Goal: Task Accomplishment & Management: Complete application form

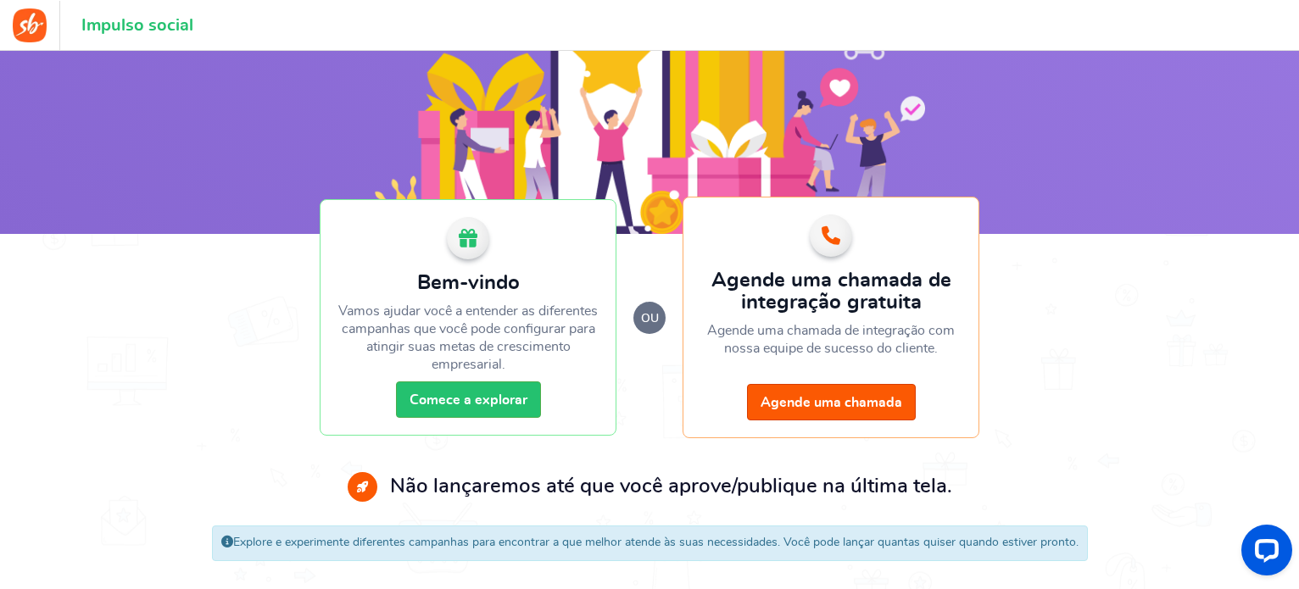
scroll to position [142, 0]
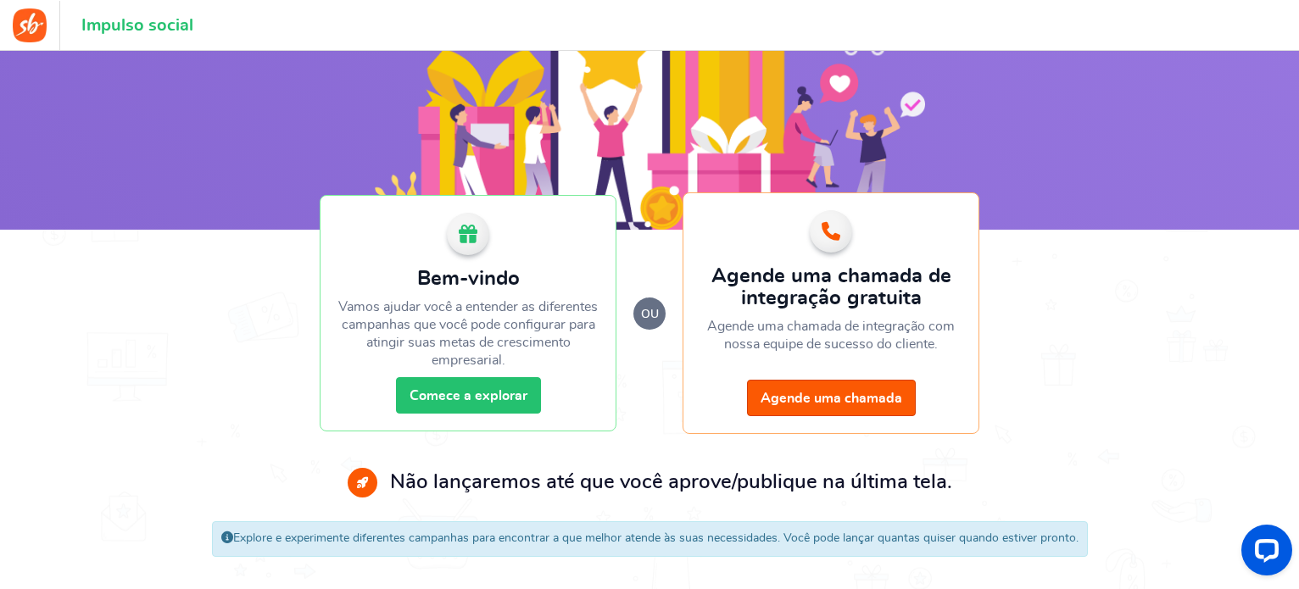
click at [496, 397] on font "Comece a explorar" at bounding box center [469, 396] width 118 height 14
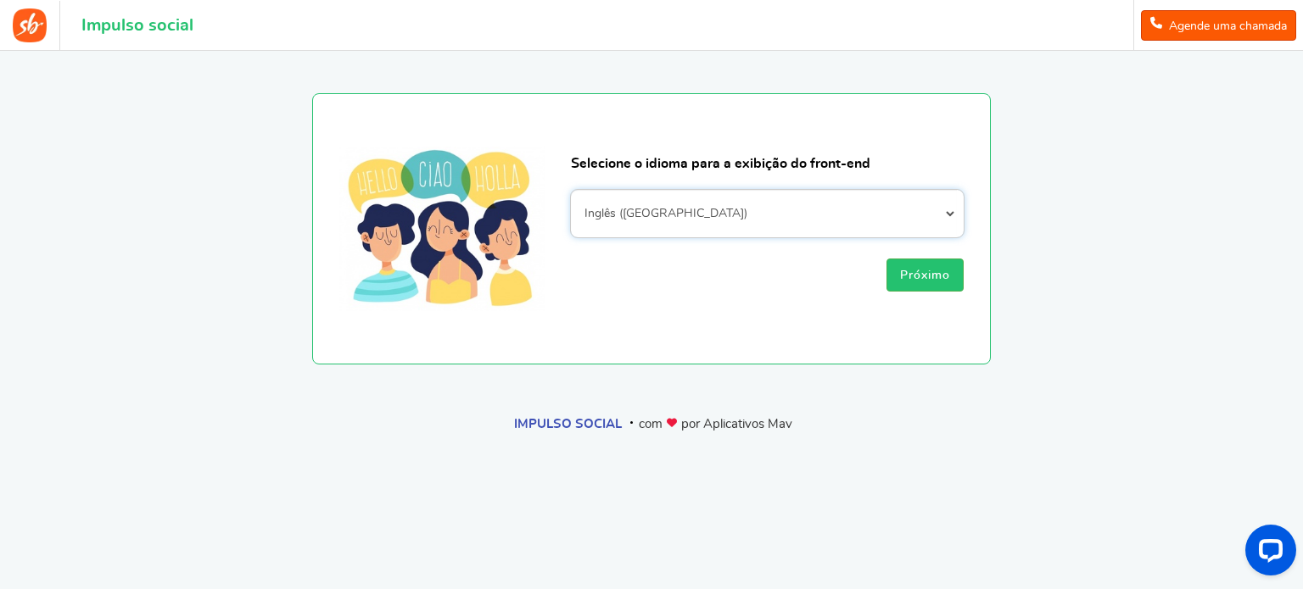
click at [716, 210] on select "afrikaans albanês árabe armênio azerbaijano basco Bielorrusso bengali Bósnio [D…" at bounding box center [767, 213] width 393 height 47
select select "pt_BR"
click at [571, 190] on select "afrikaans albanês árabe armênio azerbaijano basco Bielorrusso bengali Bósnio [D…" at bounding box center [767, 213] width 393 height 47
click at [931, 279] on font "Próximo" at bounding box center [925, 276] width 50 height 12
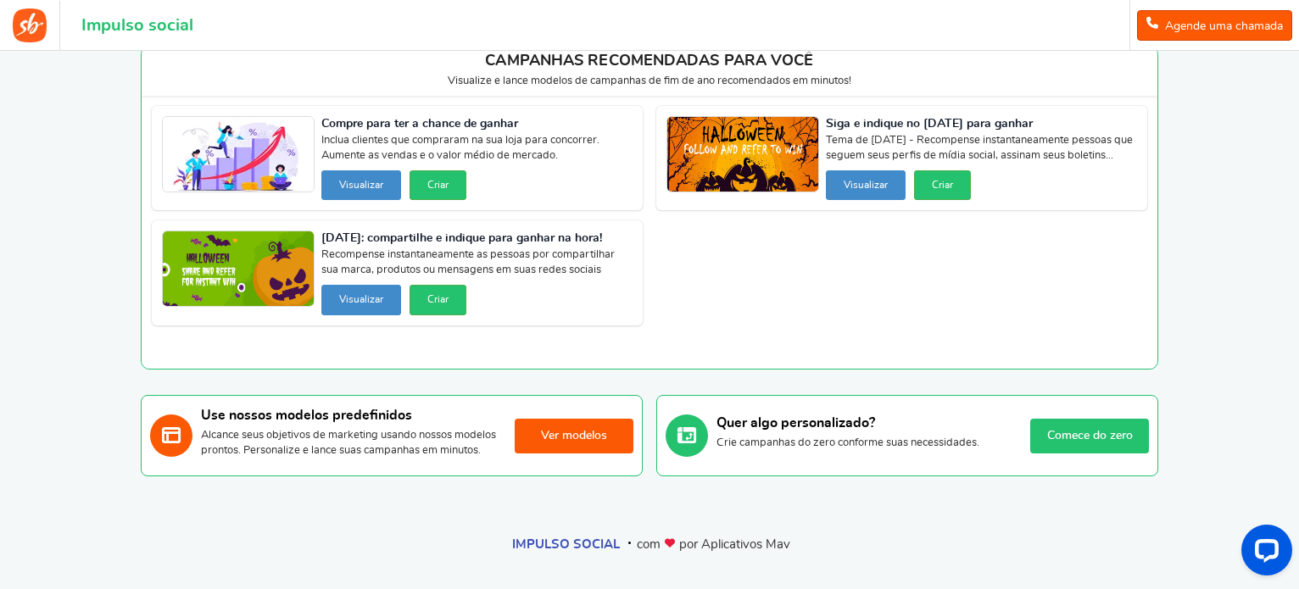
scroll to position [87, 0]
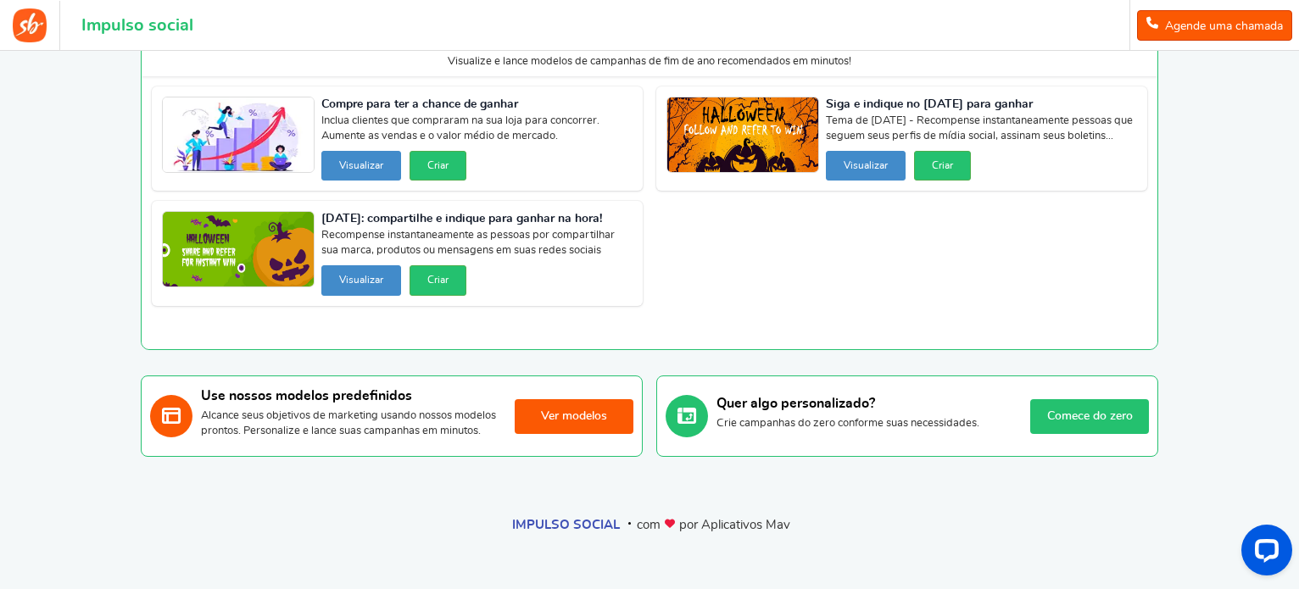
click at [595, 413] on font "Ver modelos" at bounding box center [574, 417] width 66 height 12
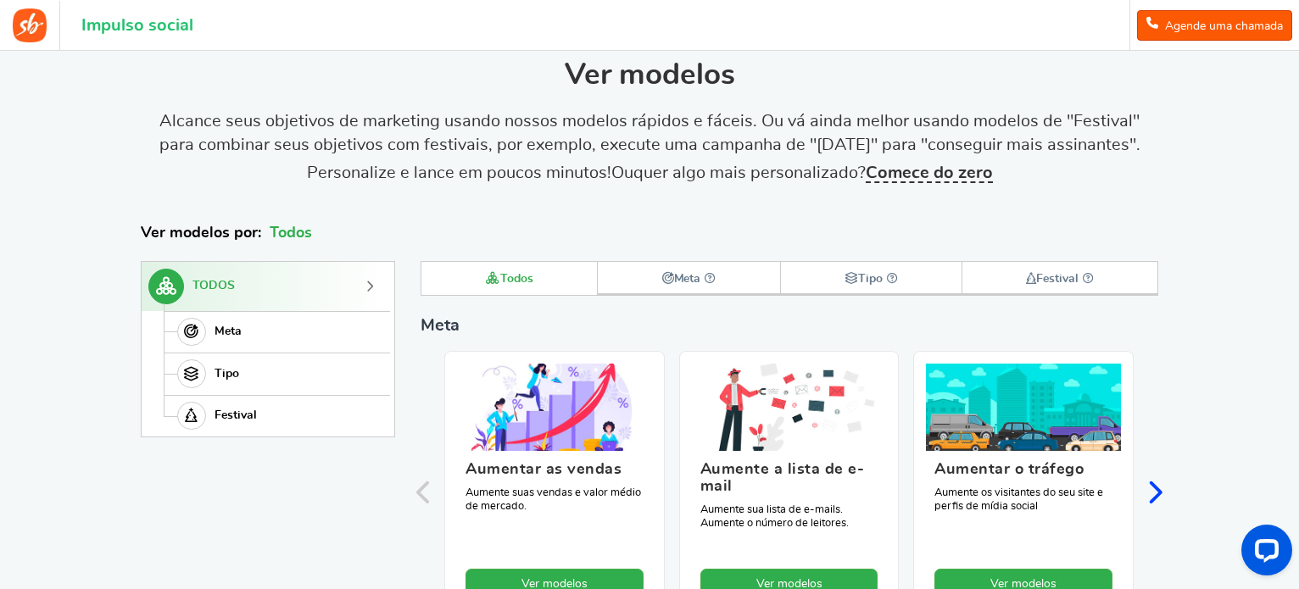
scroll to position [64, 0]
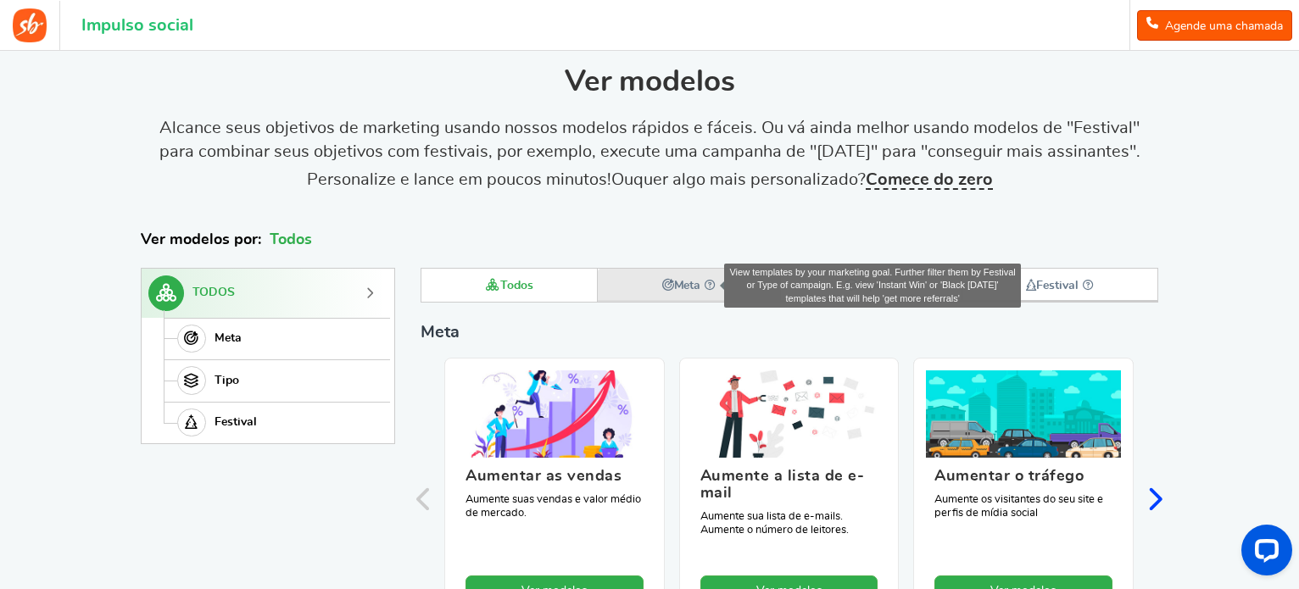
click at [707, 288] on icon at bounding box center [710, 286] width 11 height 11
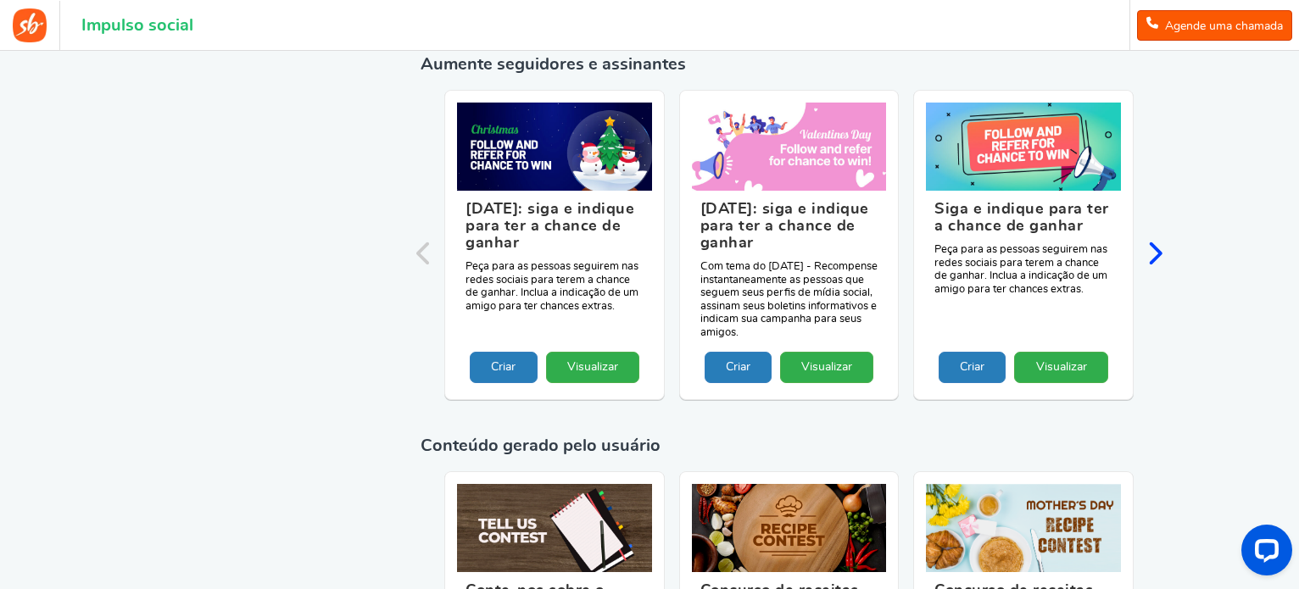
scroll to position [2863, 0]
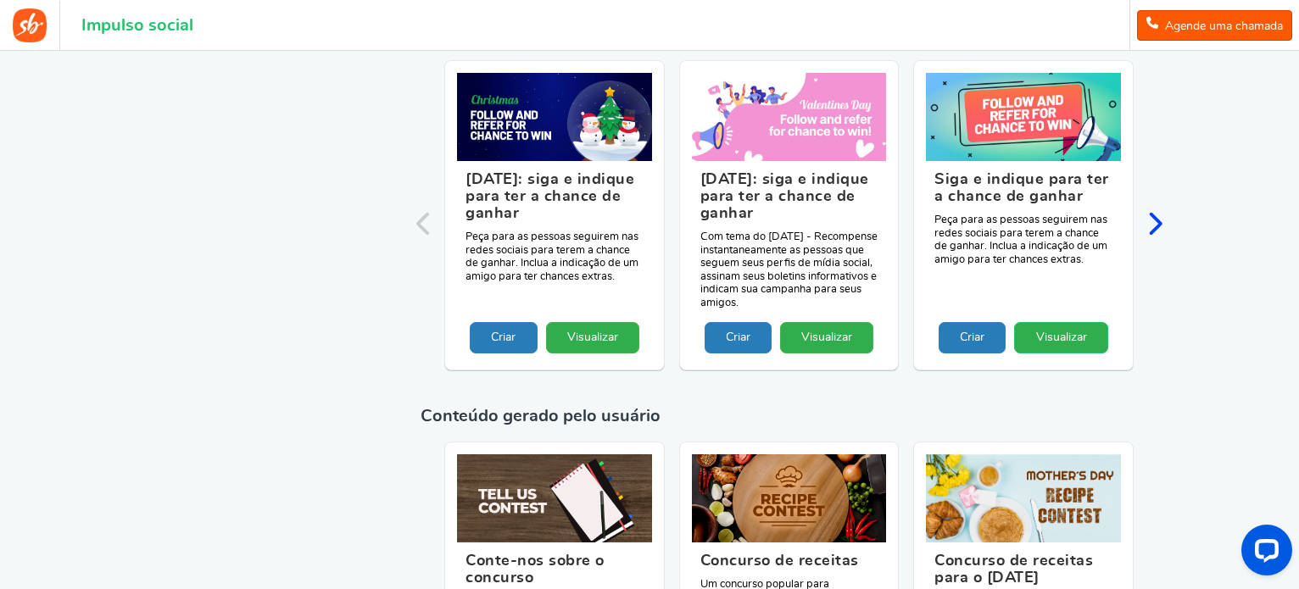
click at [1062, 338] on font "Visualizar" at bounding box center [1061, 338] width 51 height 12
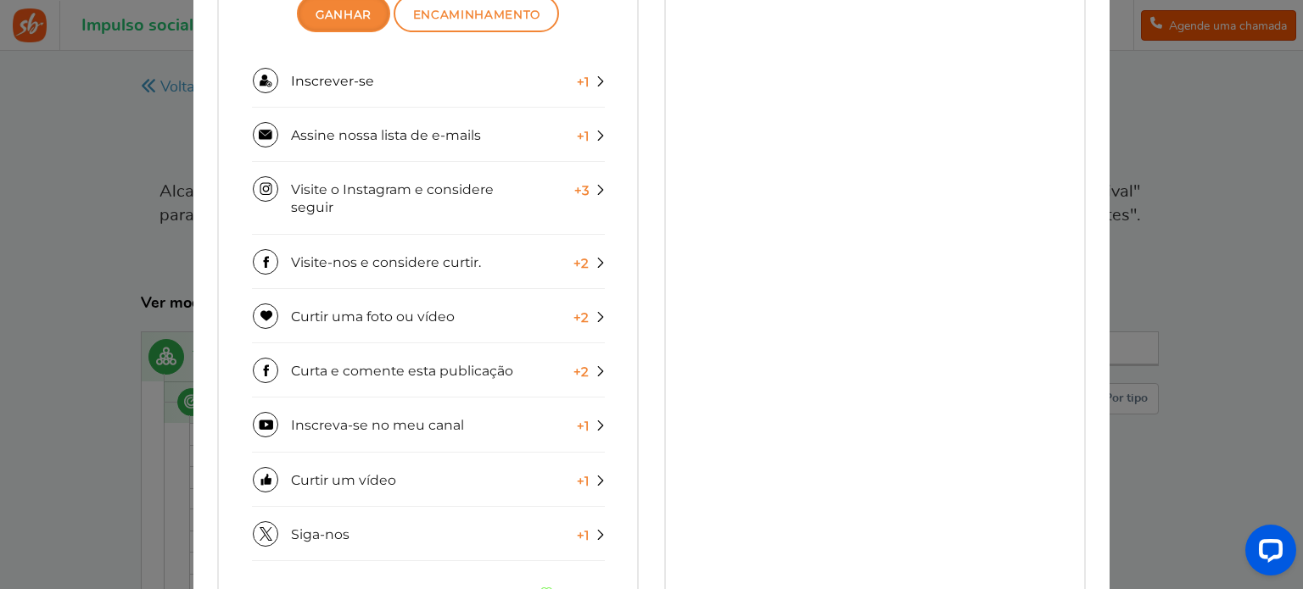
scroll to position [671, 0]
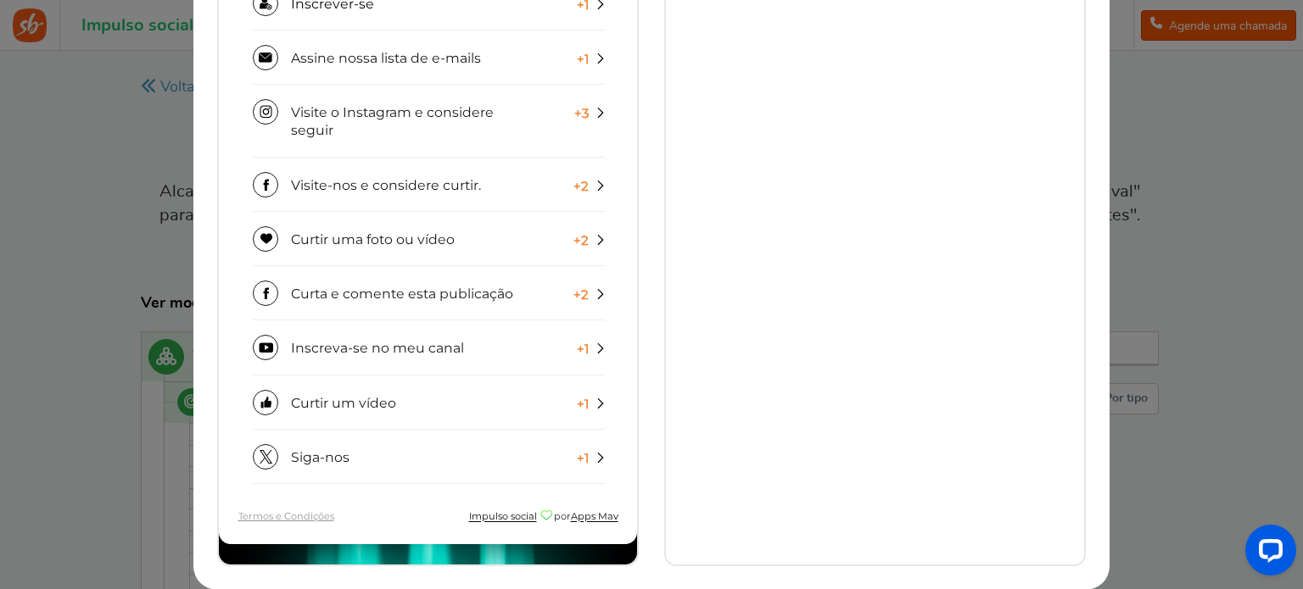
click at [1193, 288] on div "× Siga e indique para ter a chance de ganhar Use este modelo SIGA E INDIQUE PAR…" at bounding box center [651, 294] width 1303 height 589
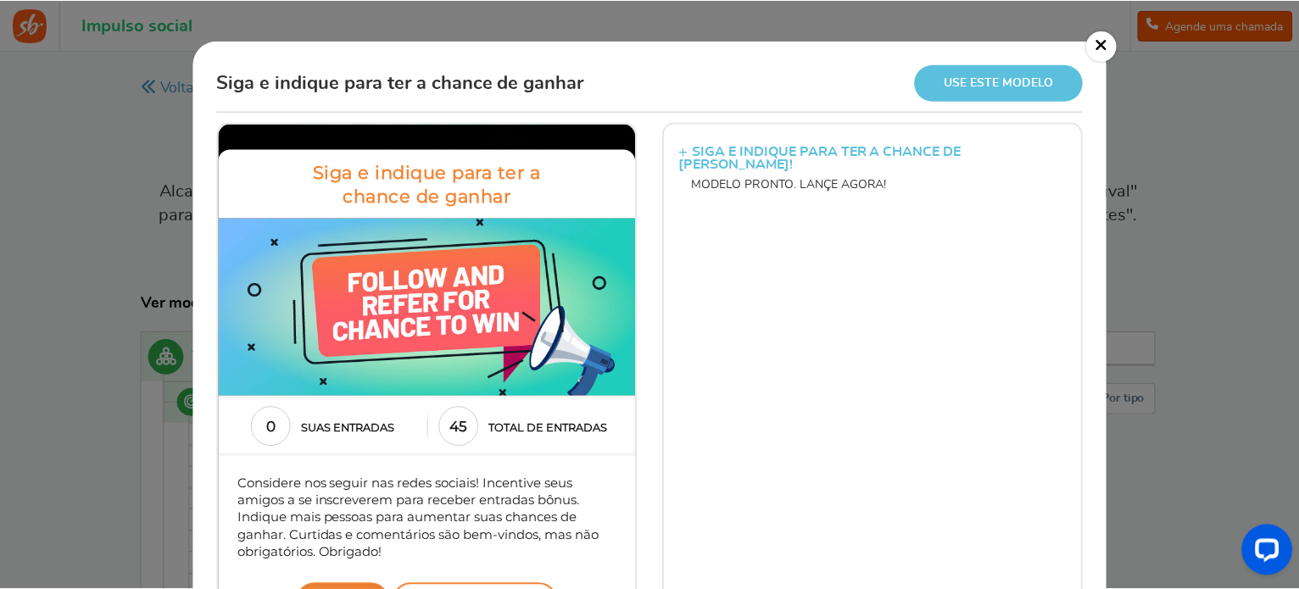
scroll to position [0, 0]
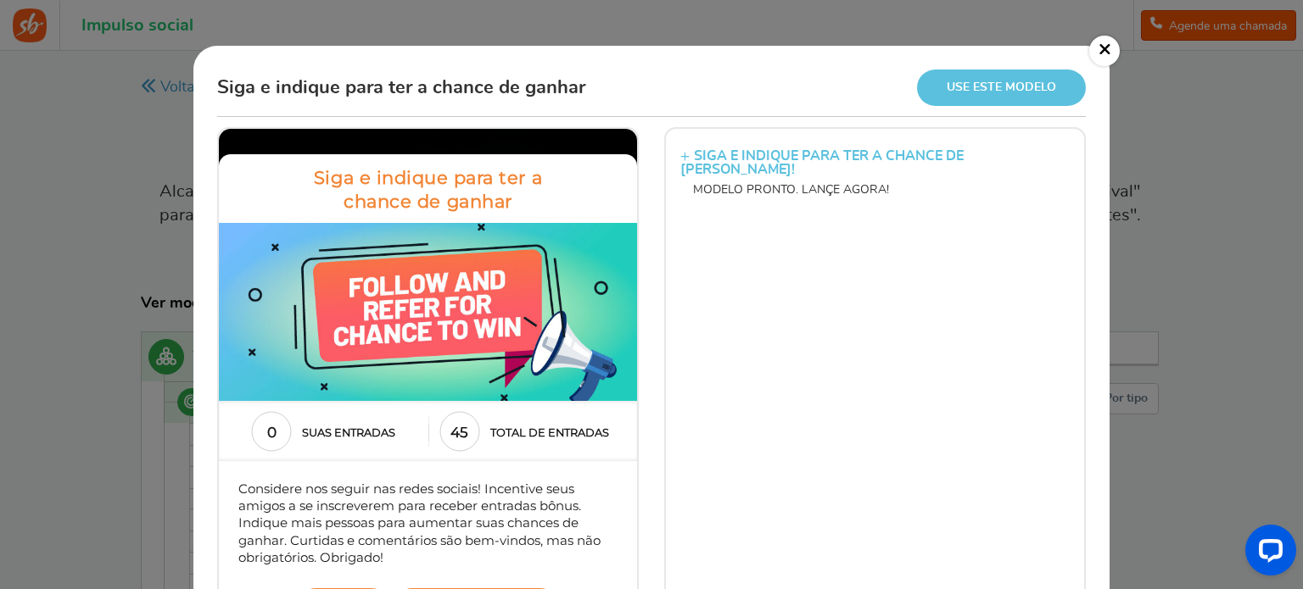
click at [1106, 49] on font "×" at bounding box center [1105, 49] width 14 height 24
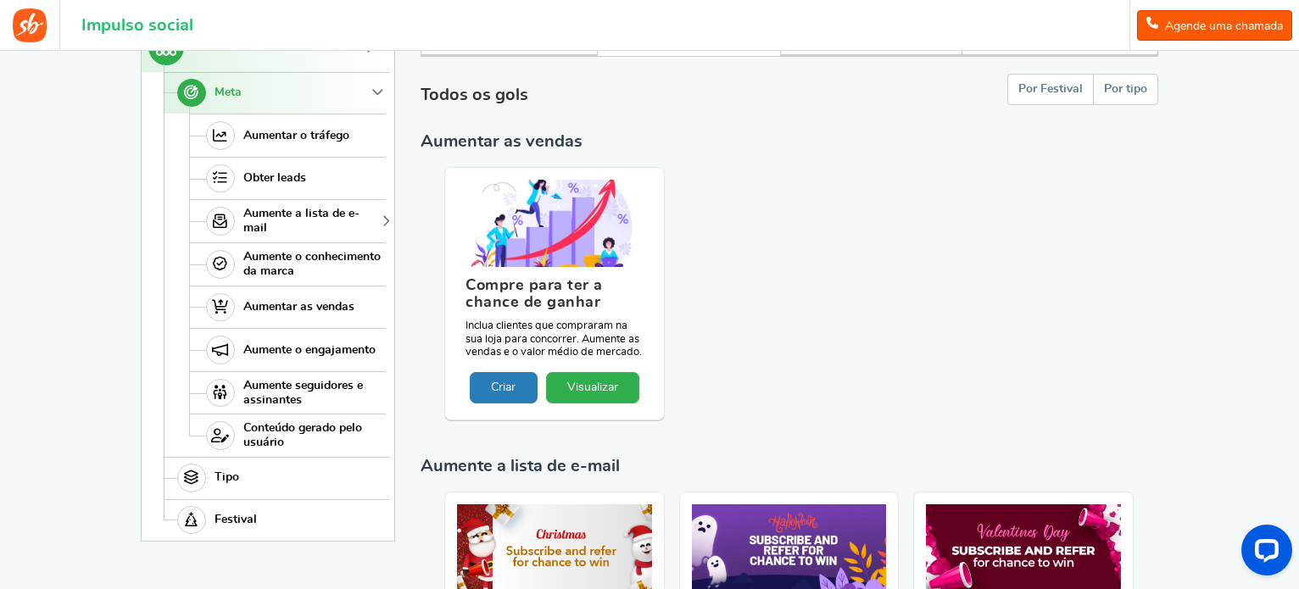
scroll to position [339, 0]
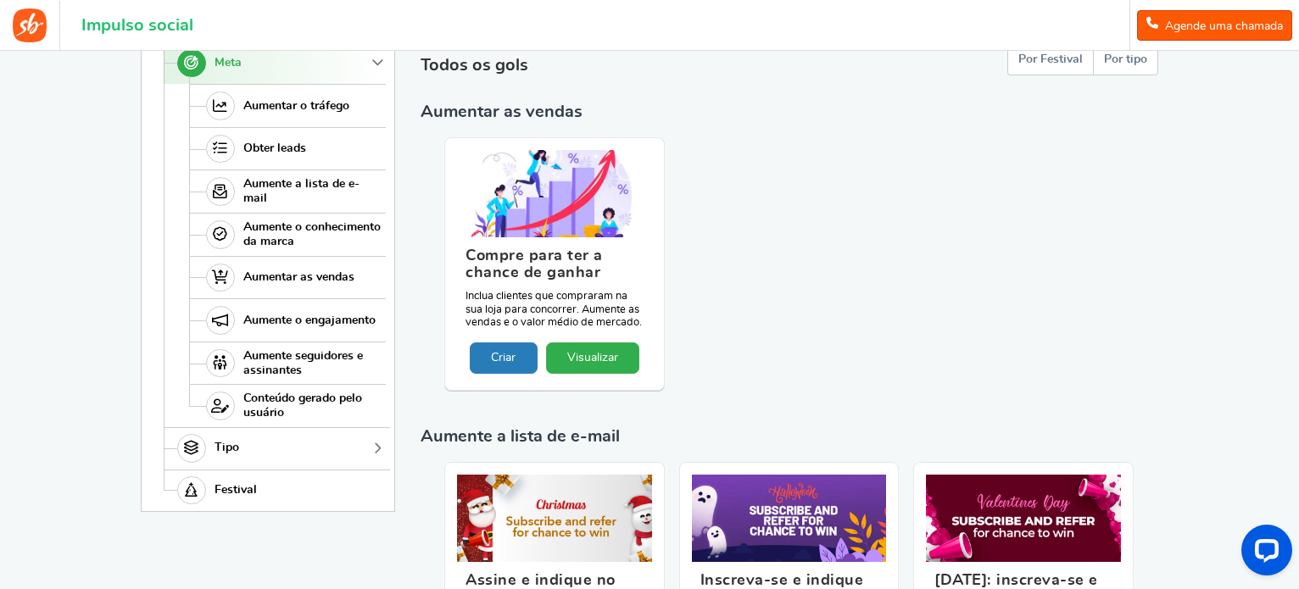
click at [218, 452] on font "Tipo" at bounding box center [227, 448] width 25 height 12
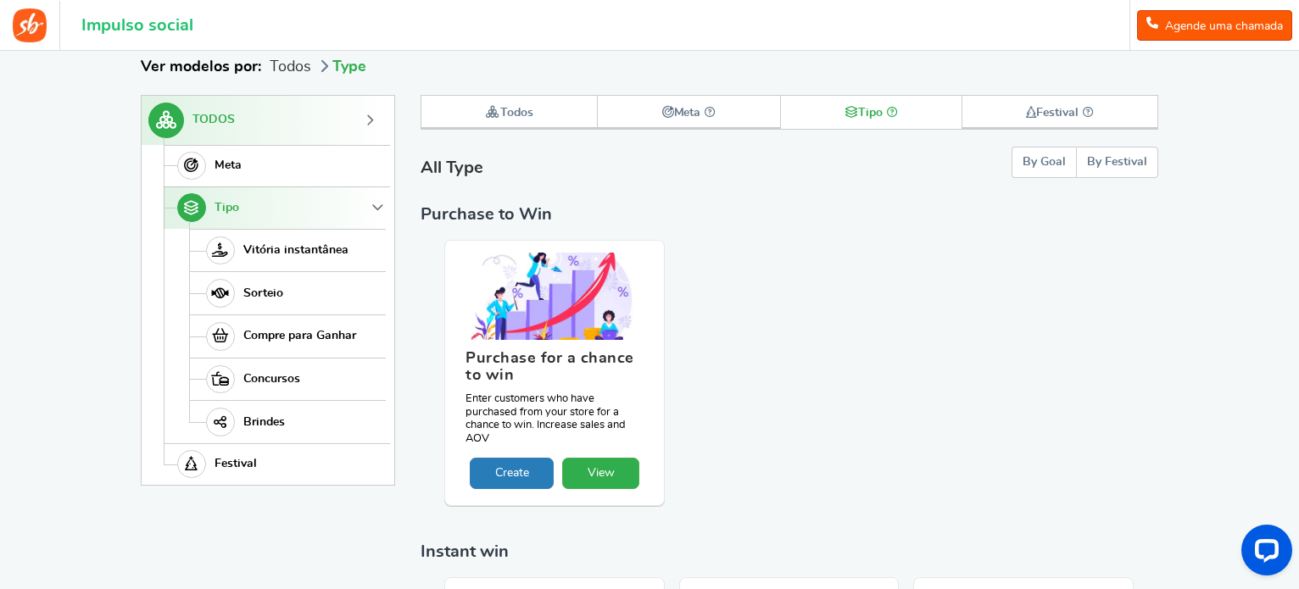
scroll to position [233, 0]
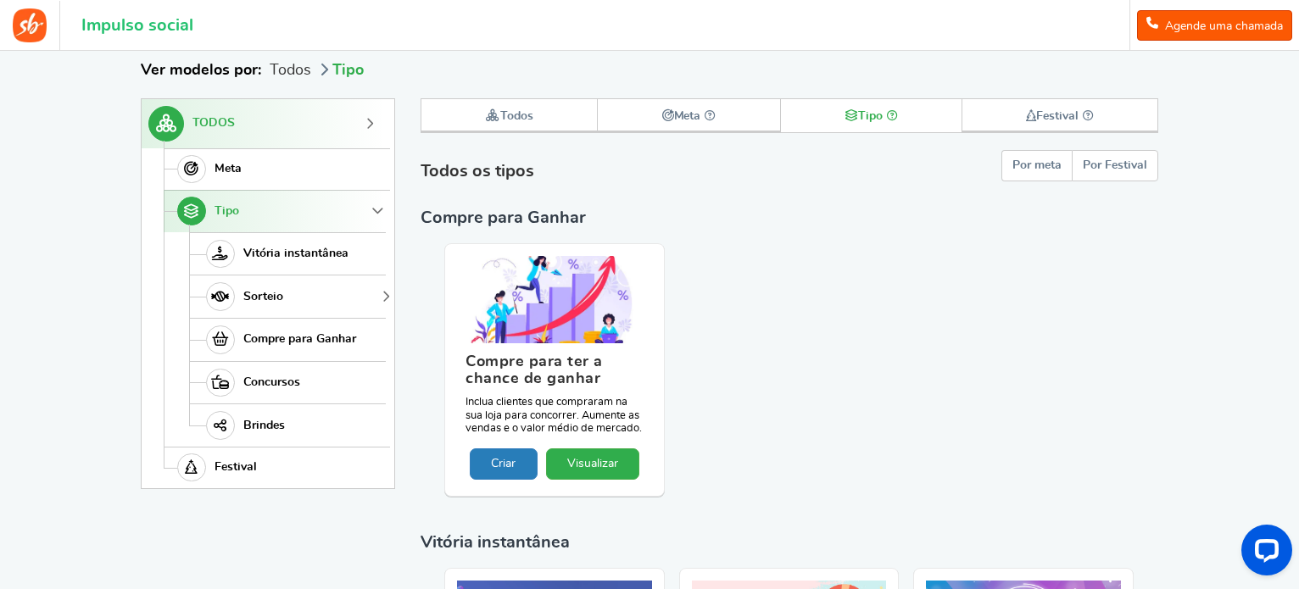
click at [270, 293] on font "Sorteio" at bounding box center [263, 297] width 40 height 12
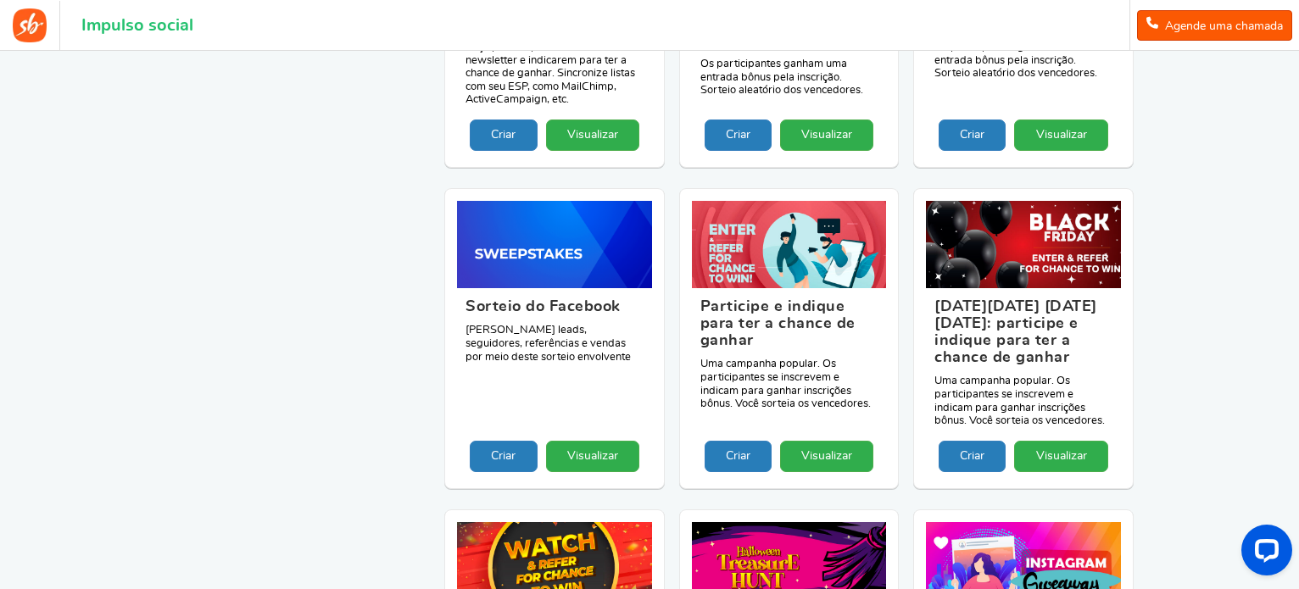
scroll to position [1590, 0]
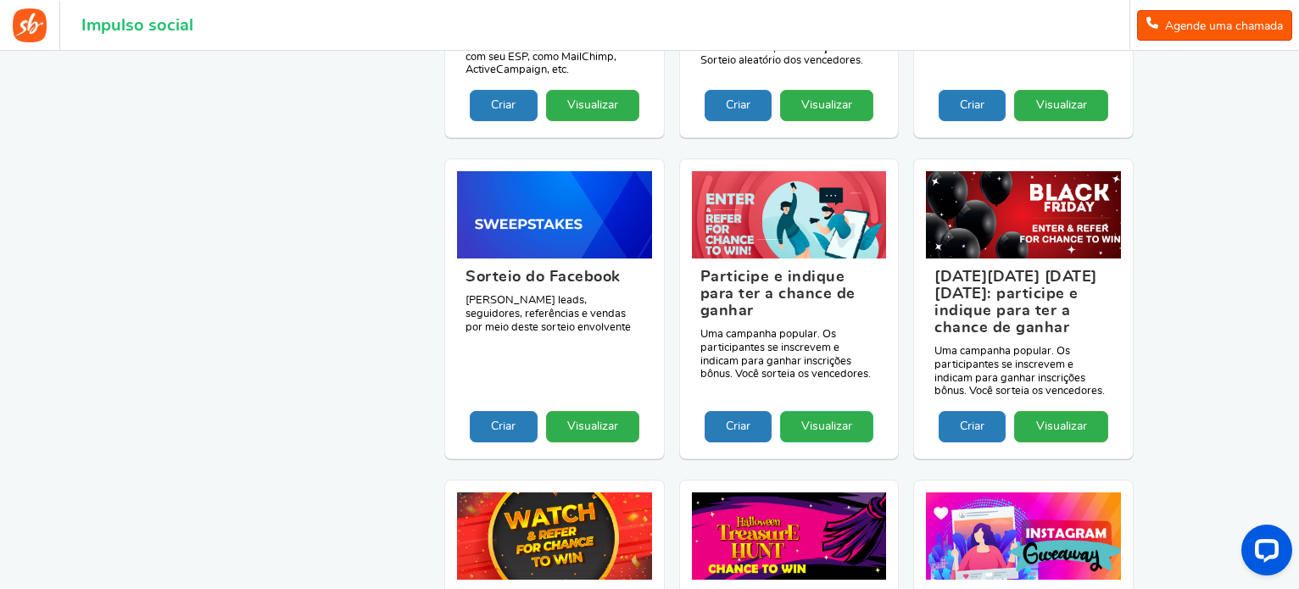
click at [824, 431] on link "Visualizar" at bounding box center [826, 426] width 93 height 31
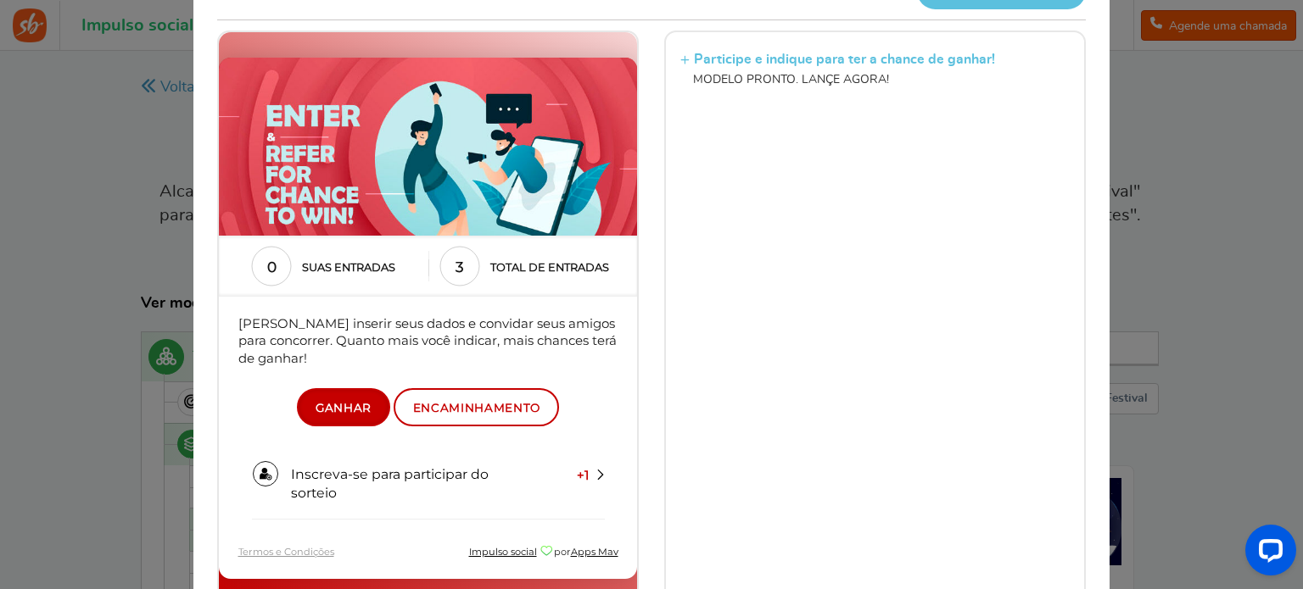
scroll to position [136, 0]
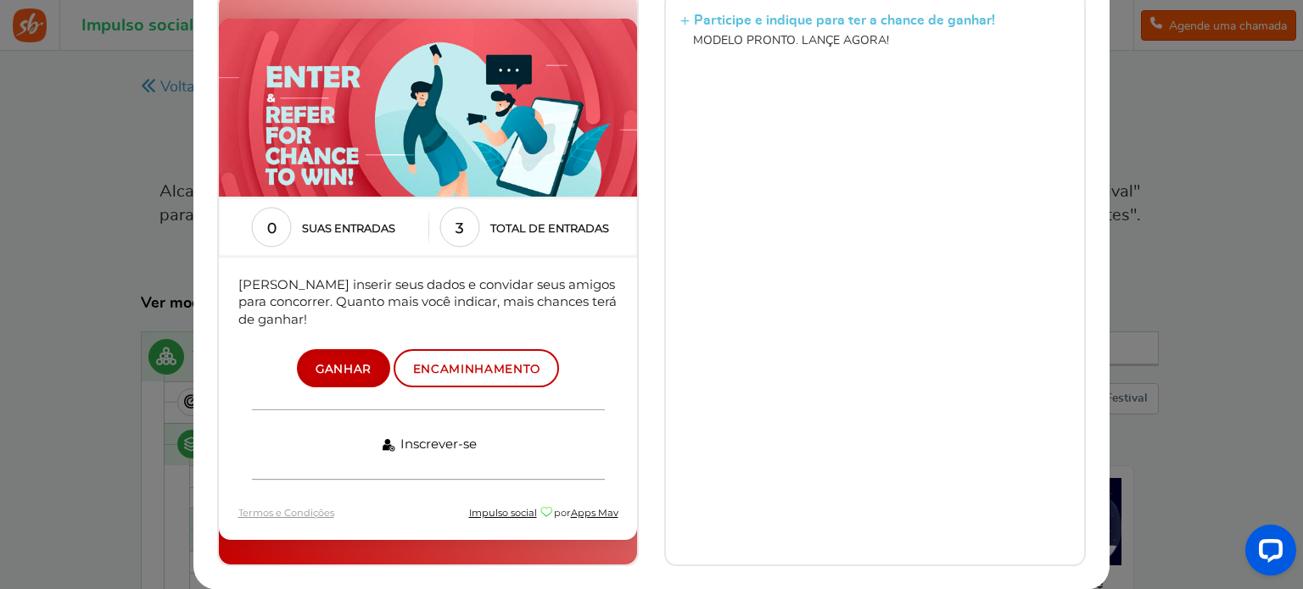
click at [529, 450] on link "Inscrever-se" at bounding box center [428, 446] width 353 height 70
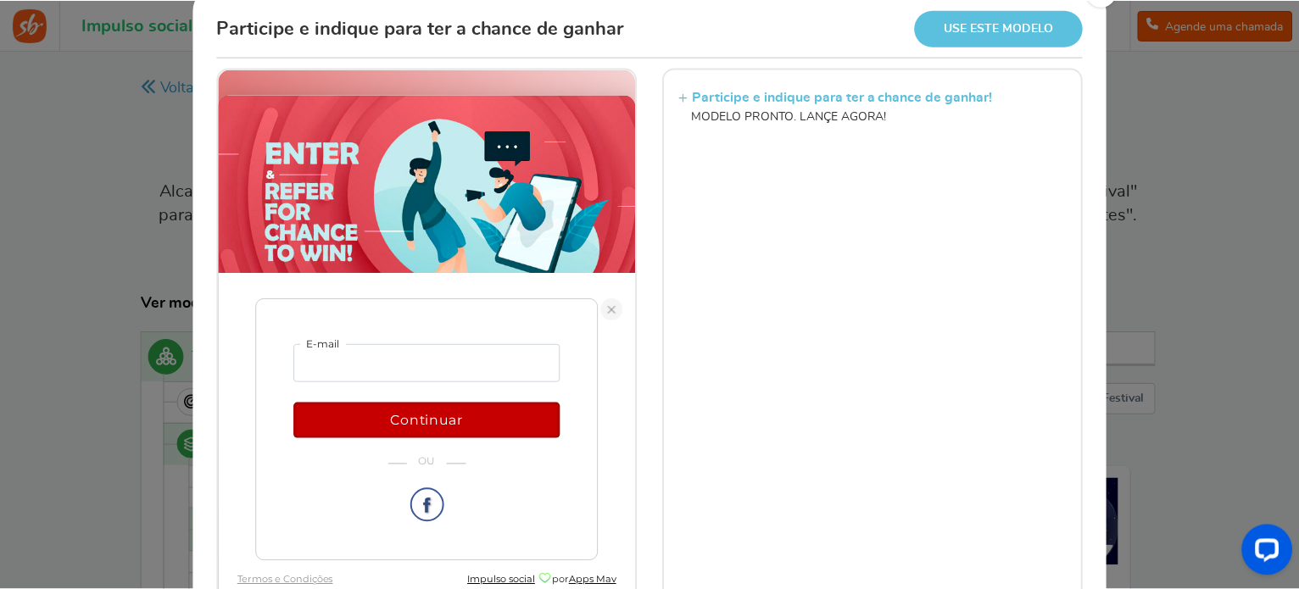
scroll to position [0, 0]
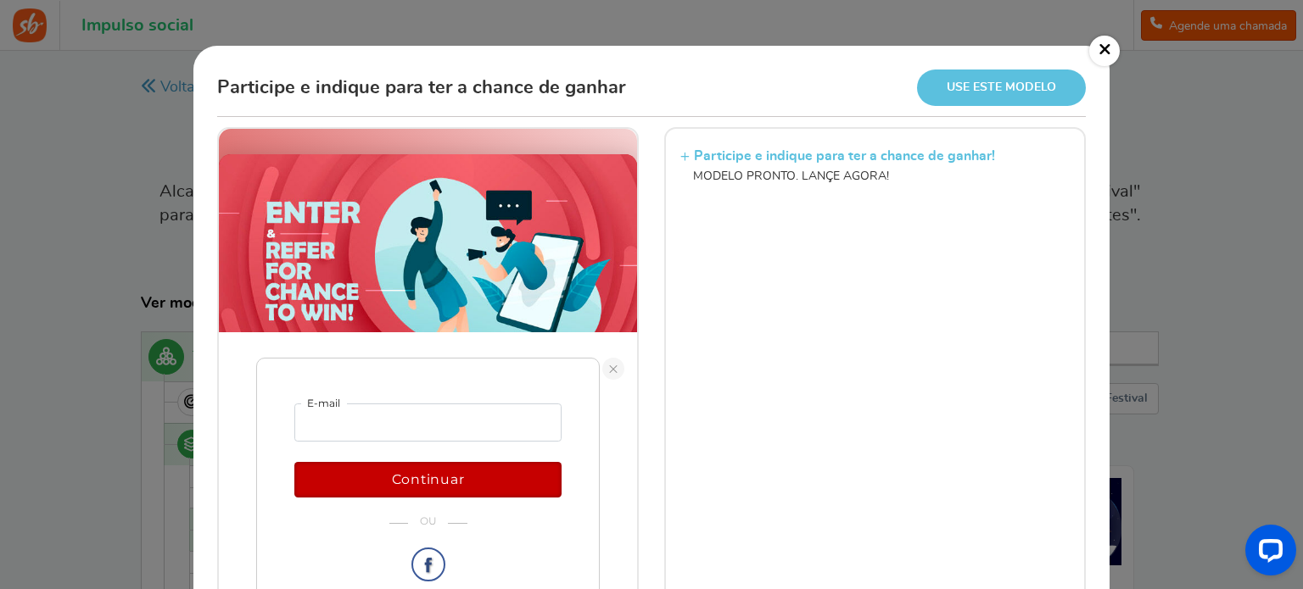
click at [1111, 46] on link "×" at bounding box center [1104, 51] width 31 height 31
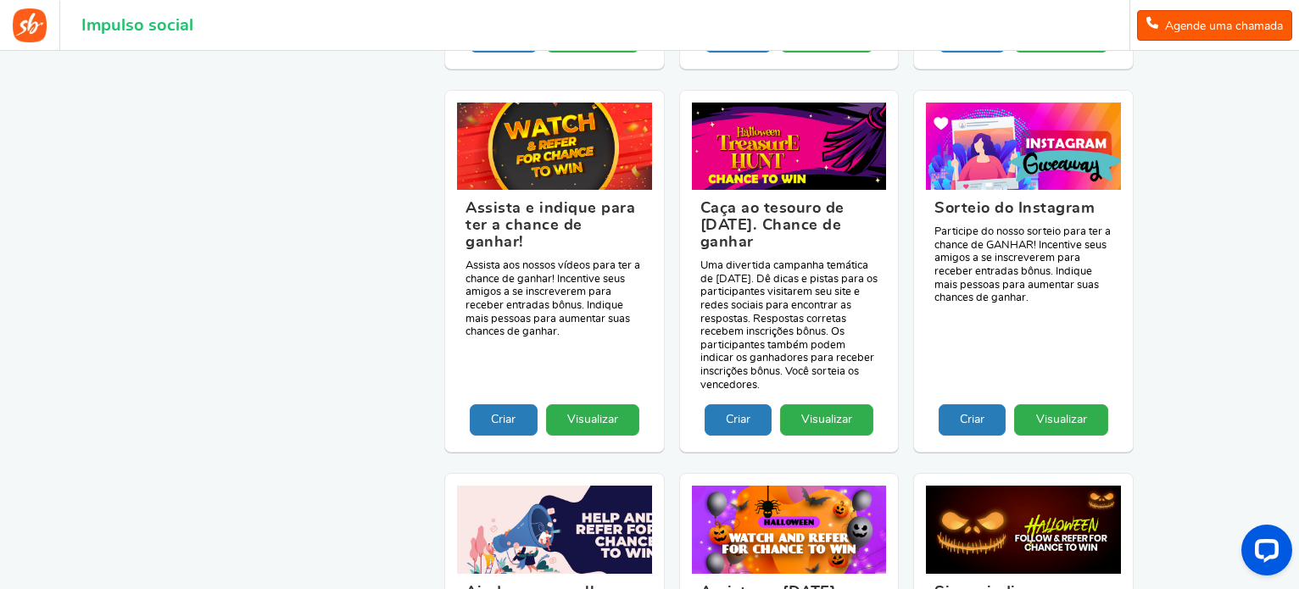
scroll to position [1951, 0]
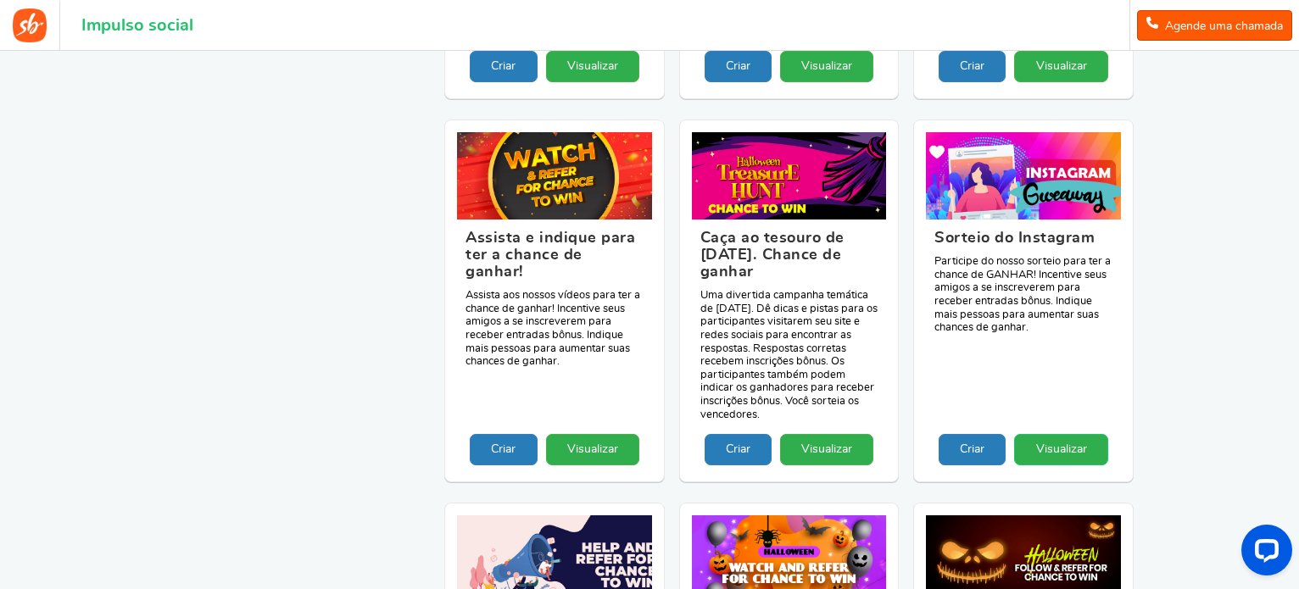
click at [1059, 455] on font "Visualizar" at bounding box center [1061, 450] width 51 height 12
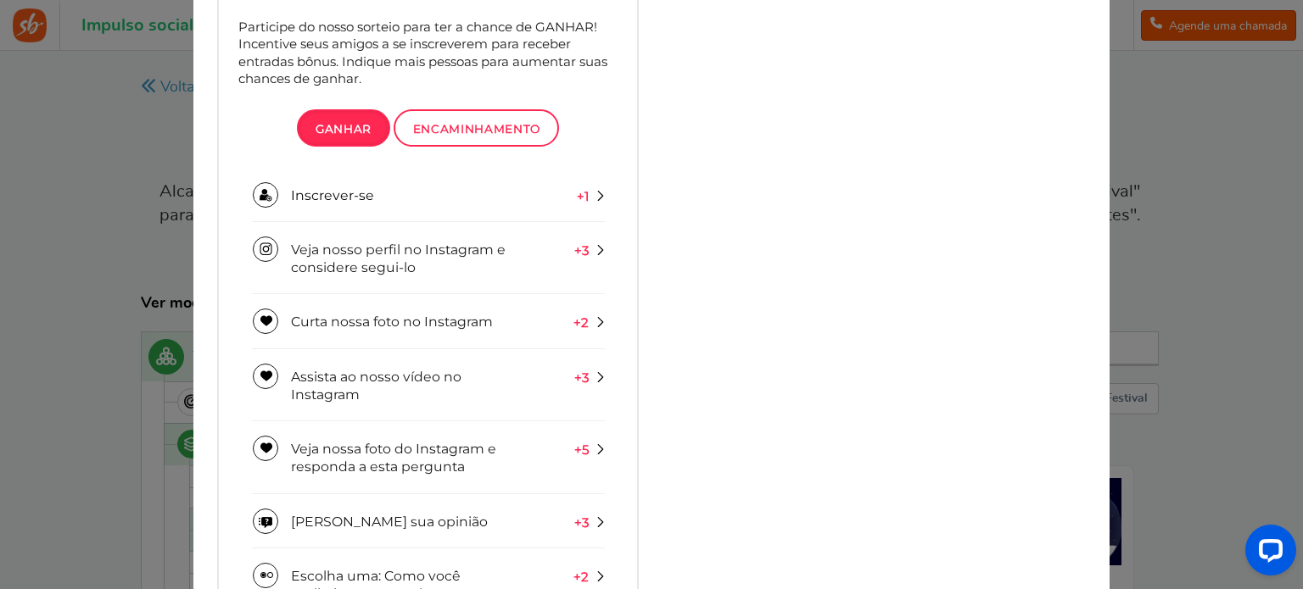
scroll to position [424, 0]
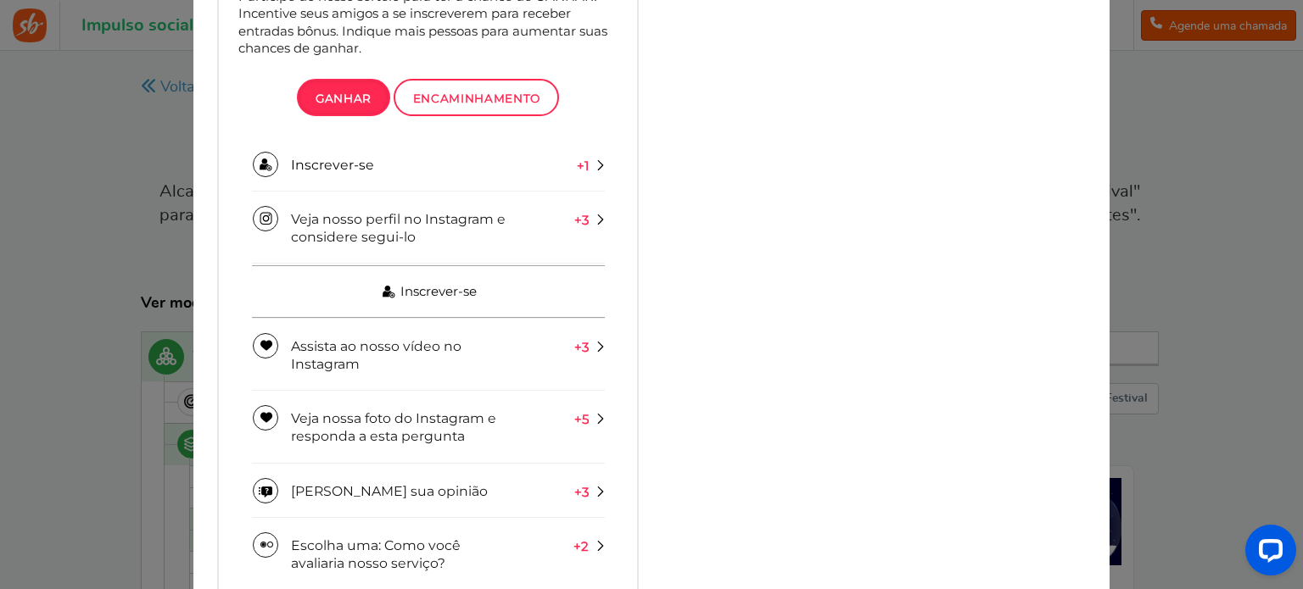
click at [469, 295] on font "Inscrever-se" at bounding box center [438, 292] width 76 height 16
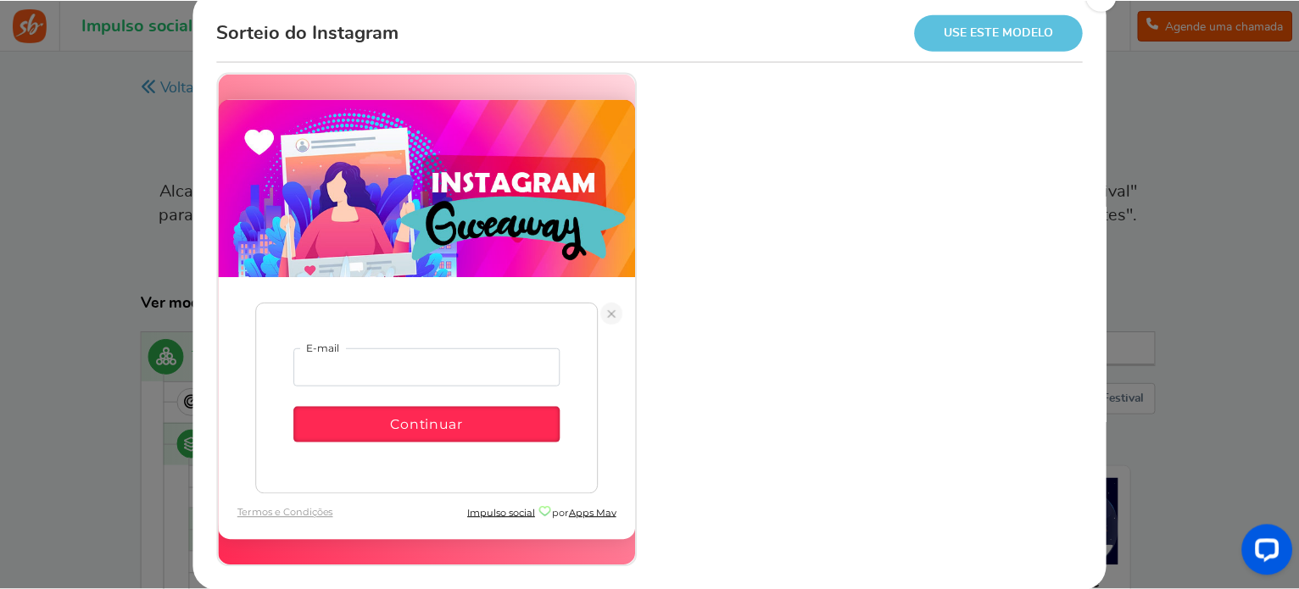
scroll to position [0, 0]
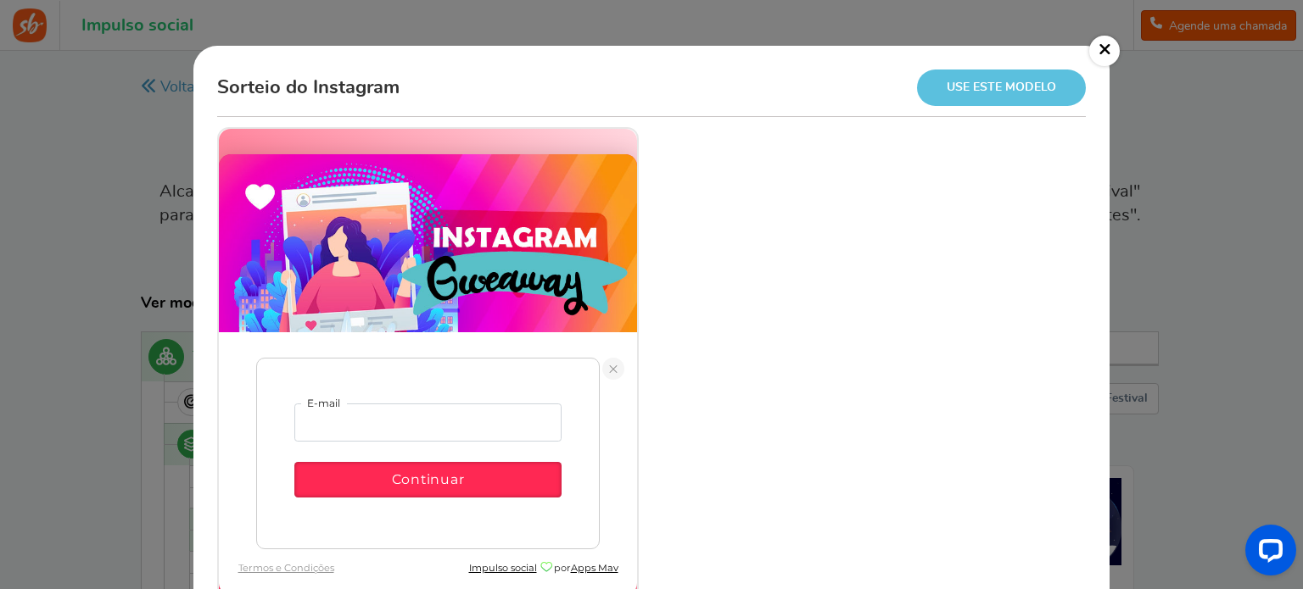
click at [1107, 55] on font "×" at bounding box center [1105, 49] width 14 height 24
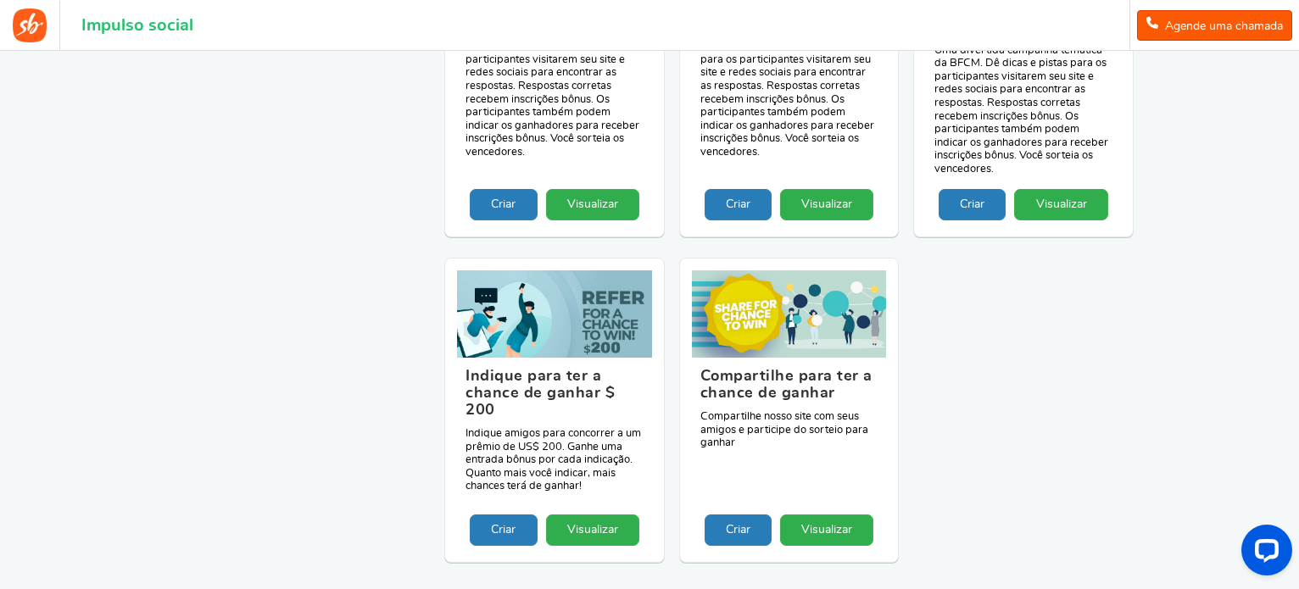
scroll to position [5683, 0]
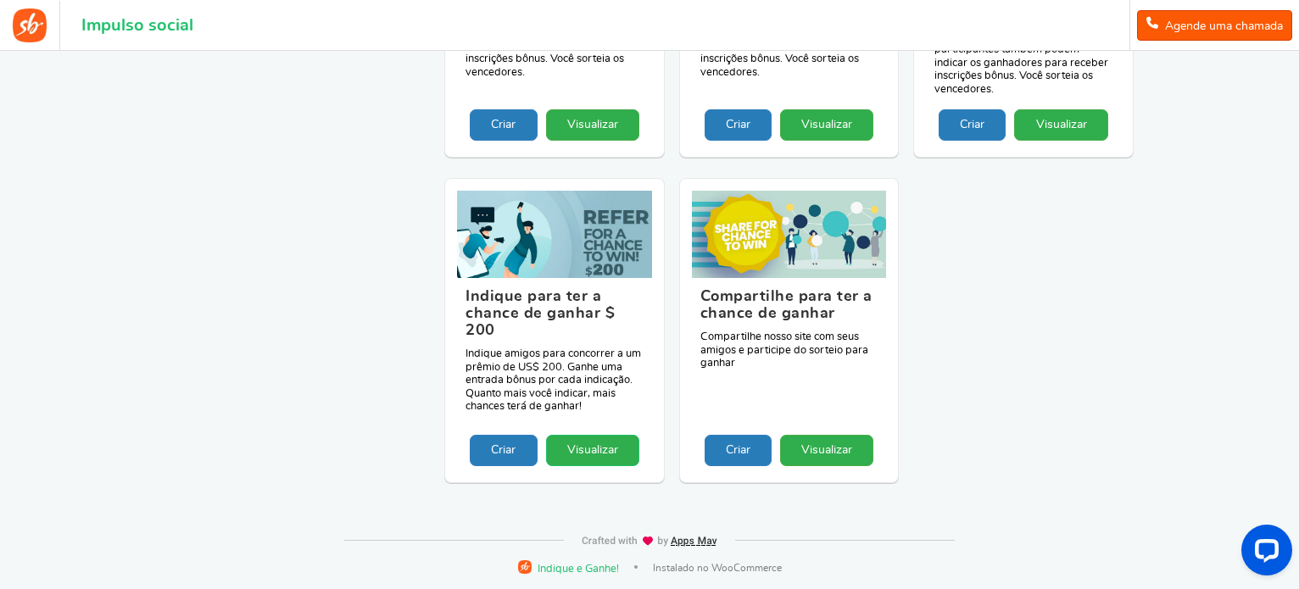
click at [580, 456] on font "Visualizar" at bounding box center [592, 450] width 51 height 12
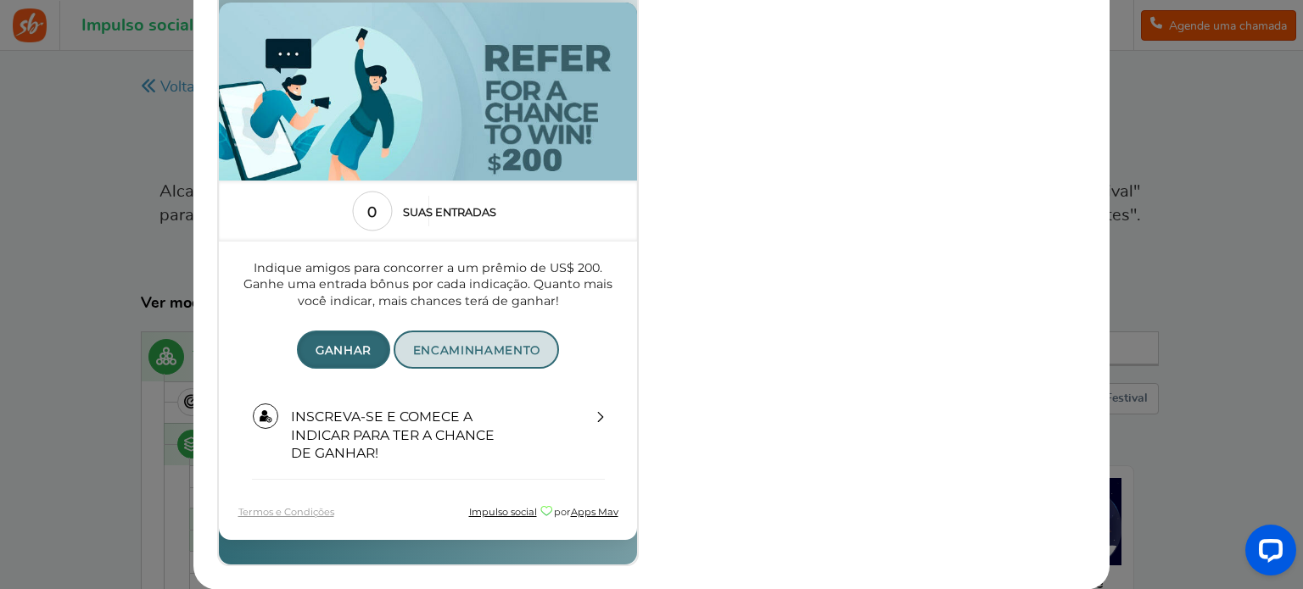
scroll to position [150, 0]
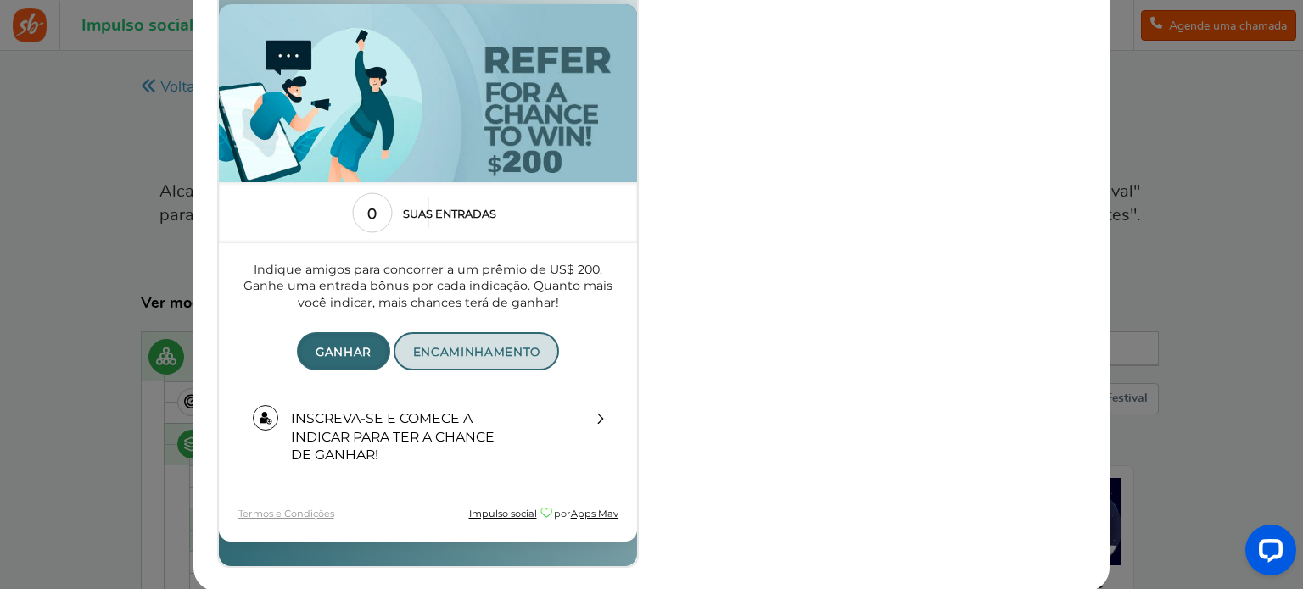
click at [514, 359] on font "Encaminhamento" at bounding box center [476, 353] width 127 height 14
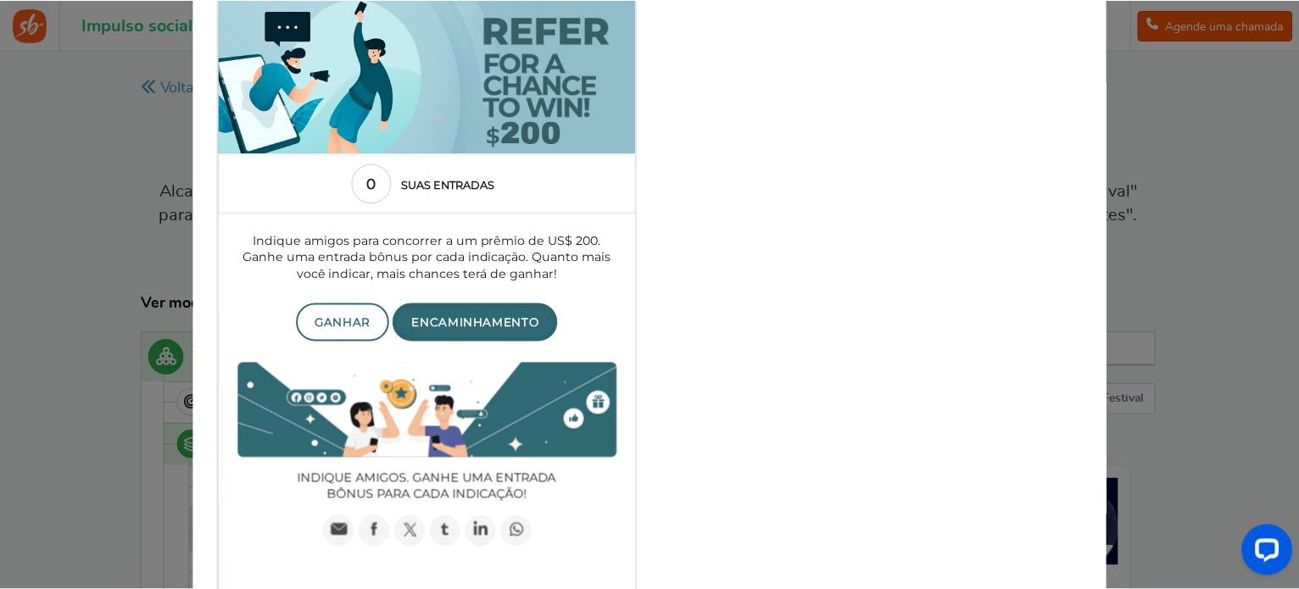
scroll to position [0, 0]
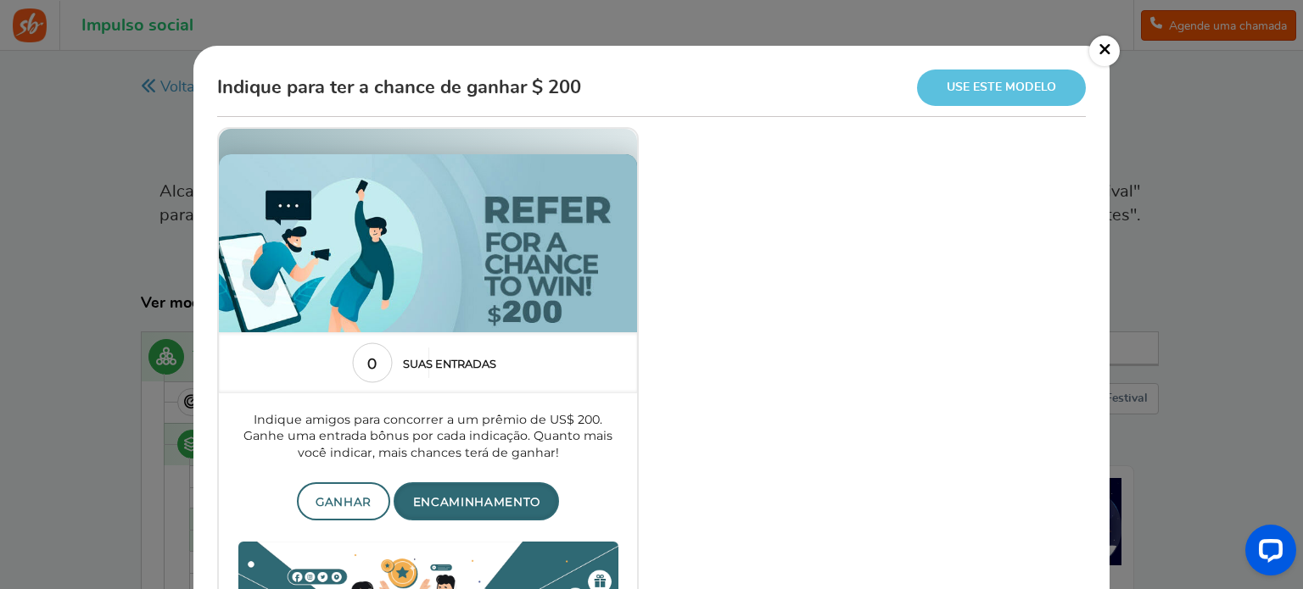
click at [1092, 53] on link "×" at bounding box center [1104, 51] width 31 height 31
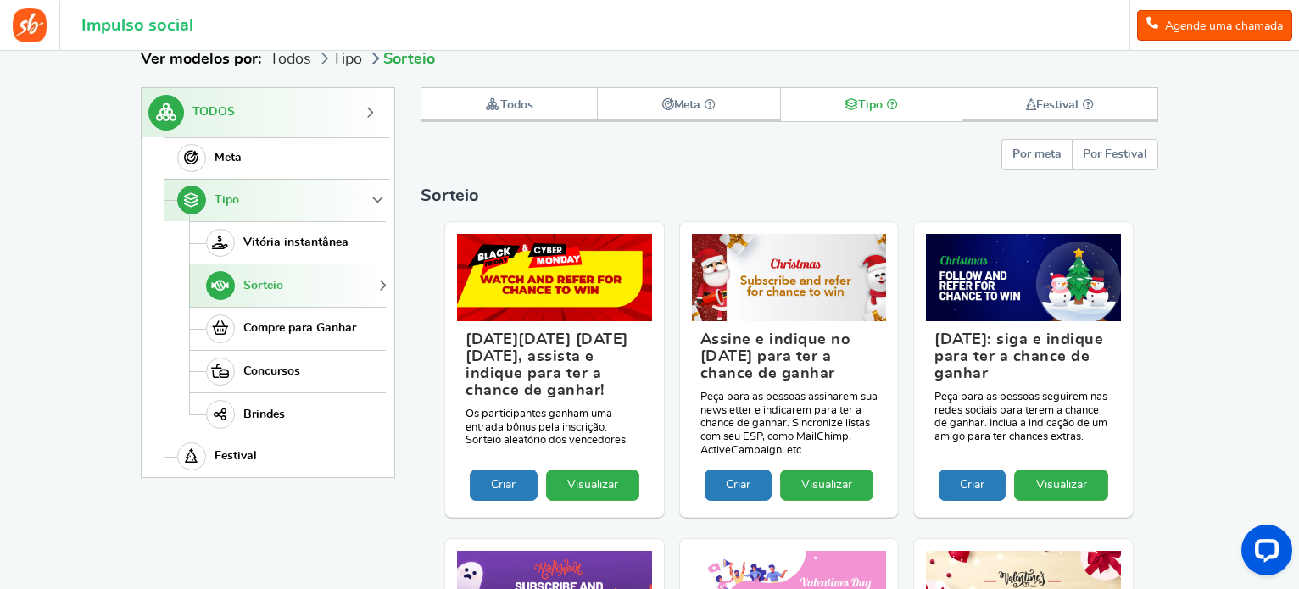
scroll to position [254, 0]
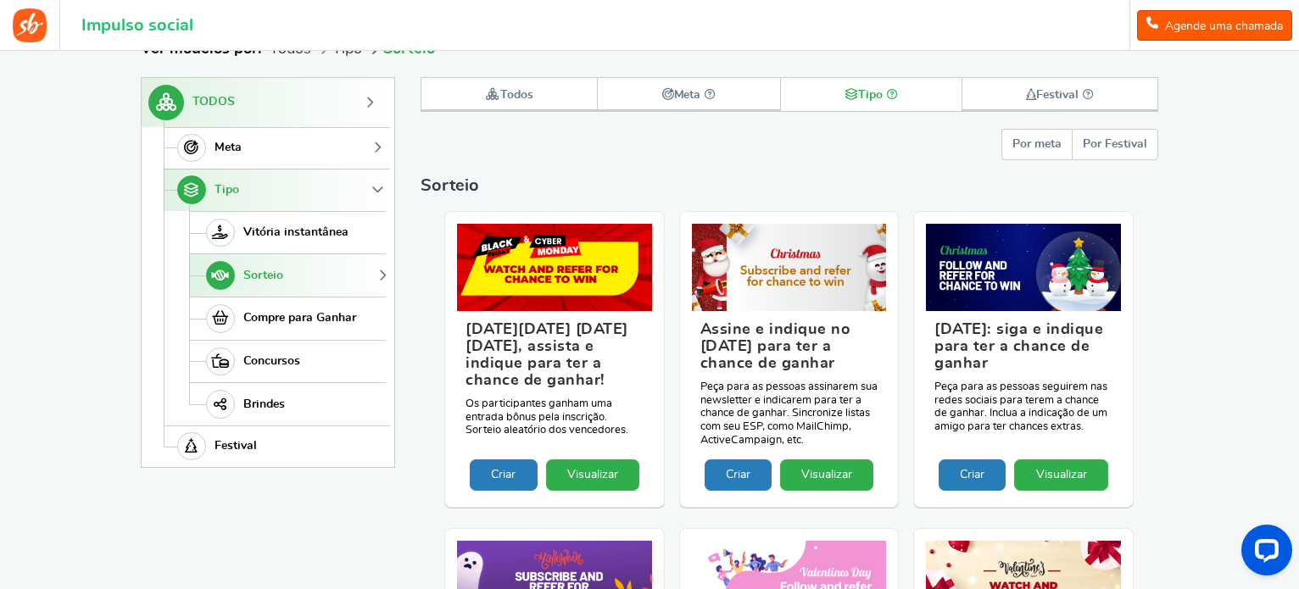
click at [262, 143] on link "Meta" at bounding box center [275, 148] width 222 height 42
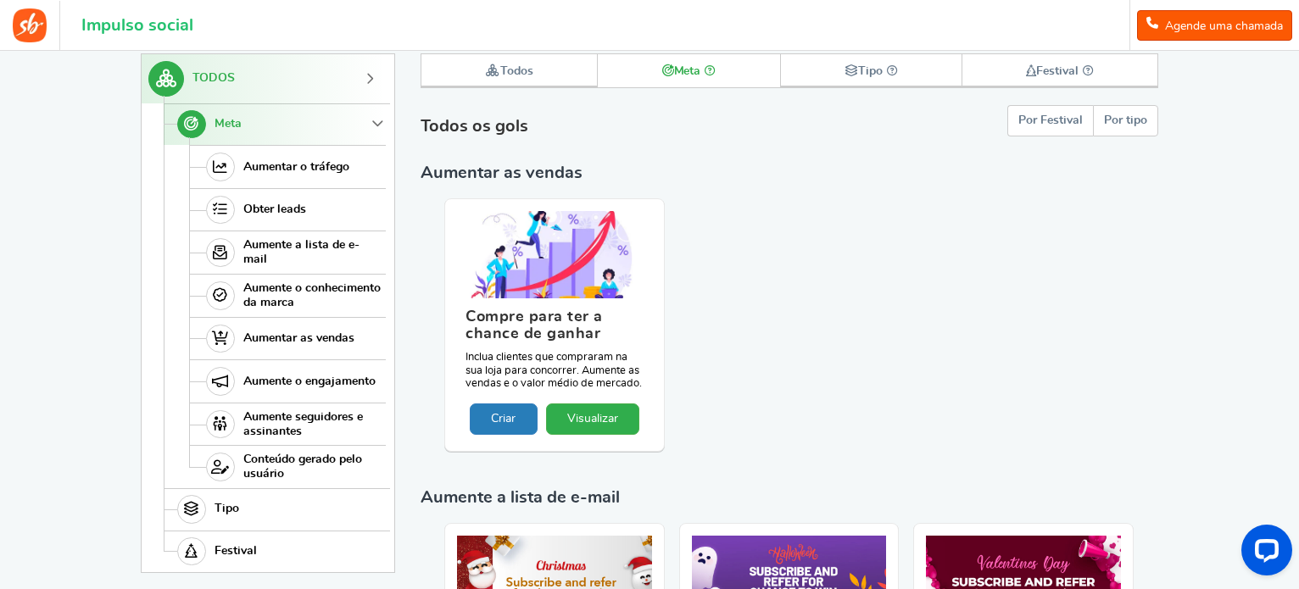
scroll to position [318, 0]
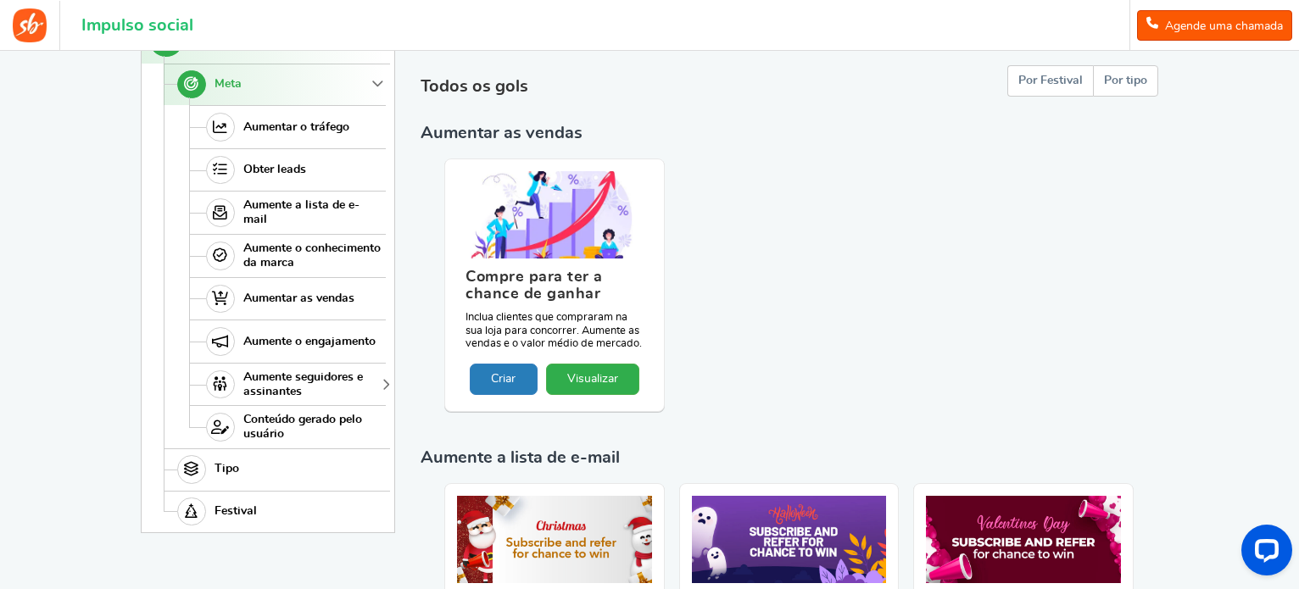
click at [316, 386] on span "Aumente seguidores e assinantes" at bounding box center [312, 385] width 138 height 29
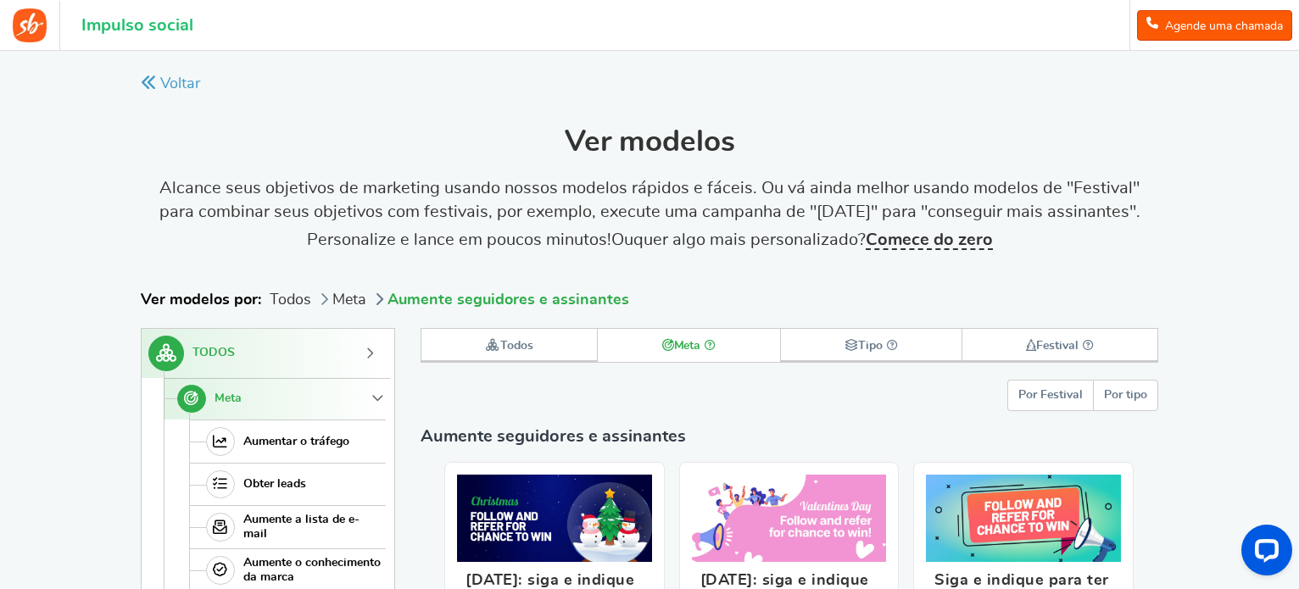
scroll to position [0, 0]
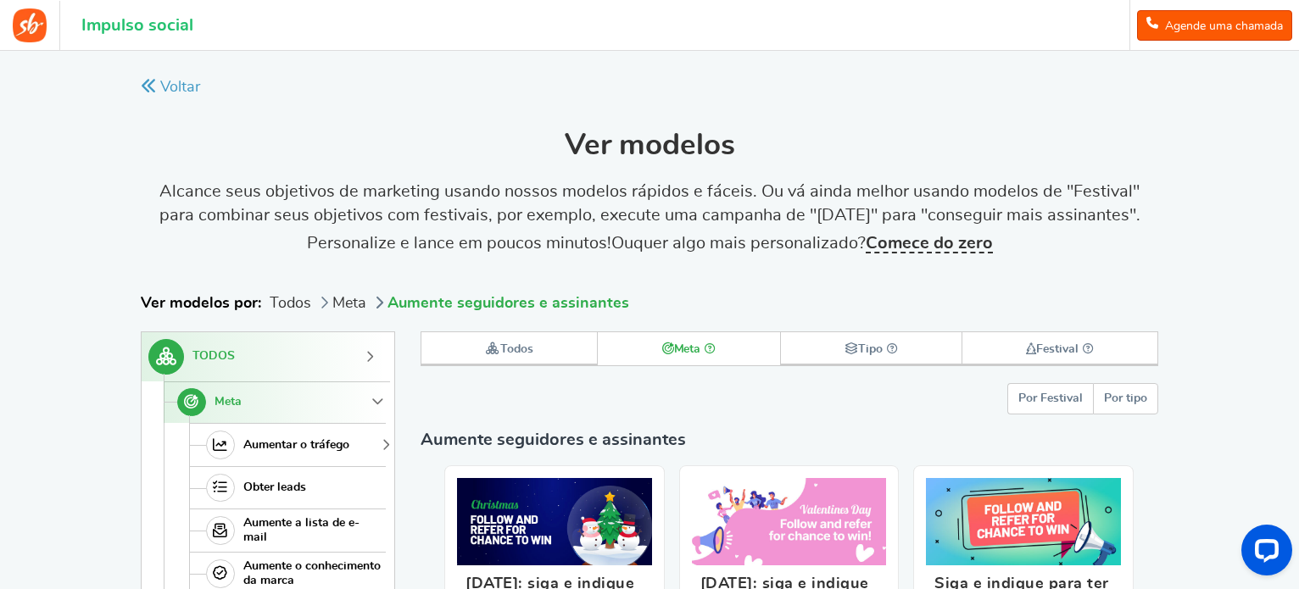
click at [360, 450] on link "Aumentar o tráfego" at bounding box center [287, 444] width 197 height 43
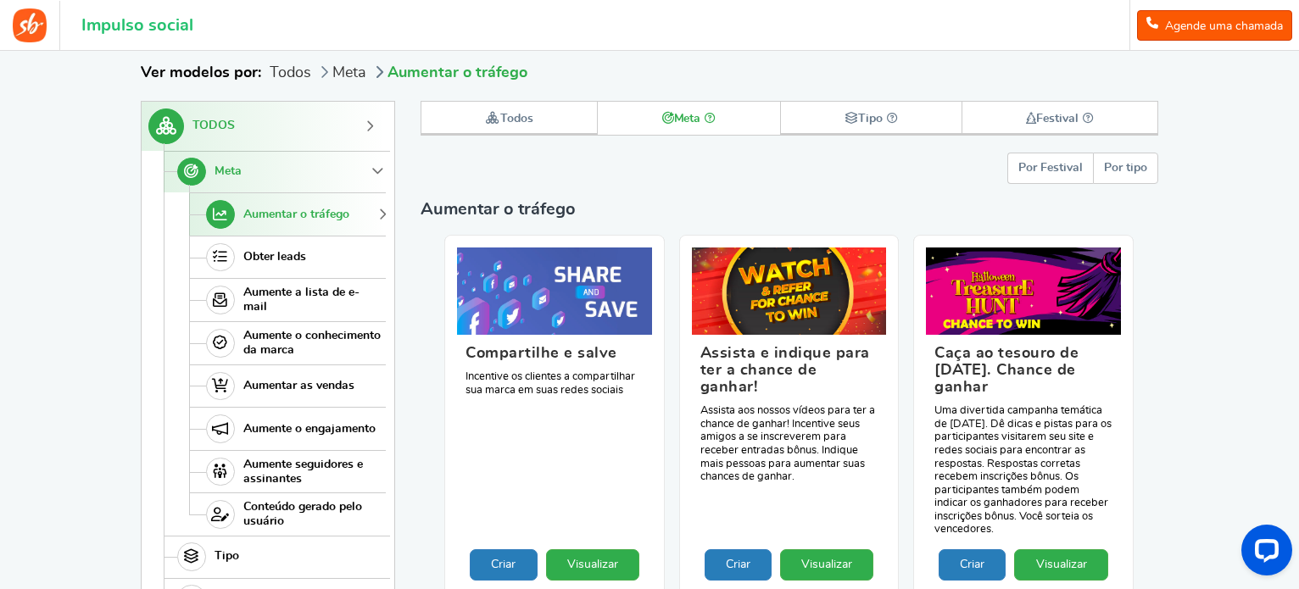
scroll to position [233, 0]
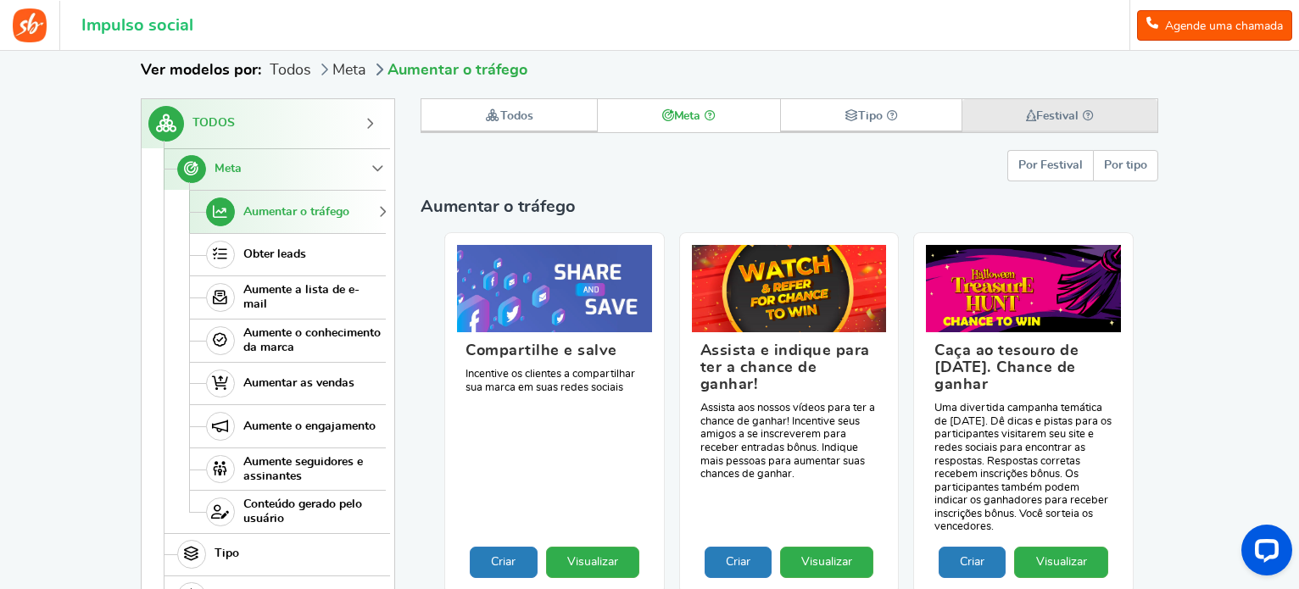
click at [1054, 108] on link "Festival" at bounding box center [1060, 115] width 195 height 33
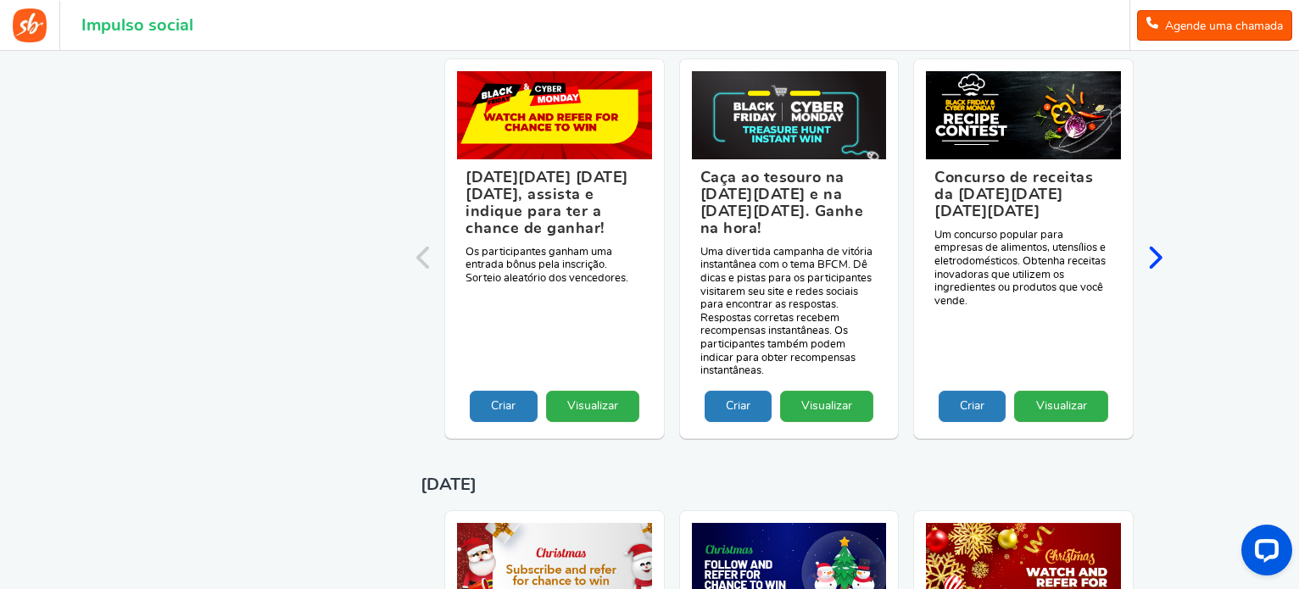
scroll to position [997, 0]
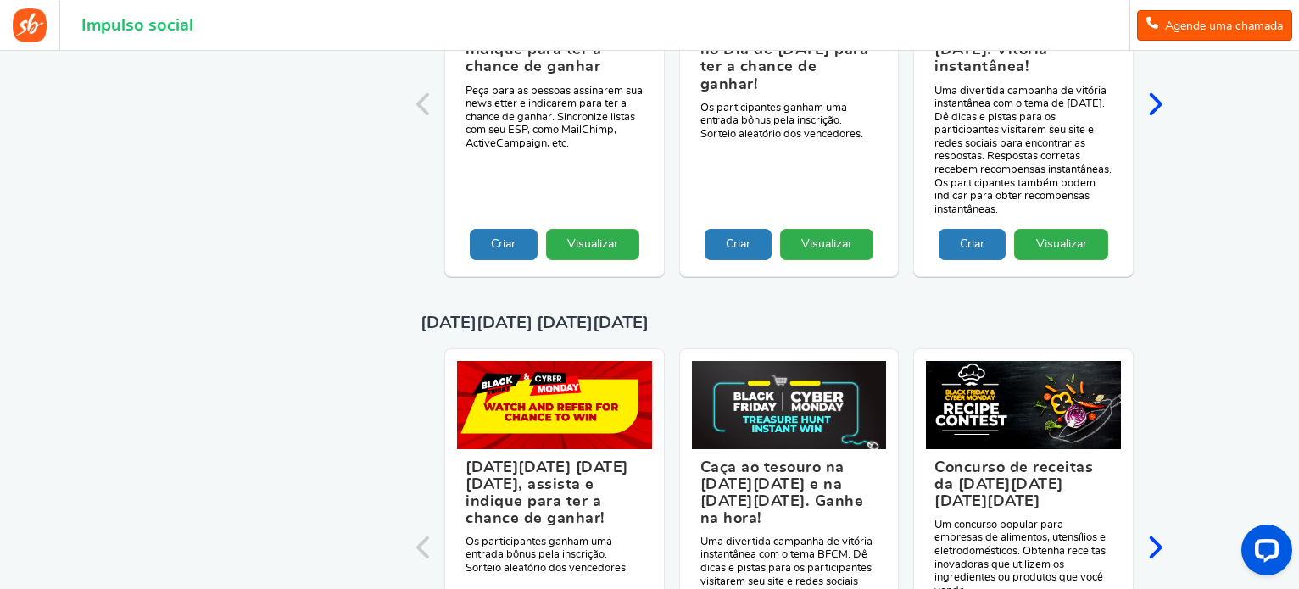
click at [25, 31] on img at bounding box center [30, 25] width 34 height 34
click at [137, 18] on font "Impulso social" at bounding box center [137, 25] width 112 height 17
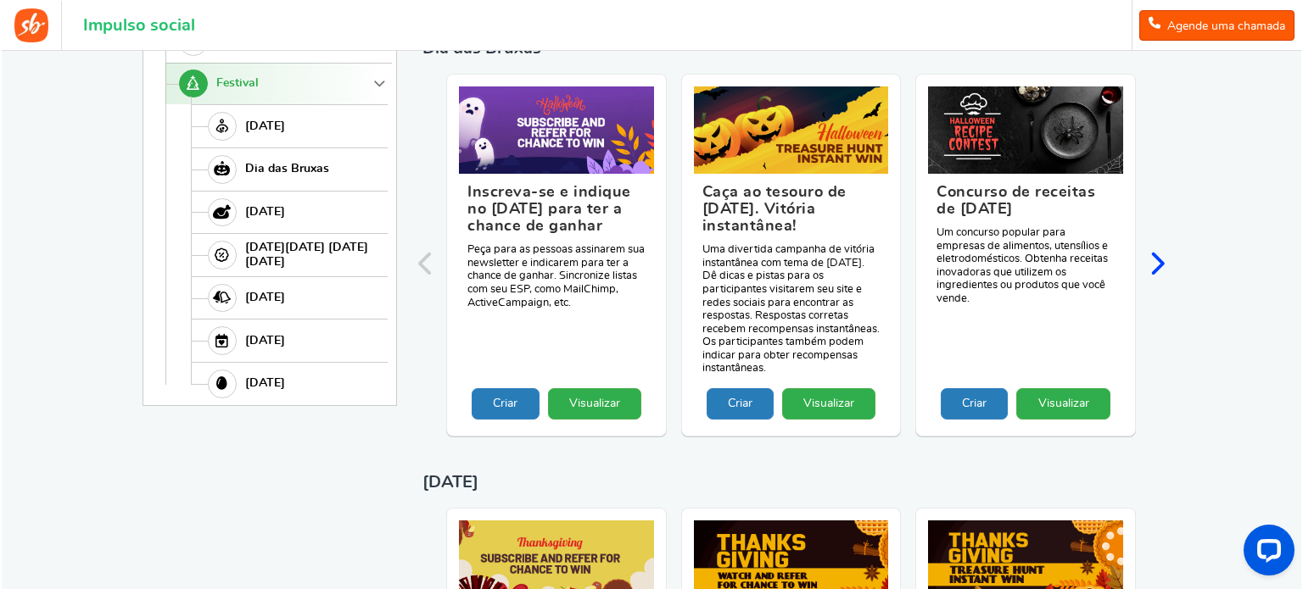
scroll to position [0, 0]
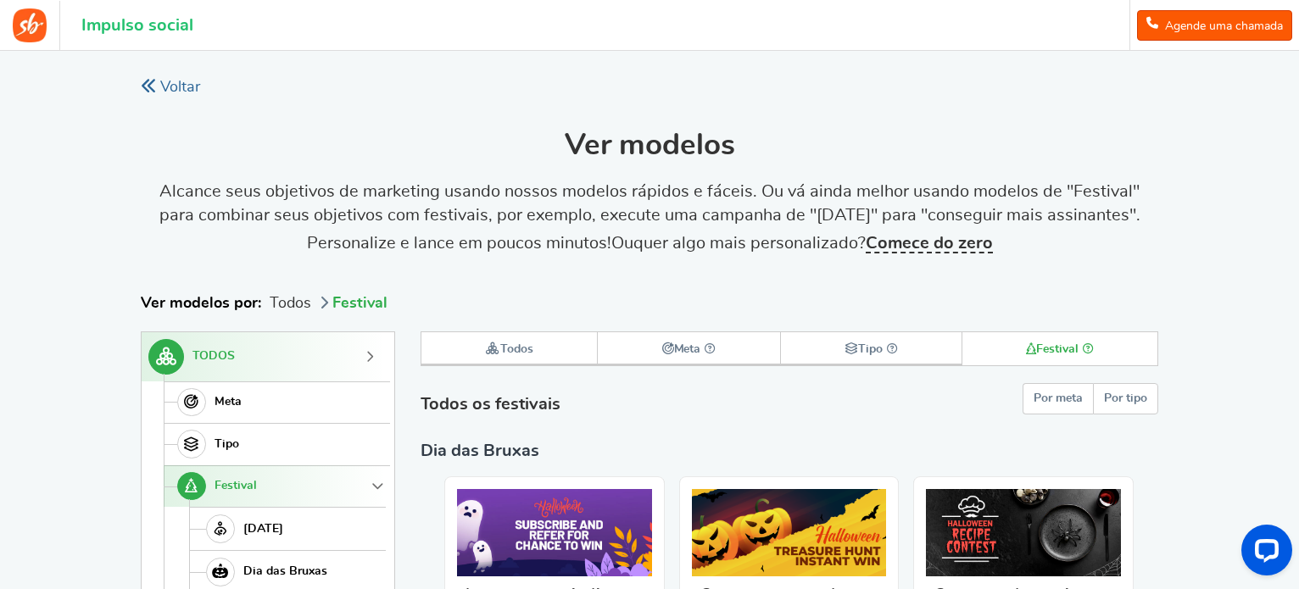
click at [177, 87] on font "Voltar" at bounding box center [180, 87] width 40 height 15
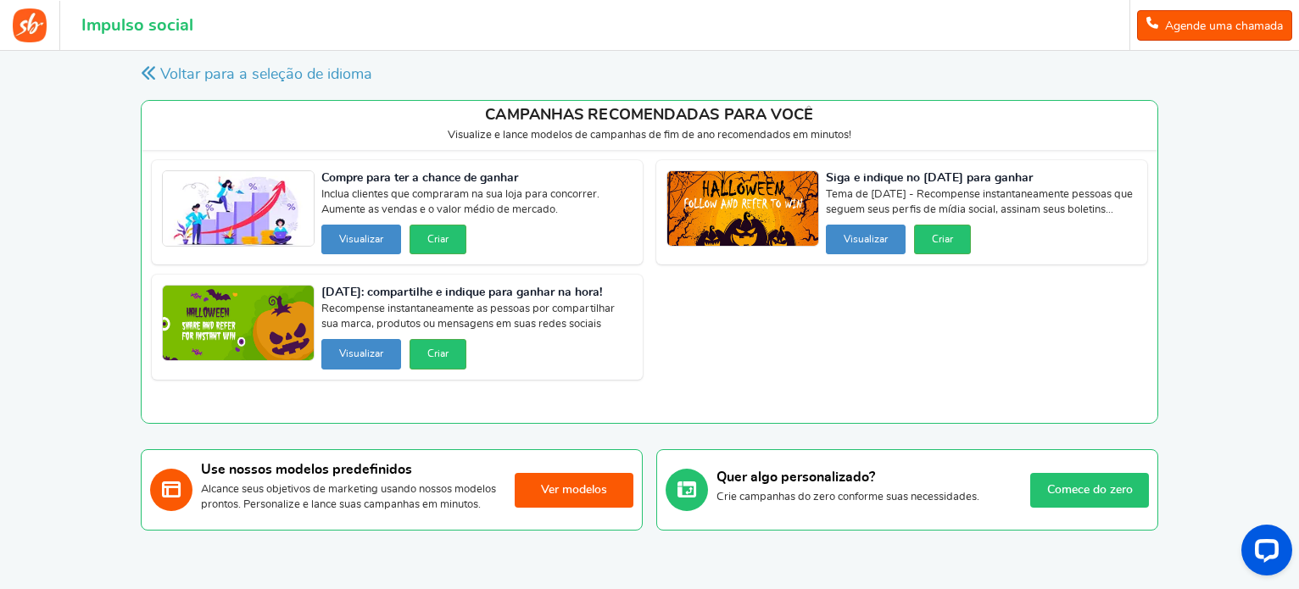
click at [1093, 517] on div "Quer algo personalizado? Crie campanhas do zero conforme suas necessidades. Com…" at bounding box center [933, 490] width 433 height 63
click at [1092, 496] on font "Comece do zero" at bounding box center [1091, 490] width 86 height 12
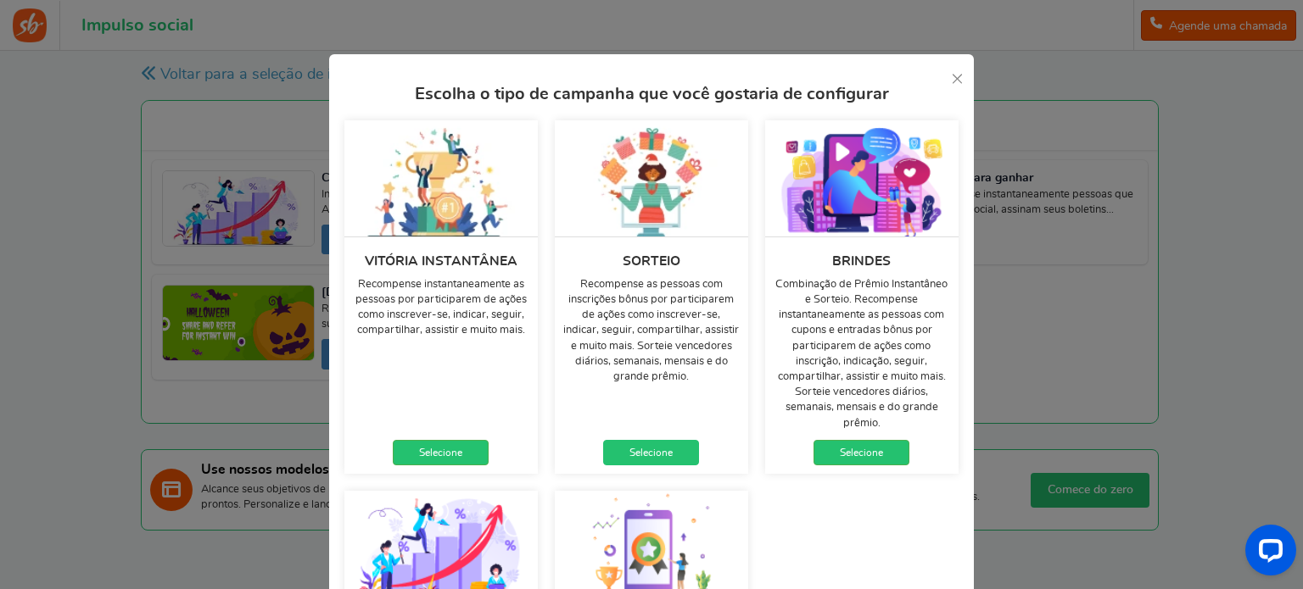
click at [646, 452] on font "Selecione" at bounding box center [650, 453] width 43 height 10
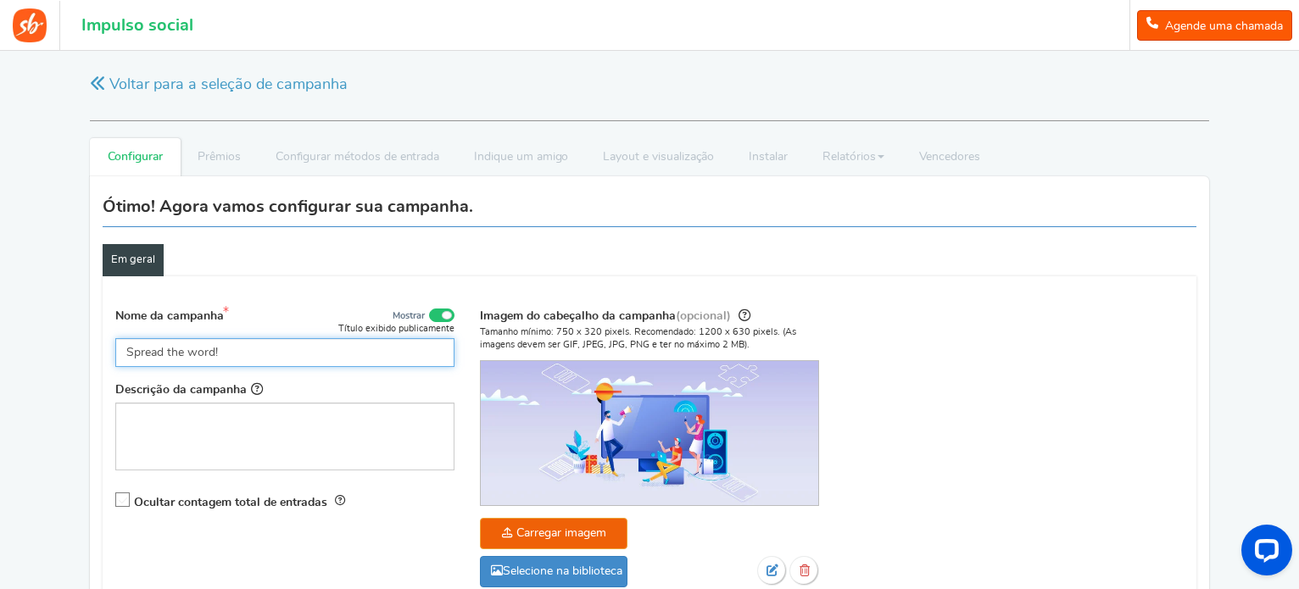
click at [304, 361] on input "Spread the word!" at bounding box center [284, 352] width 339 height 29
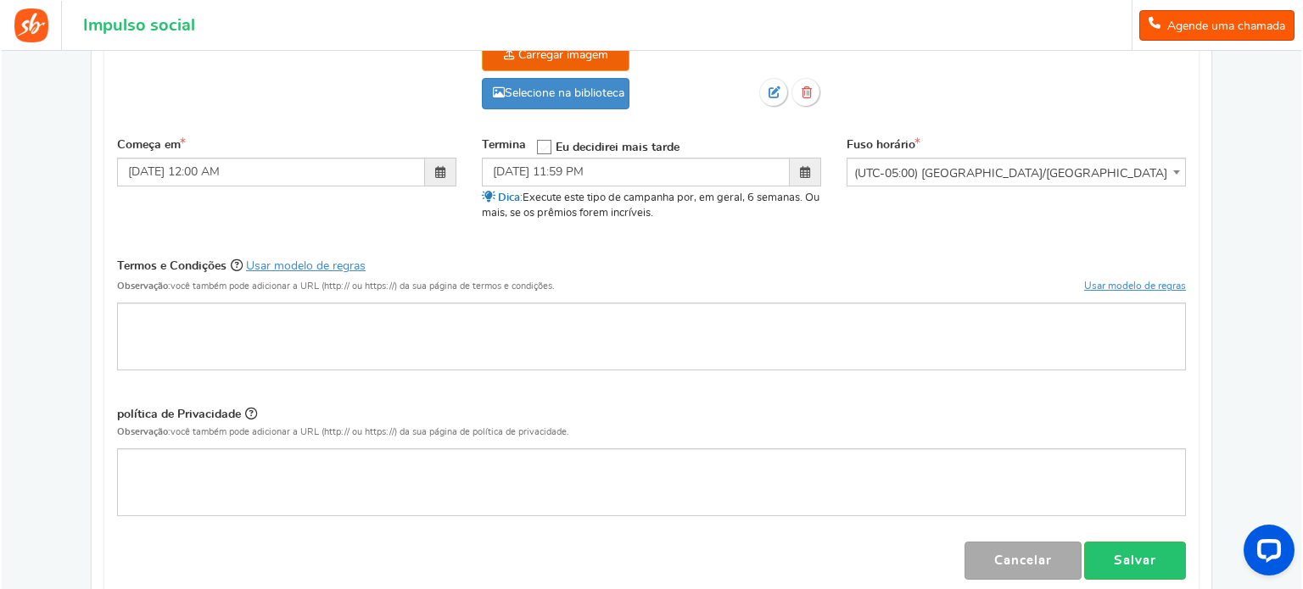
scroll to position [509, 0]
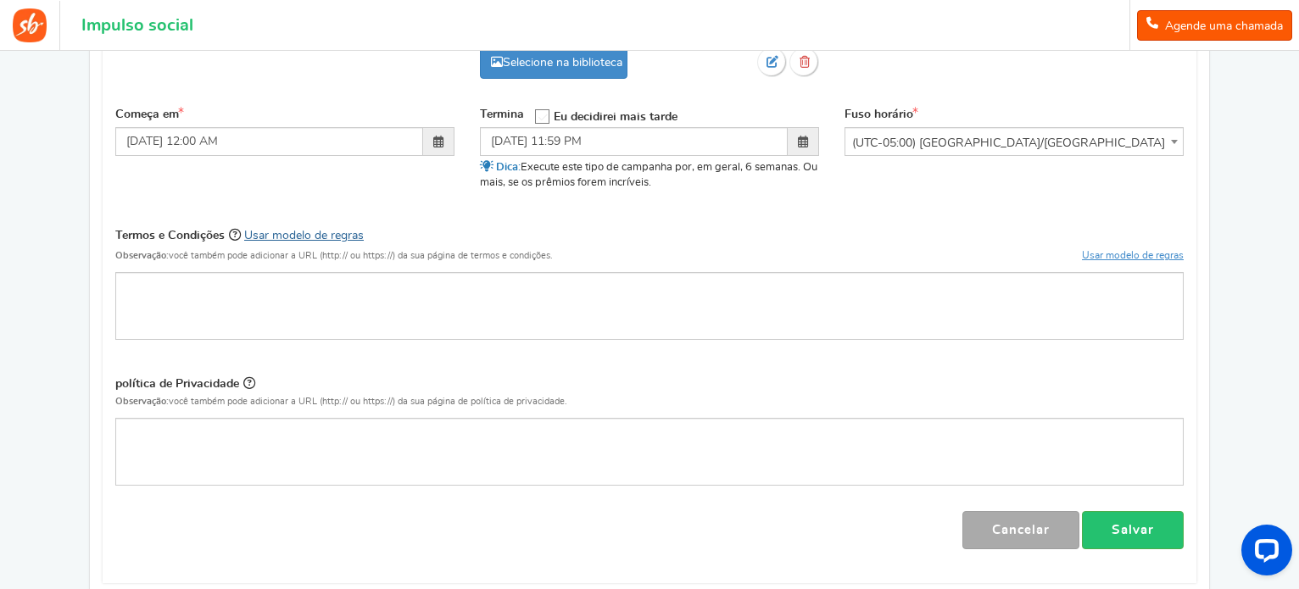
click at [336, 237] on font "Usar modelo de regras" at bounding box center [304, 236] width 120 height 12
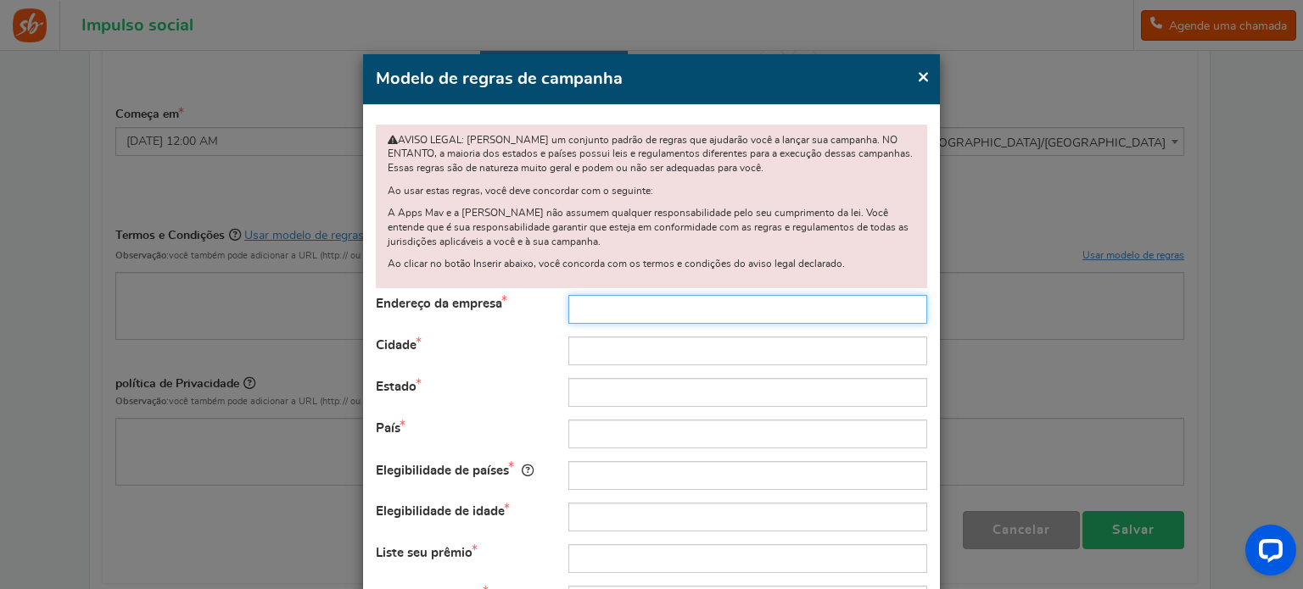
click at [619, 310] on input "text" at bounding box center [747, 309] width 359 height 29
type input "[STREET_ADDRESS]"
type input "Ceará-Mirim"
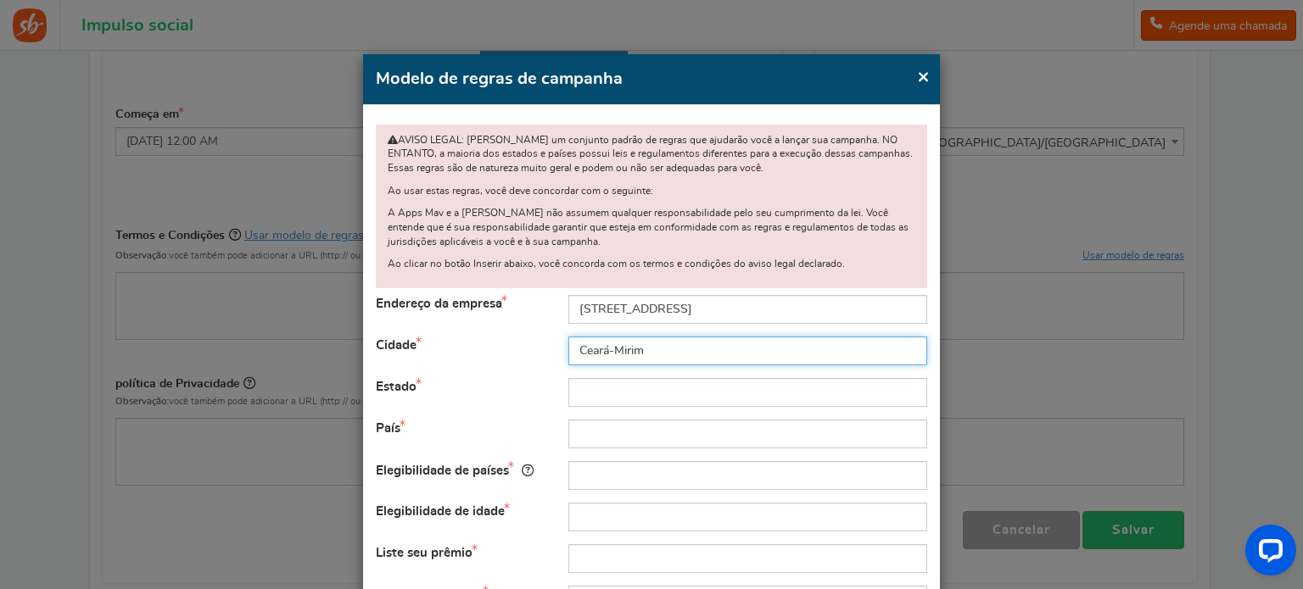
type input "RN"
type input "[GEOGRAPHIC_DATA]"
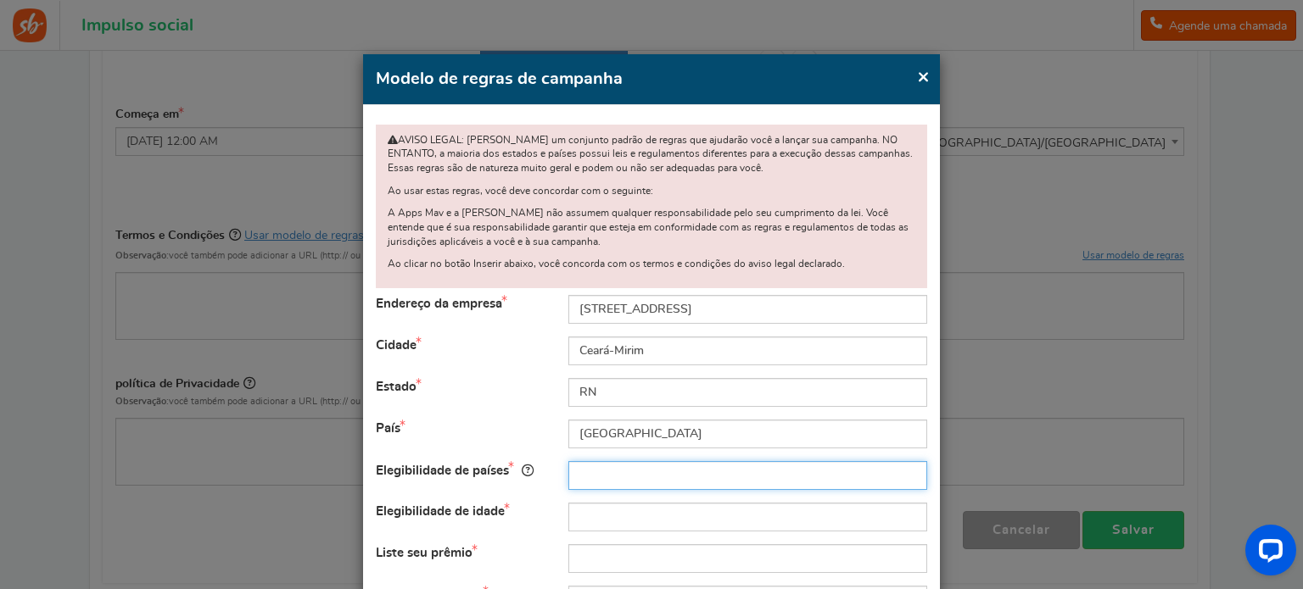
type input "[GEOGRAPHIC_DATA]"
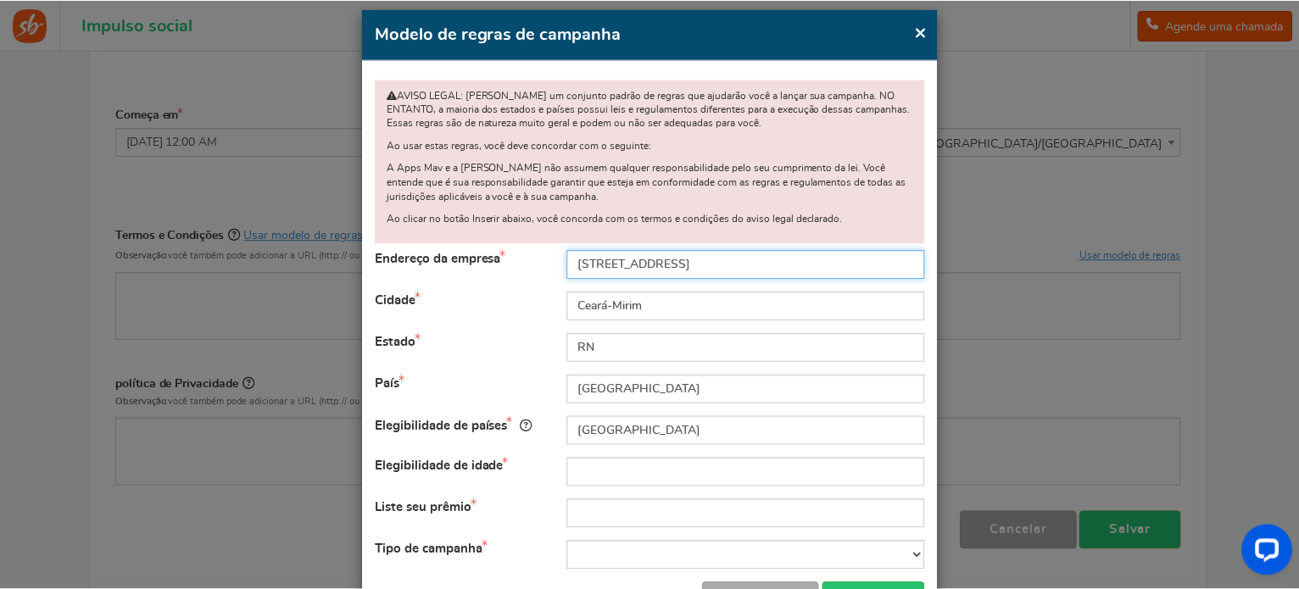
scroll to position [113, 0]
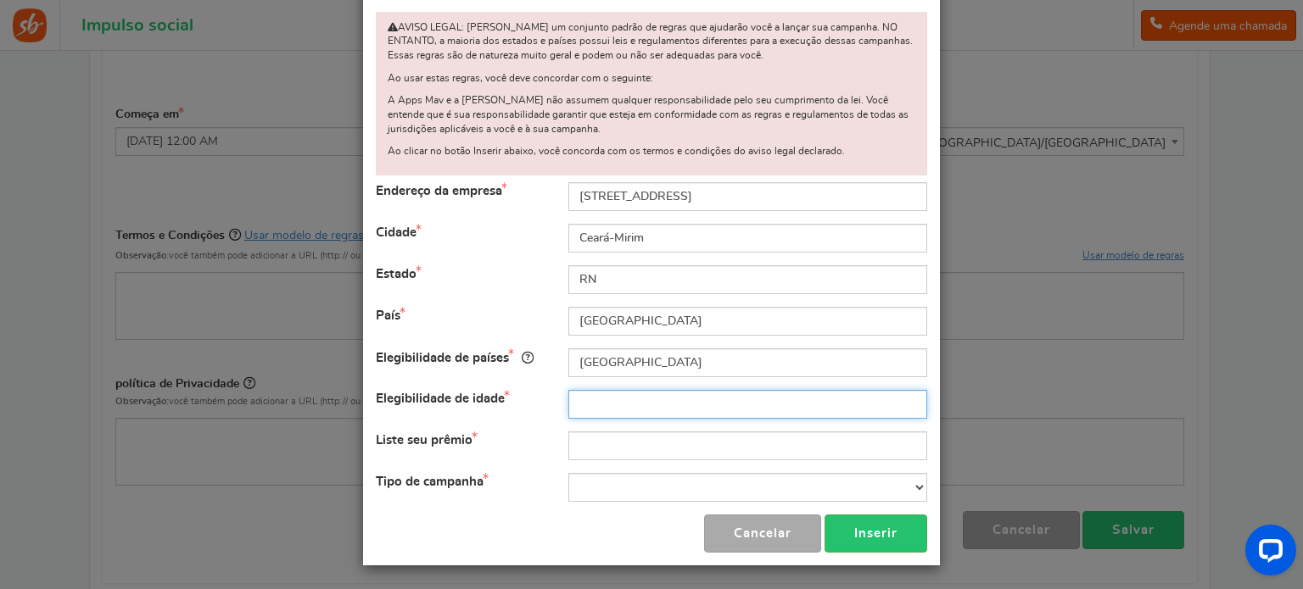
click at [611, 406] on input "text" at bounding box center [747, 404] width 359 height 29
type input "18"
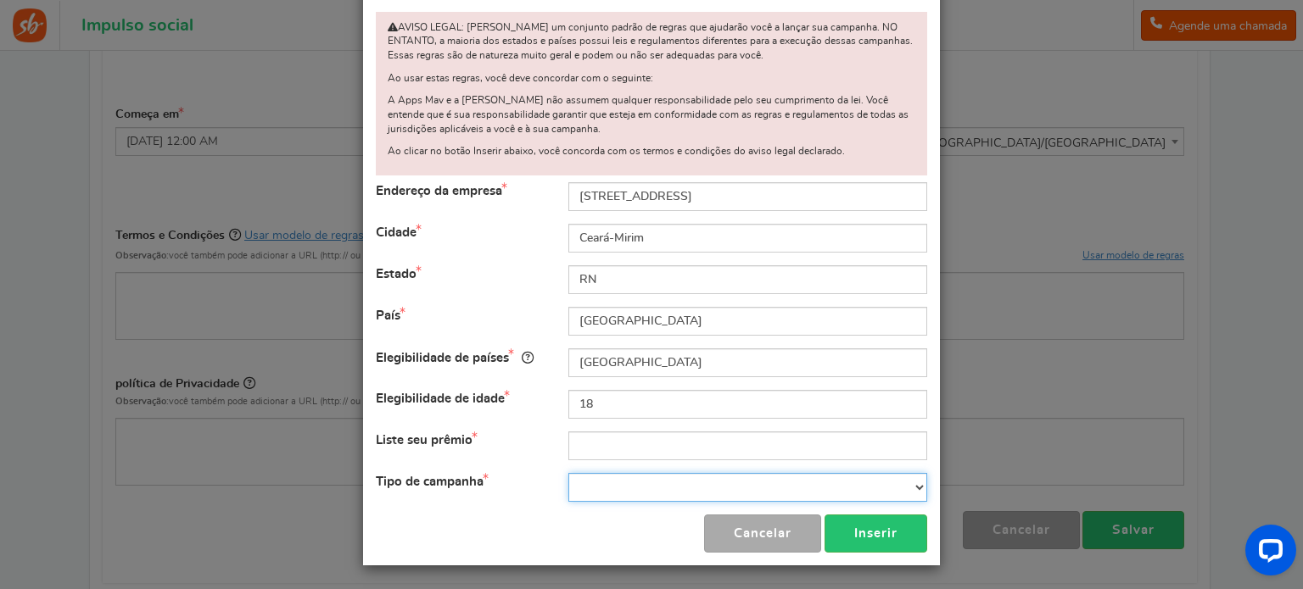
click at [740, 485] on select "Contestar Sorteio Loteria Oferecer Sorteio Sorteio Outro" at bounding box center [747, 487] width 359 height 29
select select "Raffle"
click at [568, 473] on select "Contestar Sorteio Loteria Oferecer Sorteio Sorteio Outro" at bounding box center [747, 487] width 359 height 29
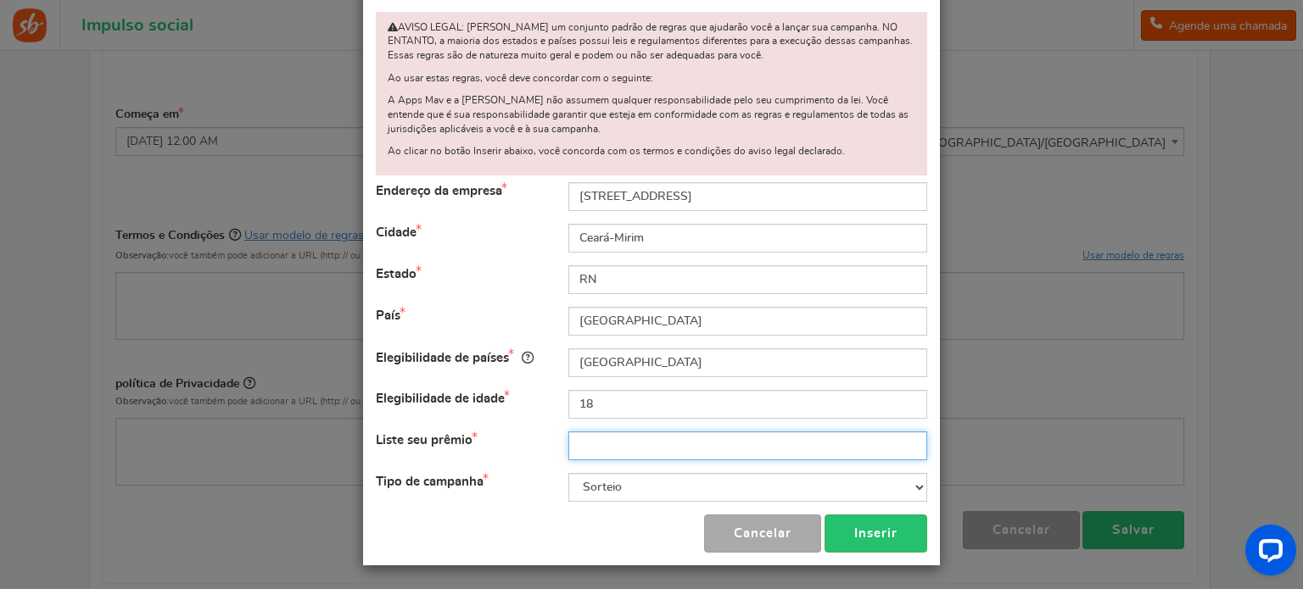
click at [652, 450] on input "text" at bounding box center [747, 446] width 359 height 29
type input "Body Splash e Hidratante"
click at [841, 539] on button "Inserir" at bounding box center [875, 534] width 103 height 38
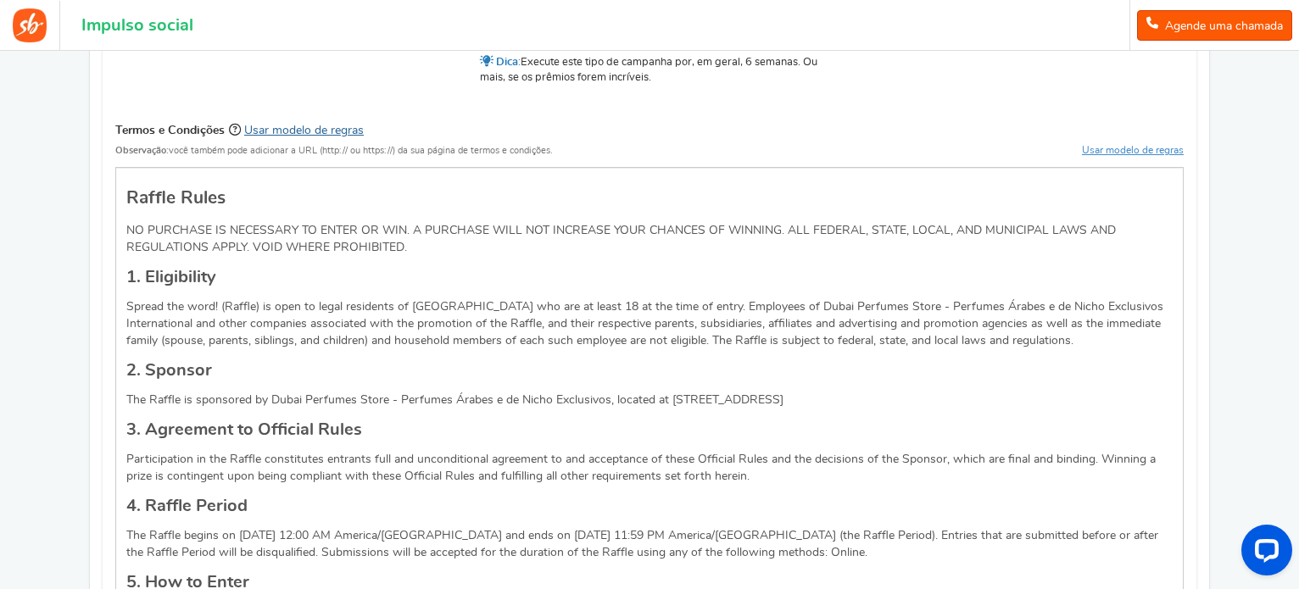
scroll to position [679, 0]
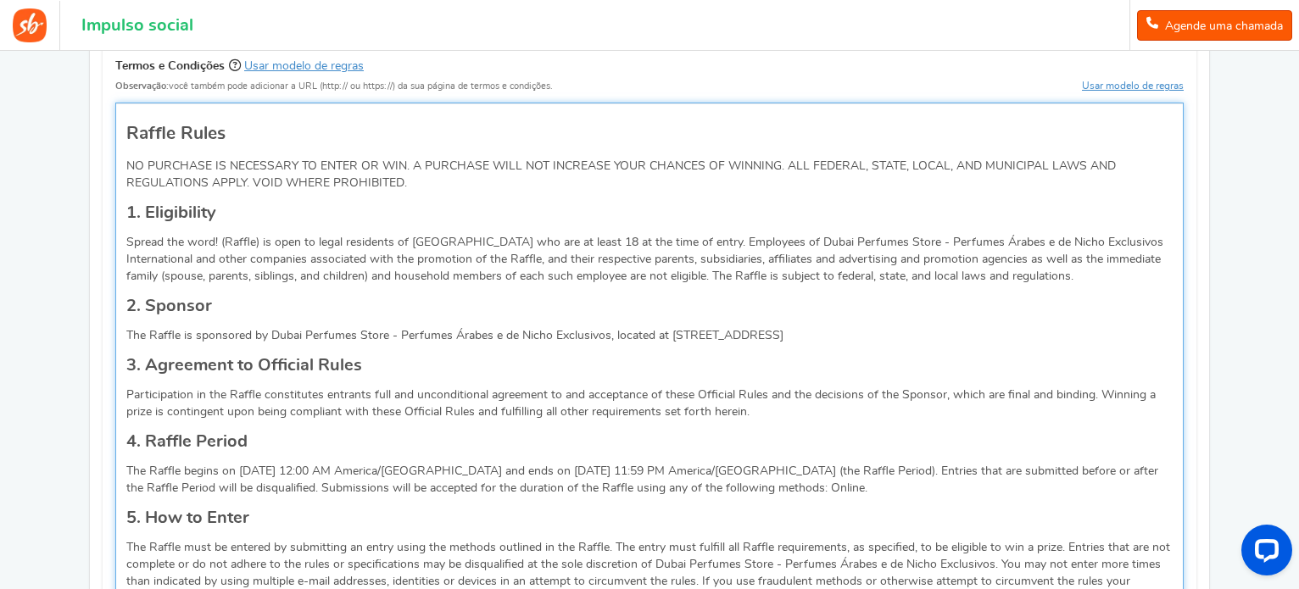
click at [310, 372] on h4 "3. Agreement to Official Rules" at bounding box center [649, 365] width 1047 height 25
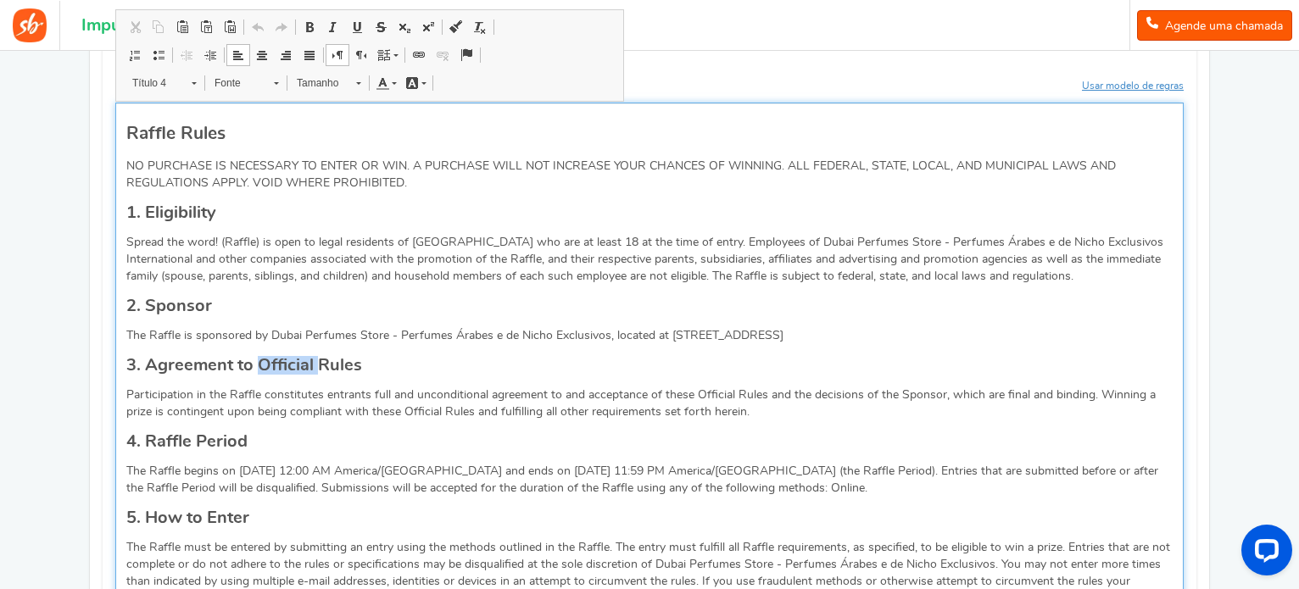
click at [310, 373] on h4 "3. Agreement to Official Rules" at bounding box center [649, 365] width 1047 height 25
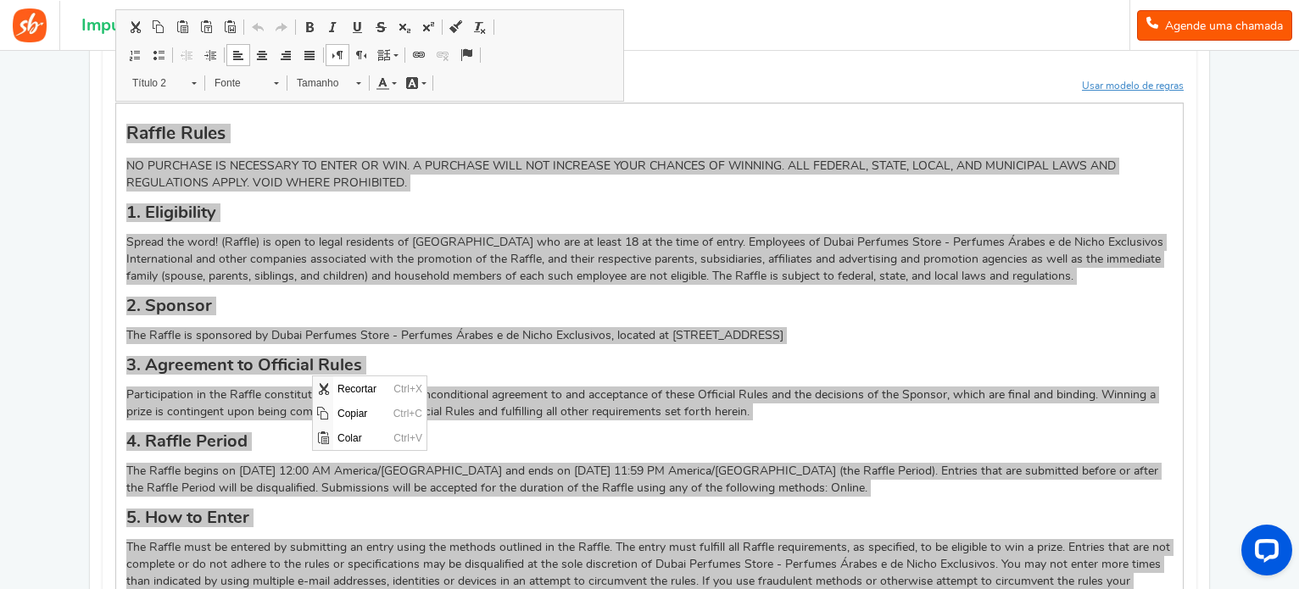
scroll to position [0, 0]
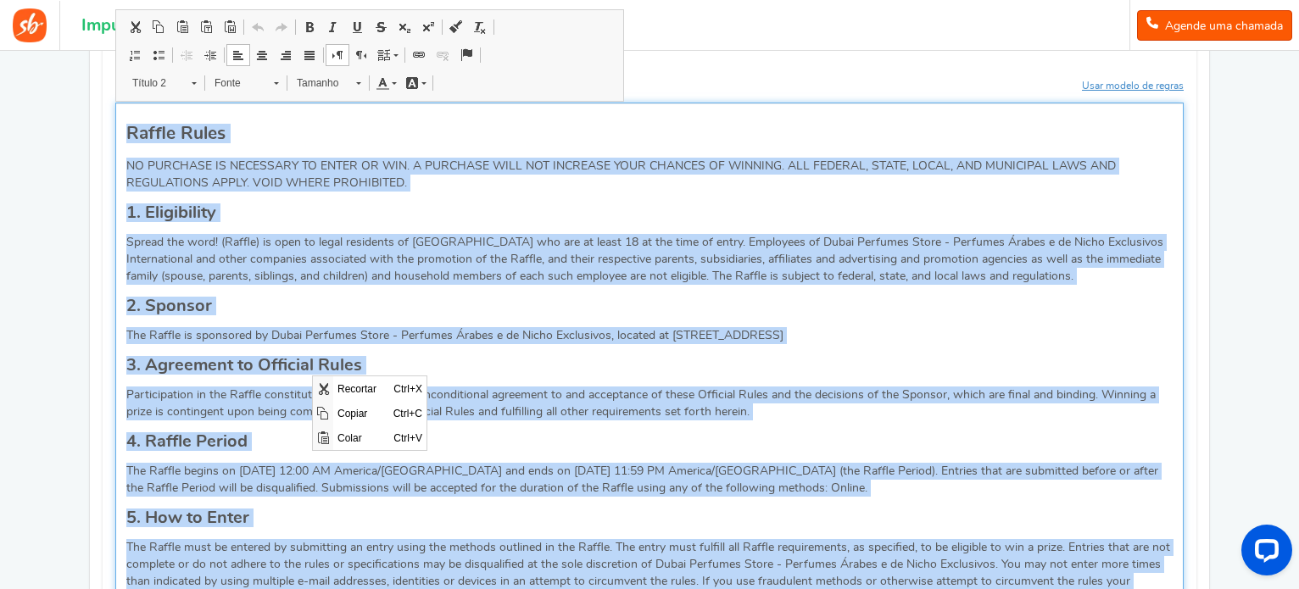
click at [509, 405] on p "Participation in the Raffle constitutes entrants full and unconditional agreeme…" at bounding box center [649, 404] width 1047 height 34
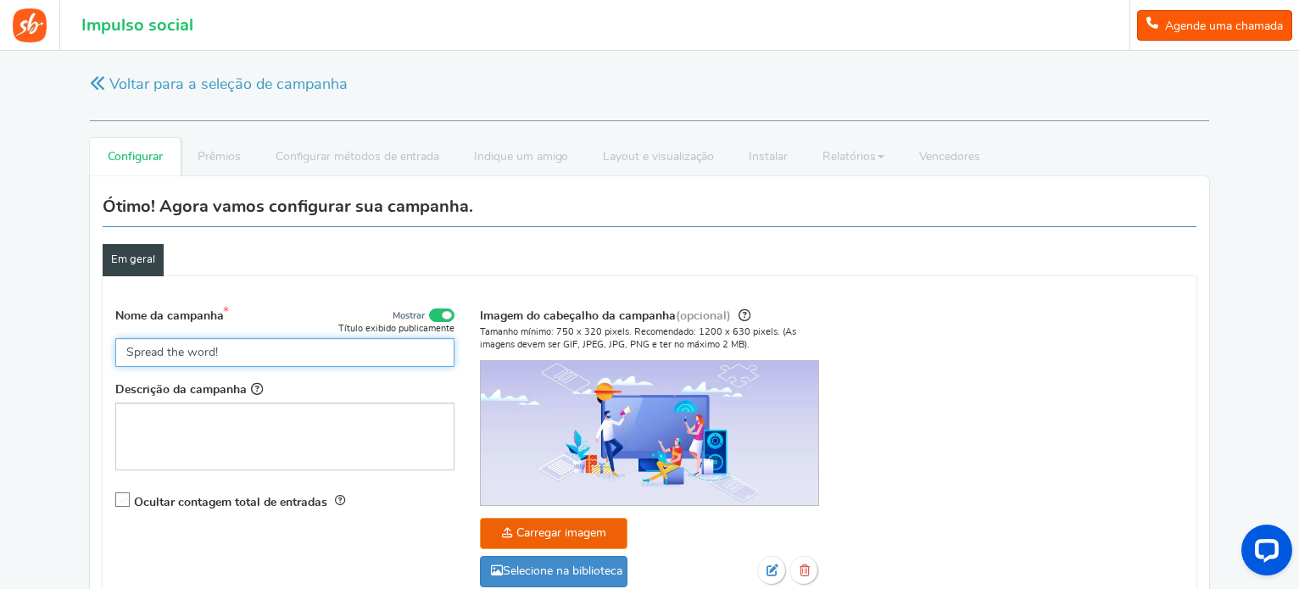
click at [360, 354] on input "Spread the word!" at bounding box center [284, 352] width 339 height 29
paste input "É SORTEIO DE ANIVERSÁRIO!"
drag, startPoint x: 230, startPoint y: 352, endPoint x: 78, endPoint y: 357, distance: 151.9
type input "SORTEIO DE ANIVERSÁRIO!"
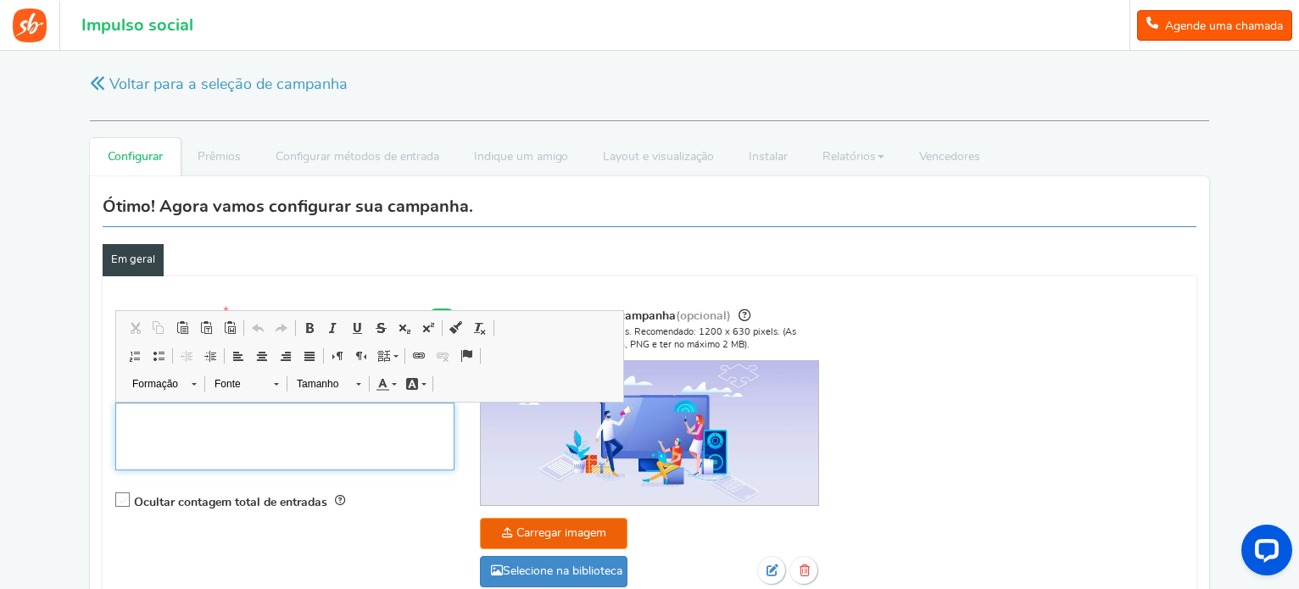
click at [278, 437] on div "Editor, competição_desc" at bounding box center [284, 437] width 339 height 68
click at [349, 450] on div "Editor, competição_desc" at bounding box center [284, 437] width 339 height 68
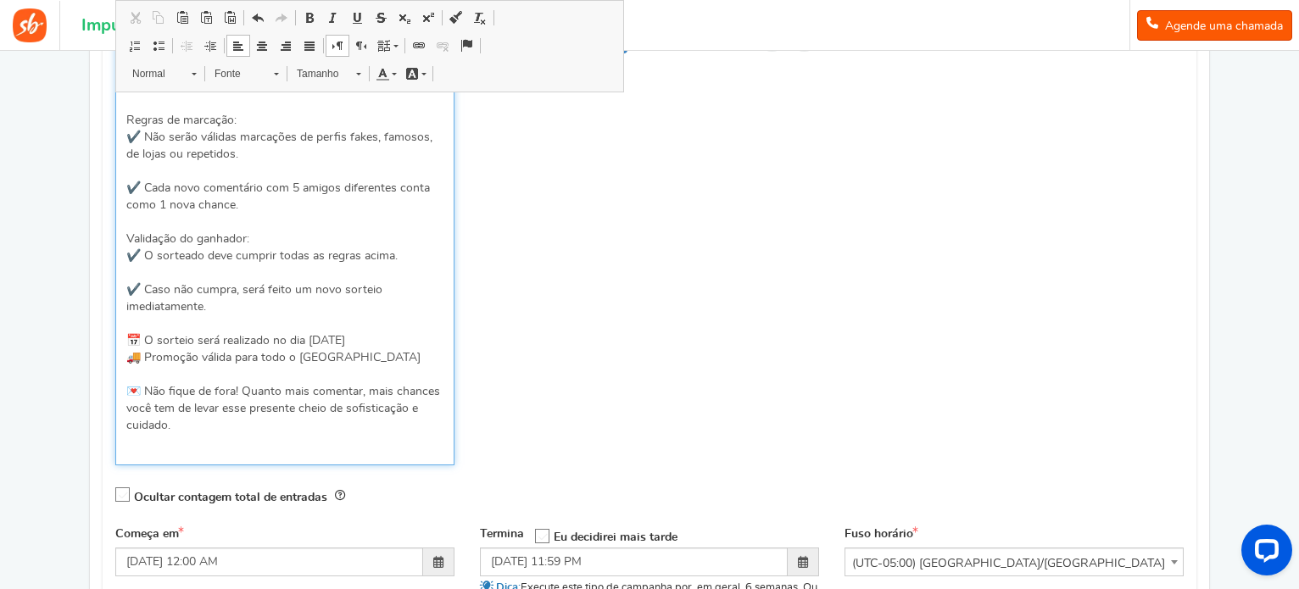
scroll to position [562, 0]
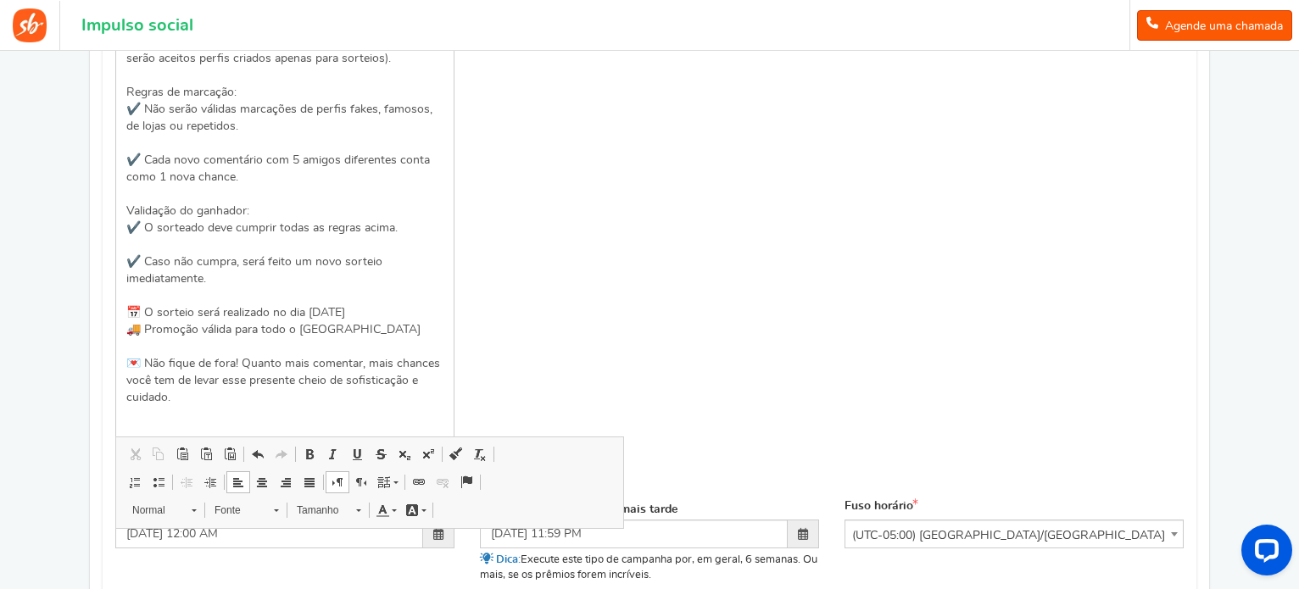
click at [562, 353] on div "Nome da campanha Mostrar Título exibido publicamente SORTEIO DE ANIVERSÁRIO! Th…" at bounding box center [650, 116] width 1094 height 763
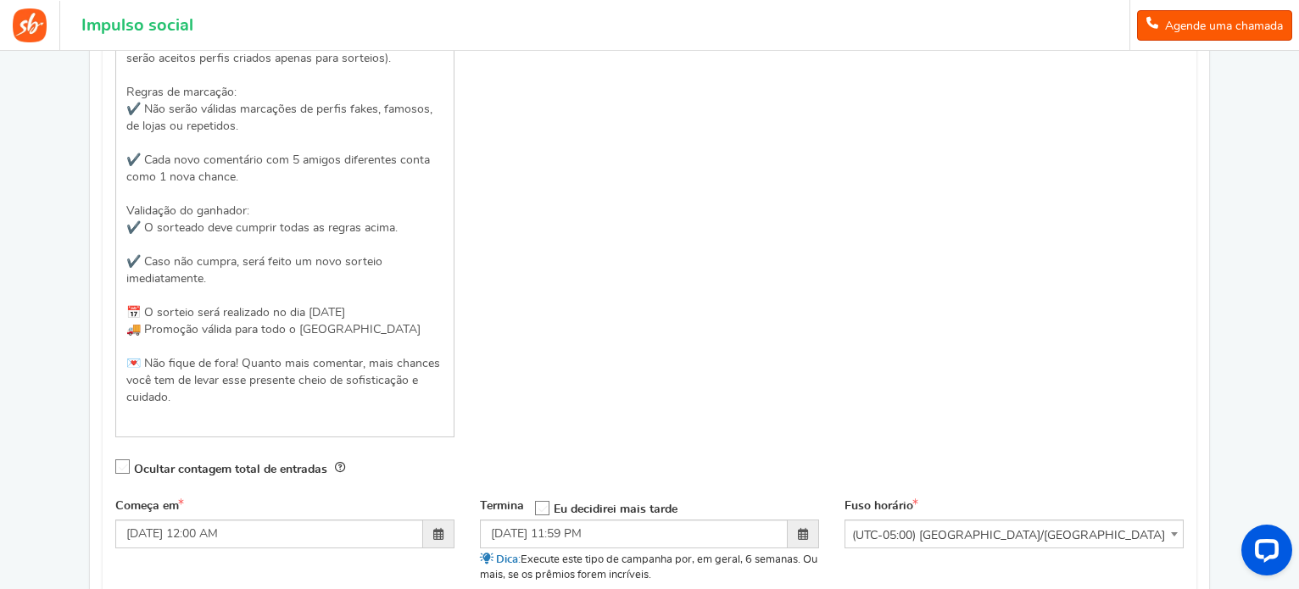
scroll to position [647, 0]
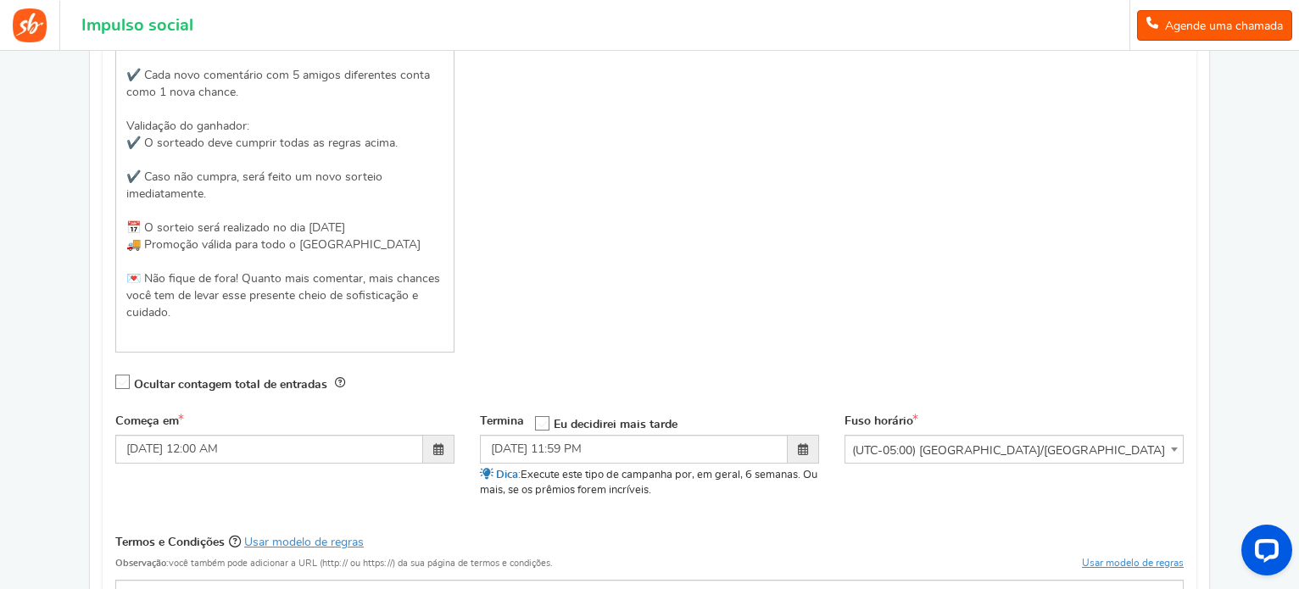
click at [434, 450] on span at bounding box center [438, 450] width 10 height 12
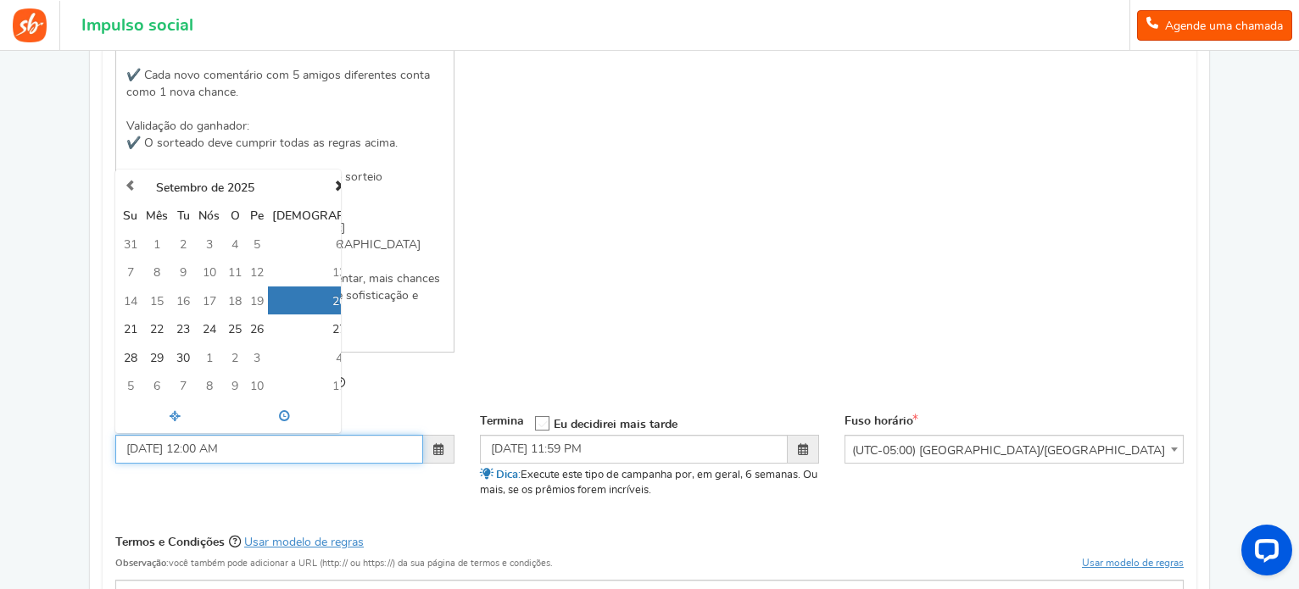
click at [319, 309] on td "20" at bounding box center [339, 301] width 142 height 28
click at [369, 481] on div "Começa em [DATE] 12:00 AM [DATE] Su Mês Tu Nós O Pe Sá 31 1 2 3 4 5 6 7 8 9 10 …" at bounding box center [650, 467] width 1094 height 106
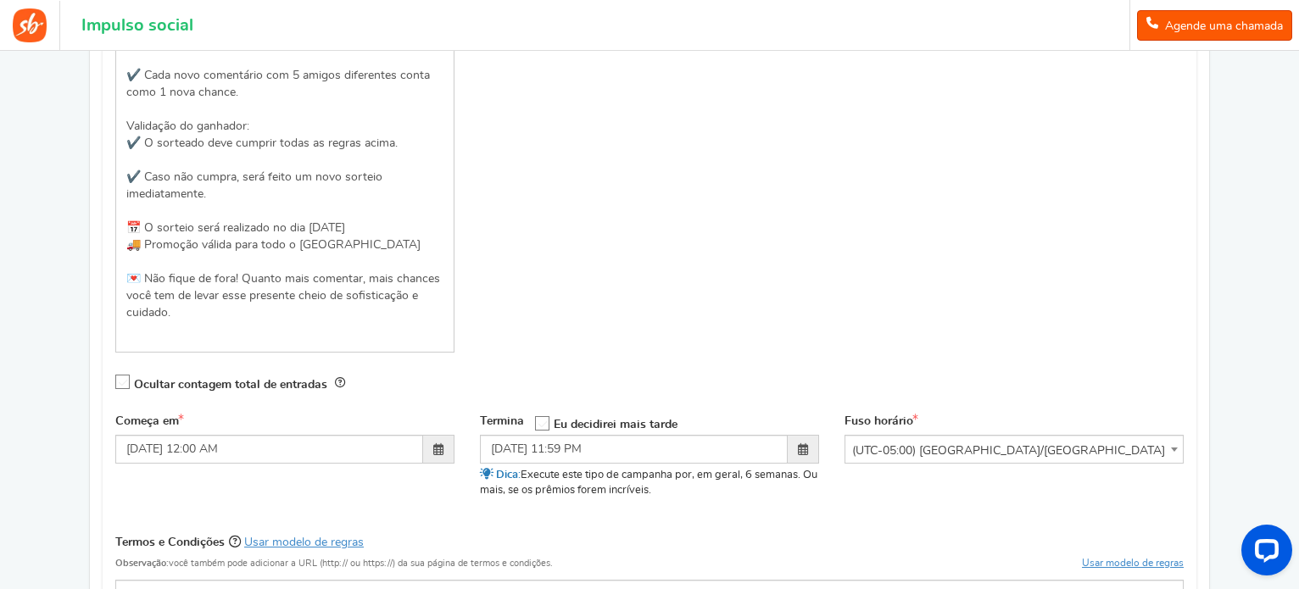
click at [813, 446] on span at bounding box center [803, 449] width 31 height 29
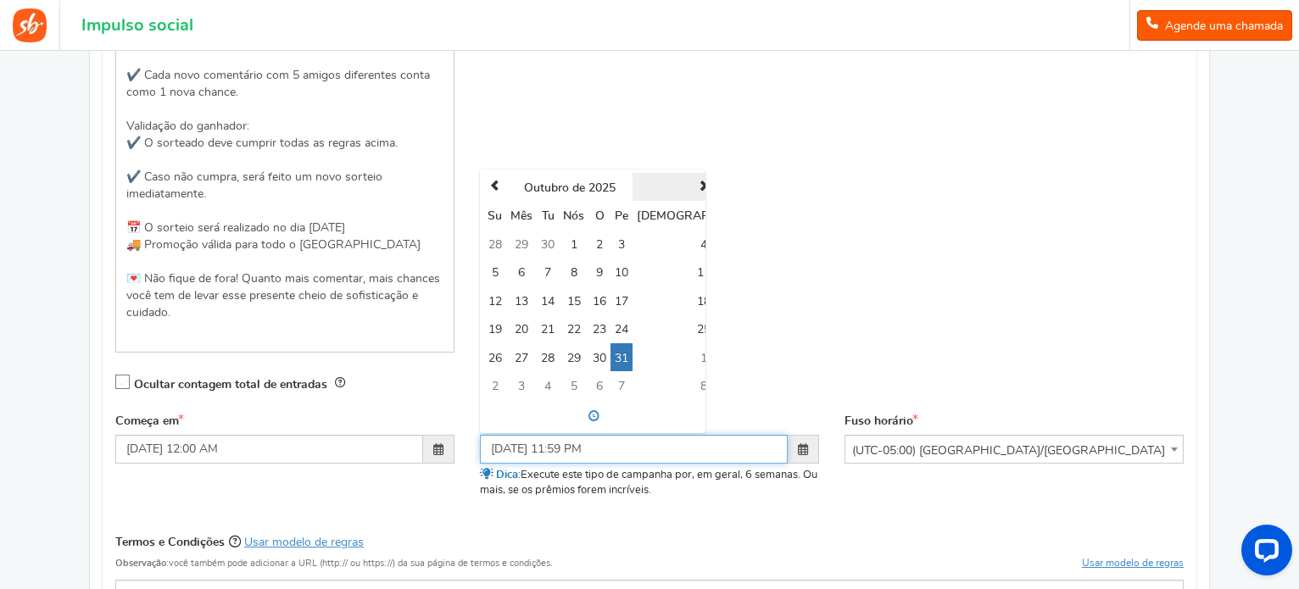
click at [692, 195] on th at bounding box center [704, 187] width 142 height 28
click at [697, 299] on font "15" at bounding box center [704, 302] width 14 height 12
type input "[DATE] 11:59 PM"
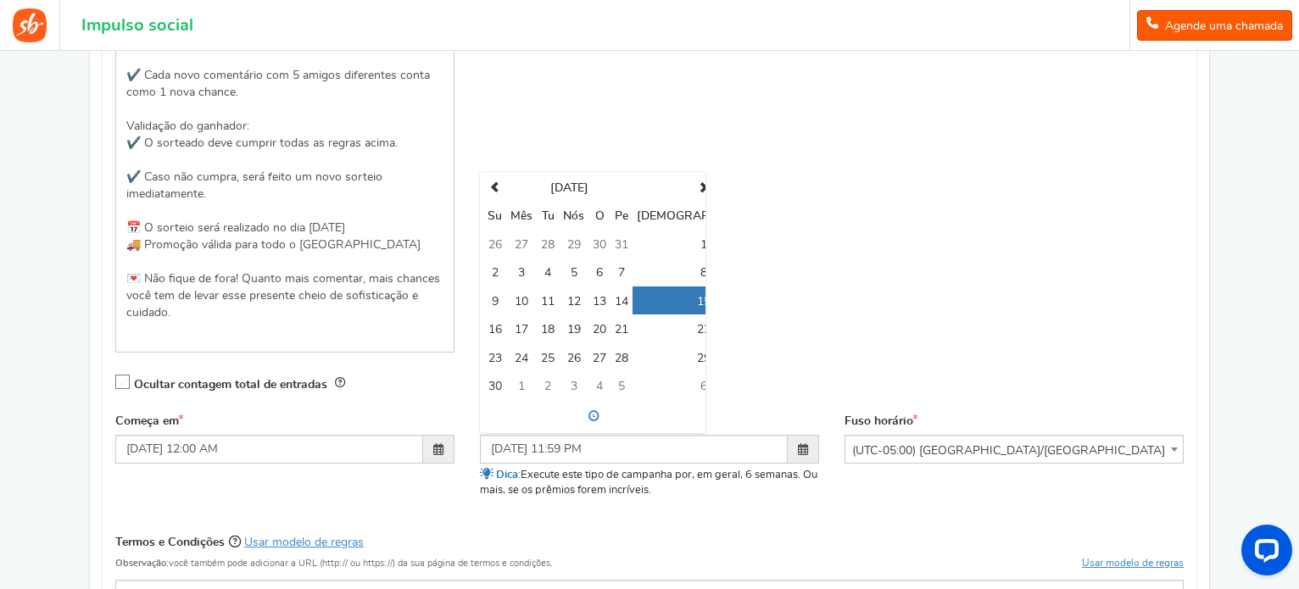
click at [794, 355] on div "Nome da campanha Mostrar Título exibido publicamente SORTEIO DE ANIVERSÁRIO! Th…" at bounding box center [650, 32] width 1094 height 763
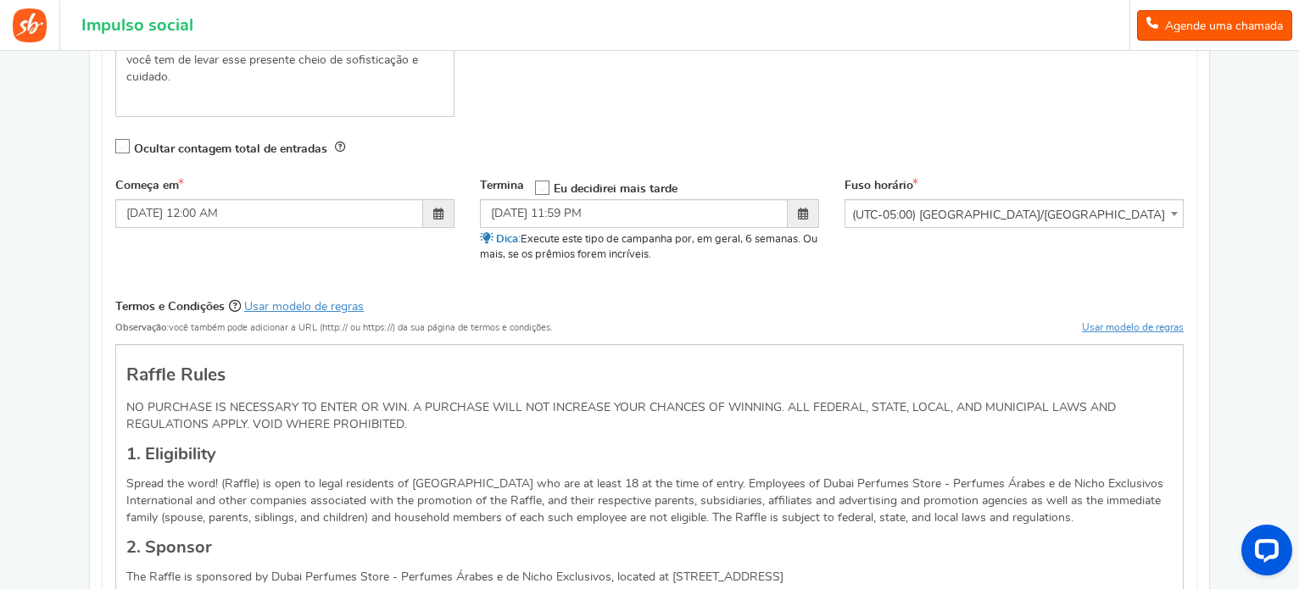
scroll to position [902, 0]
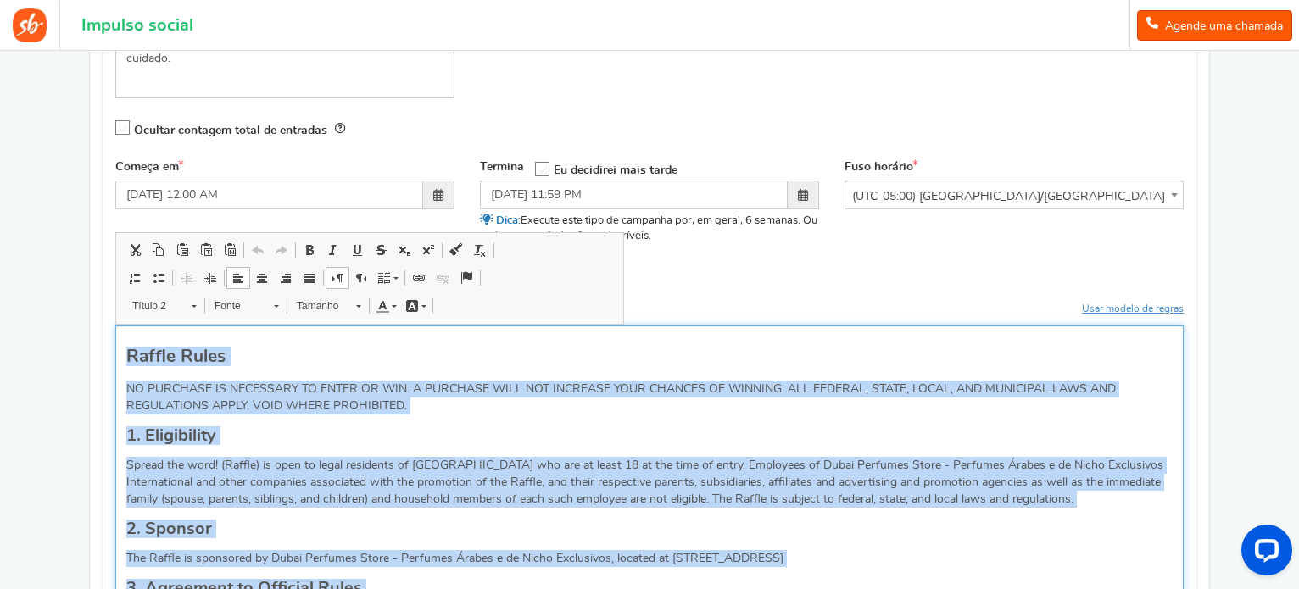
copy div "Loremi Dolor SI AMETCONS AD ELITSEDDO EI TEMPO IN UTL. E DOLOREMA ALIQ ENI ADMI…"
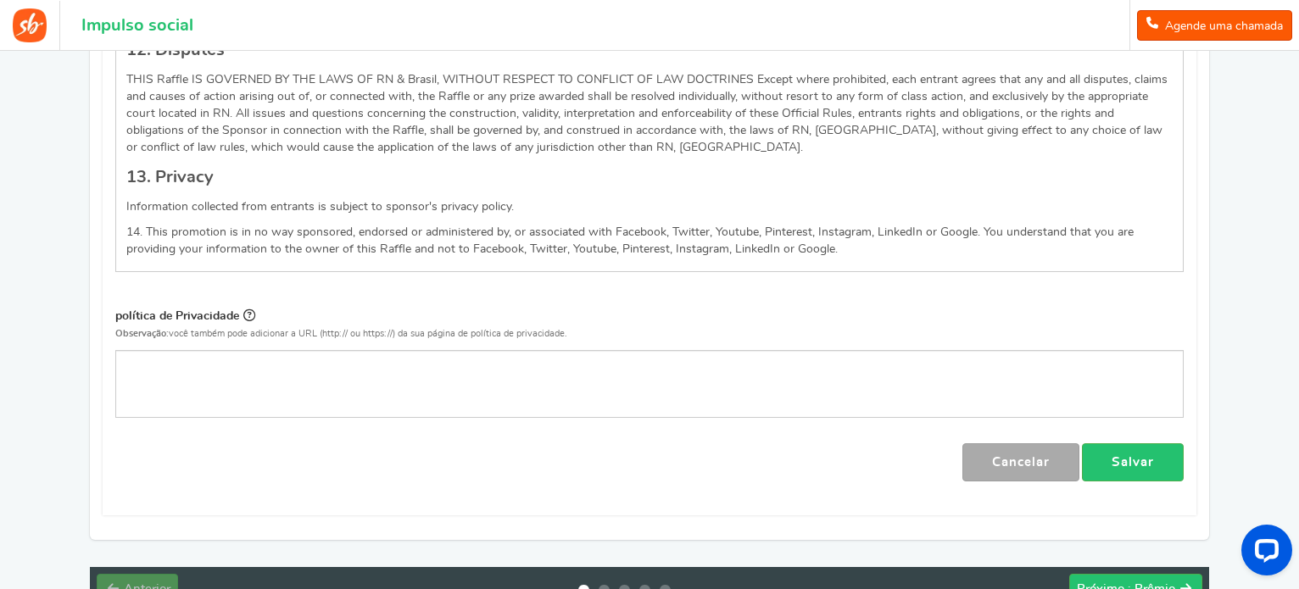
scroll to position [2683, 0]
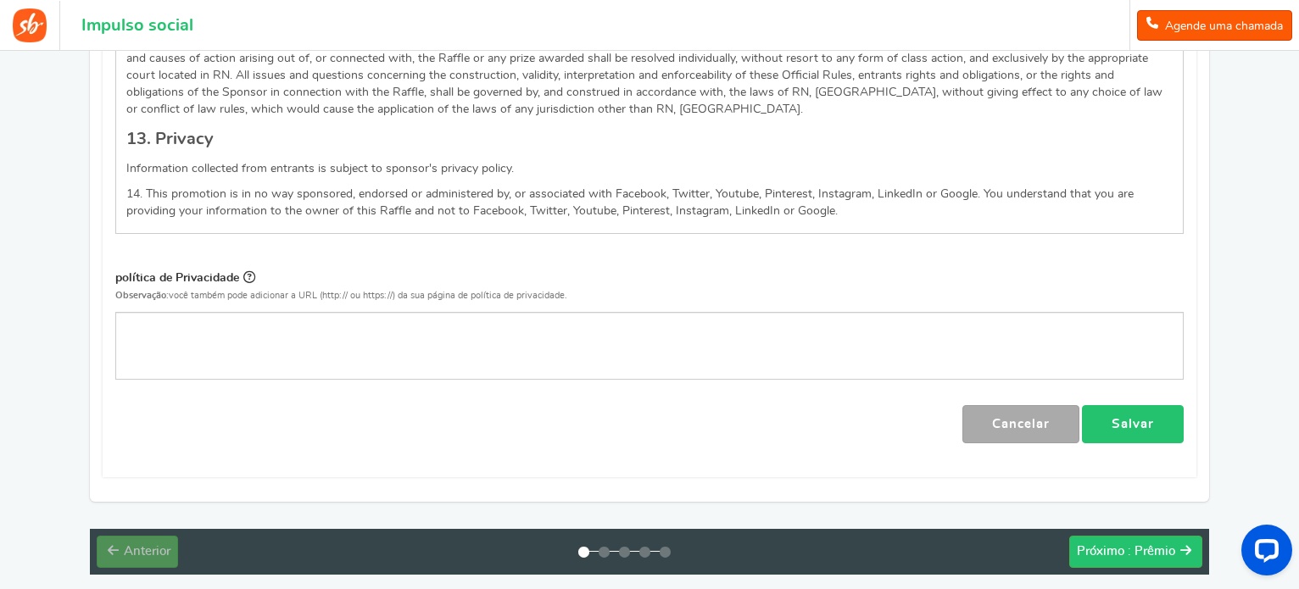
click at [1154, 405] on link "Salvar" at bounding box center [1133, 424] width 102 height 38
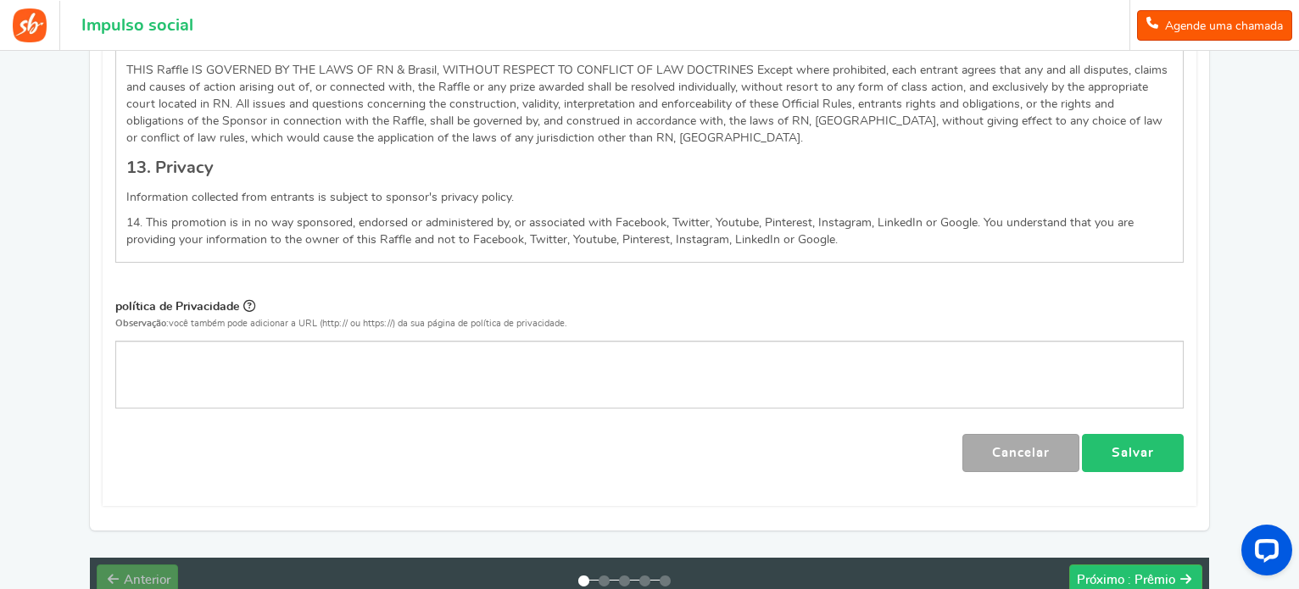
scroll to position [121, 0]
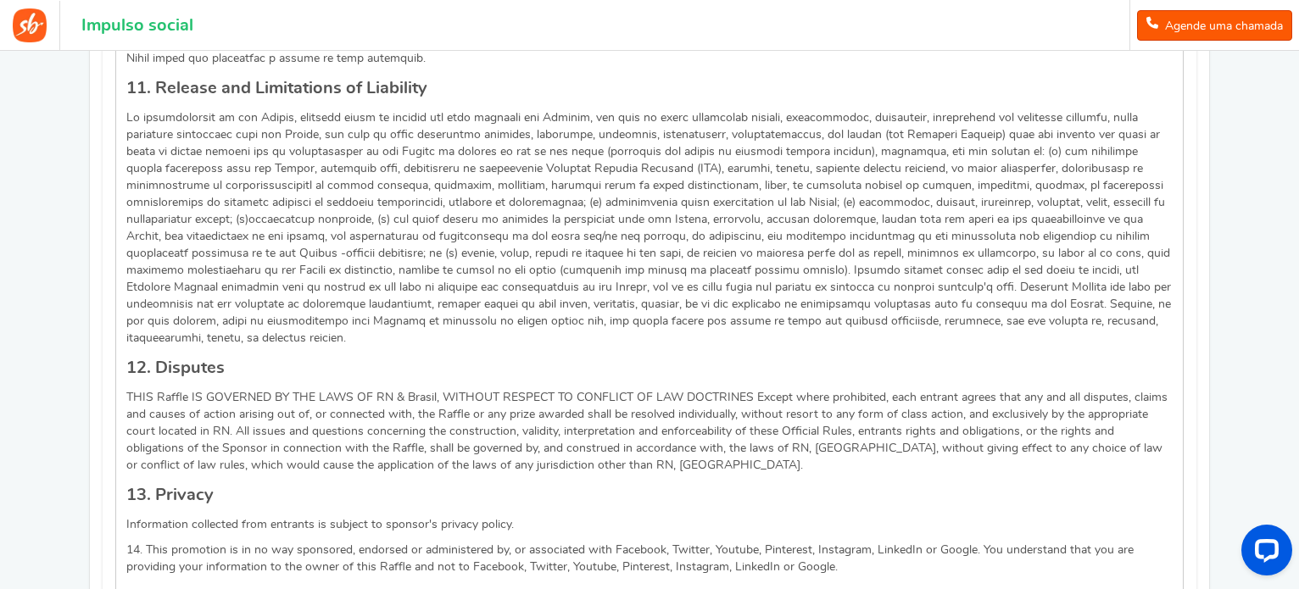
scroll to position [2724, 0]
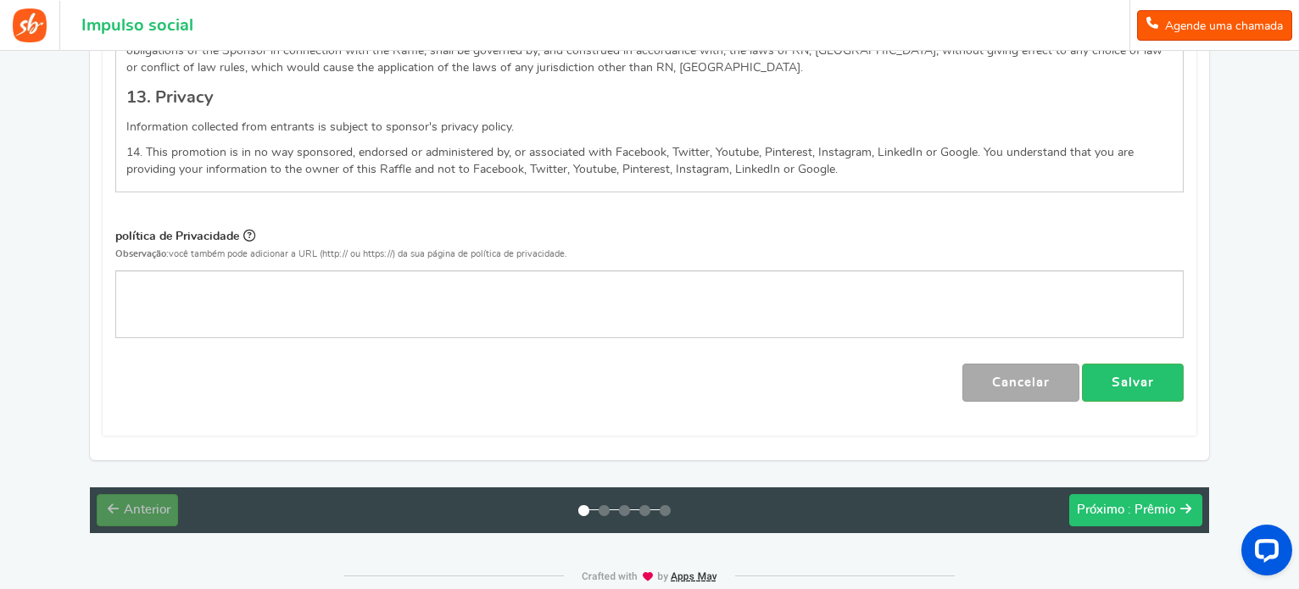
click at [1150, 504] on font ": Prêmio" at bounding box center [1151, 510] width 47 height 13
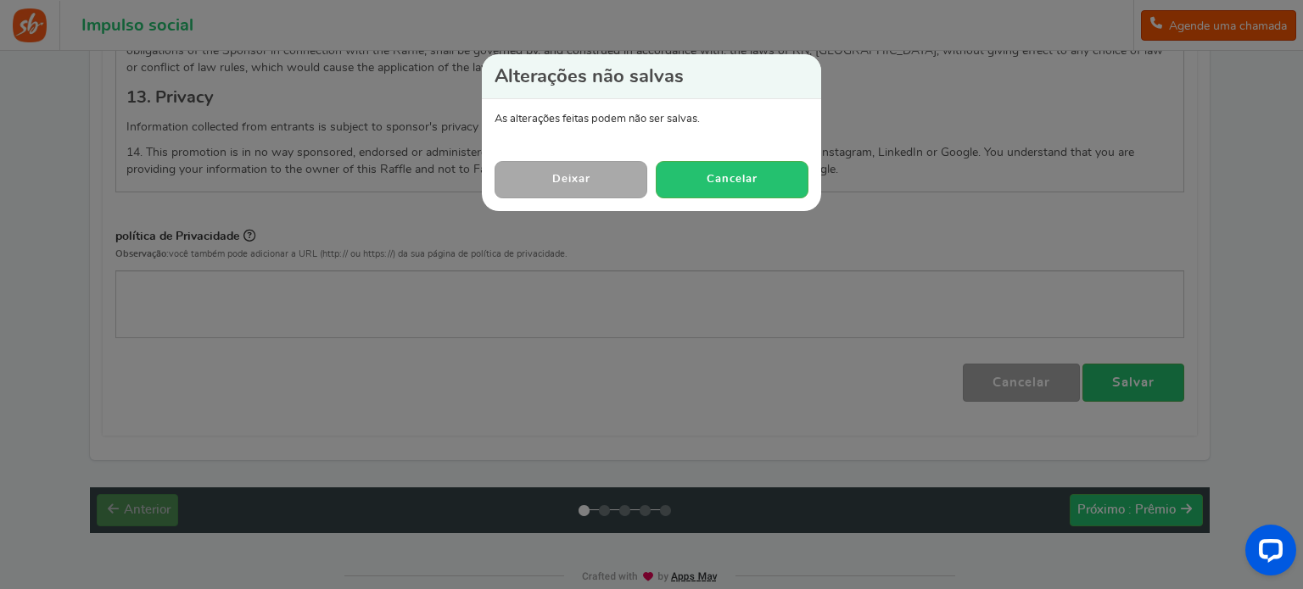
click at [587, 181] on font "Deixar" at bounding box center [571, 179] width 38 height 11
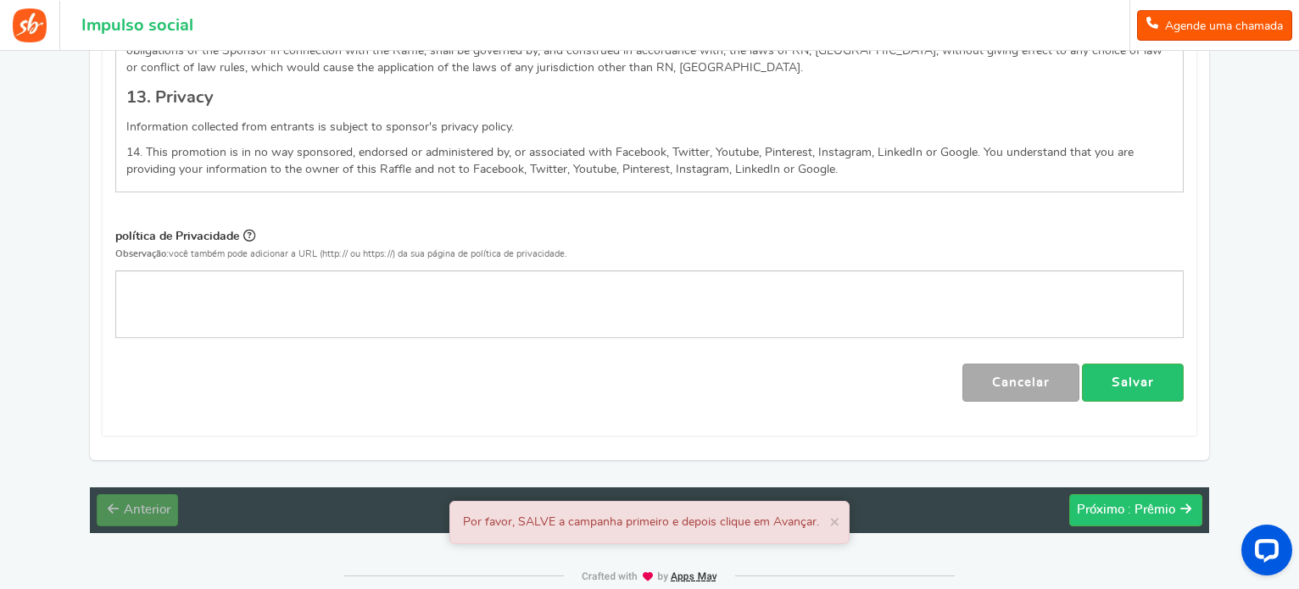
click at [1157, 364] on link "Salvar" at bounding box center [1133, 383] width 102 height 38
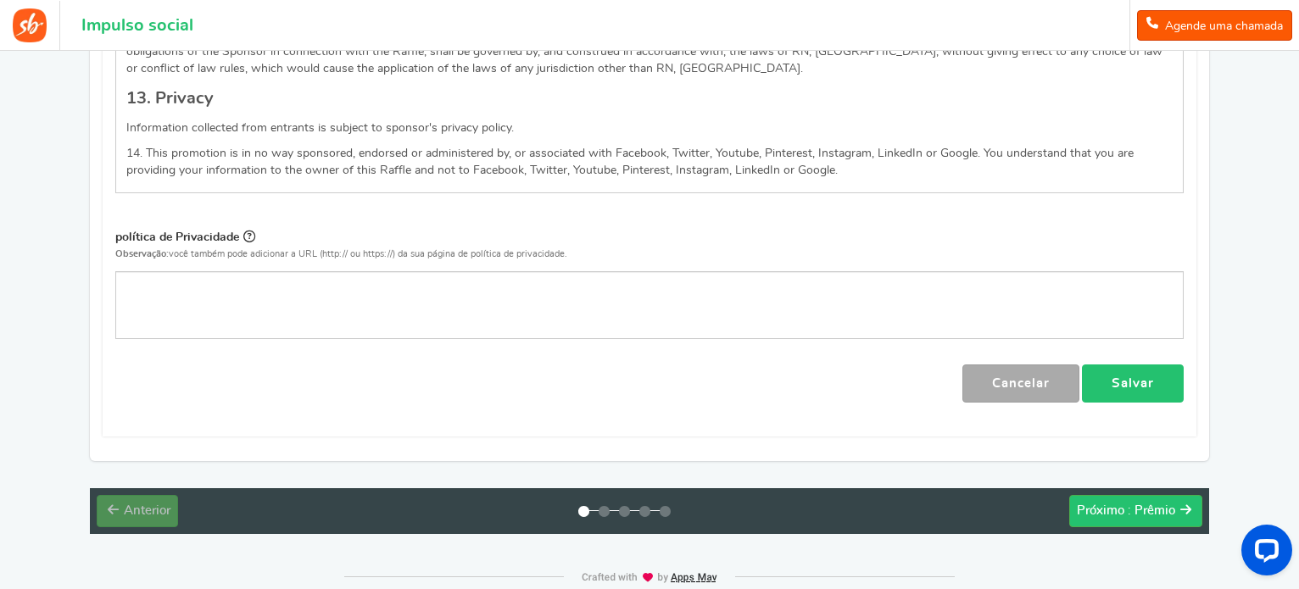
click at [1124, 377] on font "Salvar" at bounding box center [1133, 383] width 42 height 13
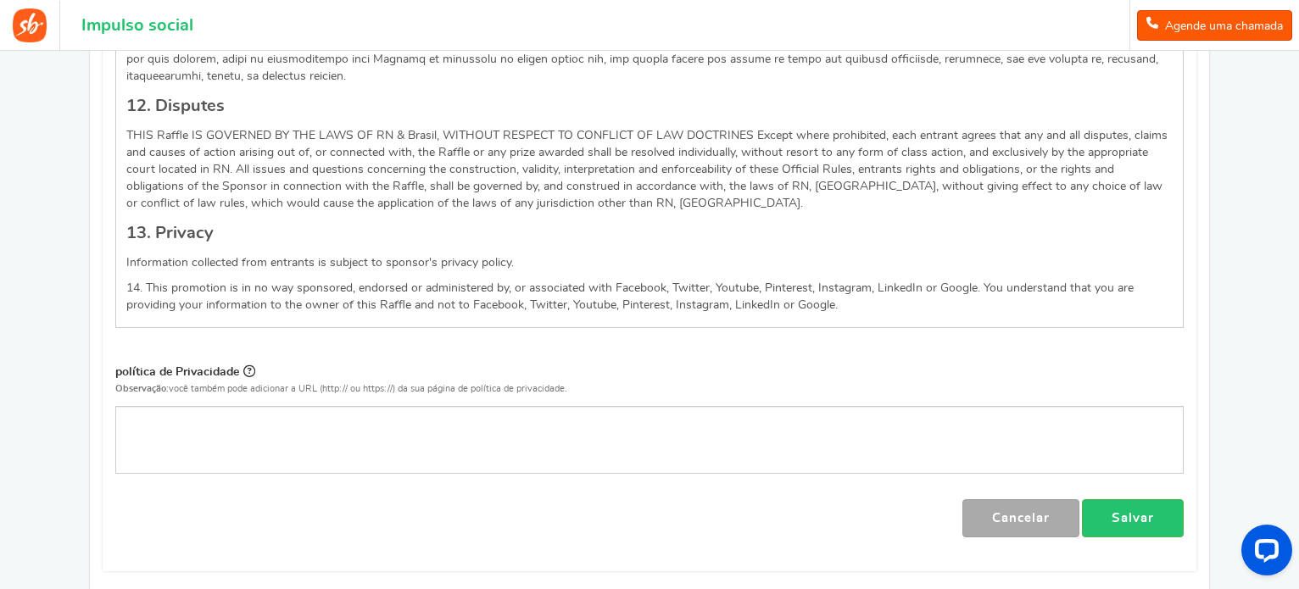
scroll to position [2752, 0]
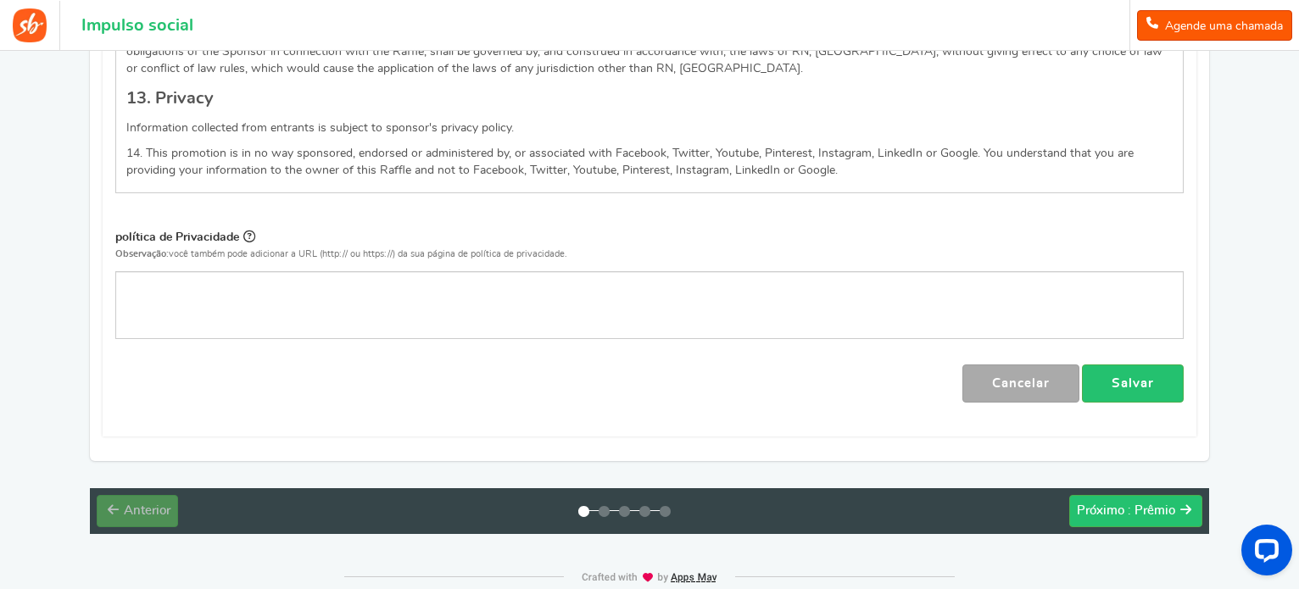
click at [1162, 489] on div "Anterior : Configuração Próximo : Prêmio" at bounding box center [650, 512] width 1120 height 46
click at [1167, 505] on font ": Prêmio" at bounding box center [1151, 511] width 47 height 13
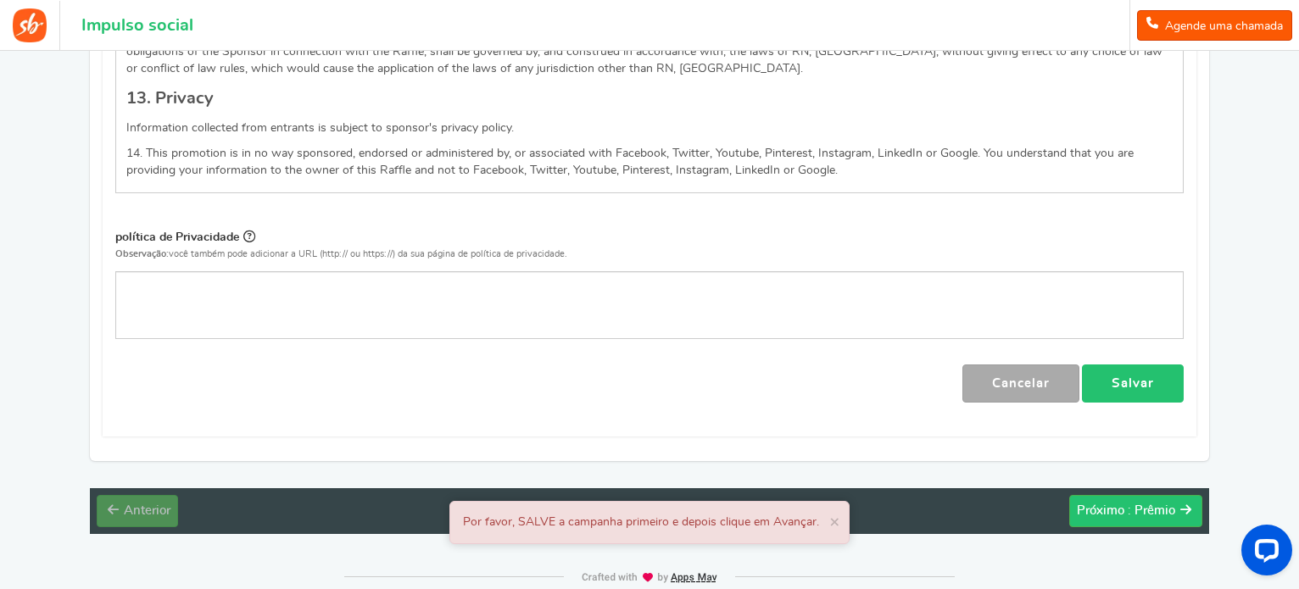
click at [1161, 365] on link "Salvar" at bounding box center [1133, 384] width 102 height 38
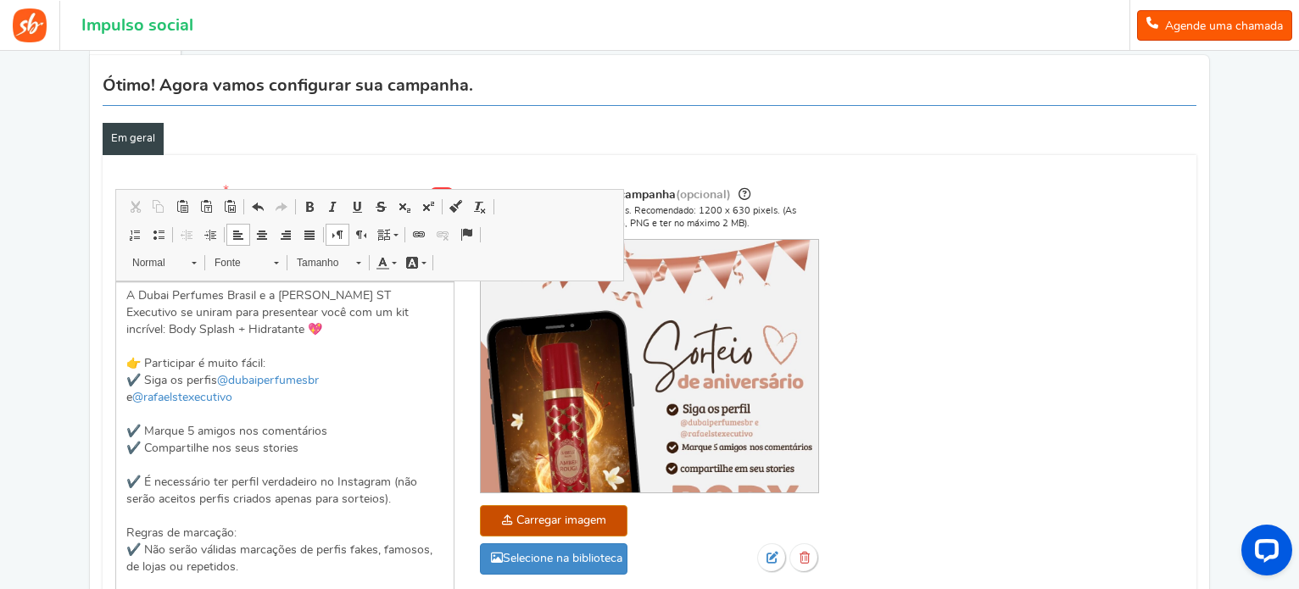
click at [857, 393] on div "Nome da campanha Mostrar Título exibido publicamente SORTEIO DE ANIVERSÁRIO! Th…" at bounding box center [650, 572] width 1094 height 792
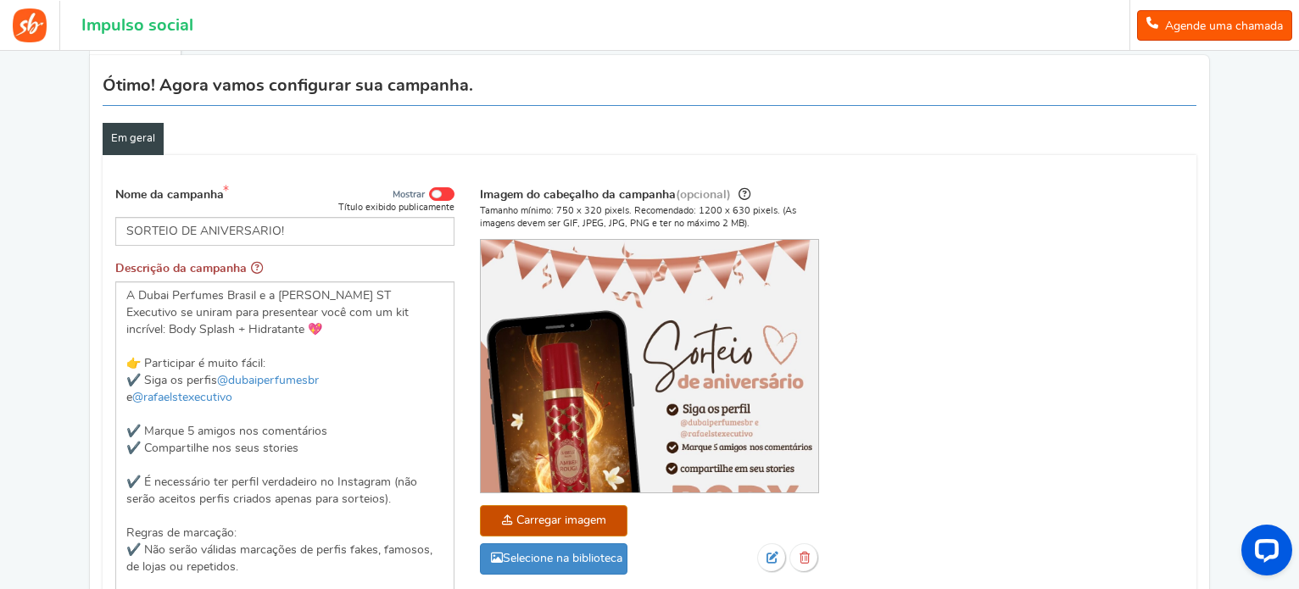
click at [437, 193] on span at bounding box center [437, 194] width 10 height 8
click at [0, 0] on input "Mostrar" at bounding box center [0, 0] width 0 height 0
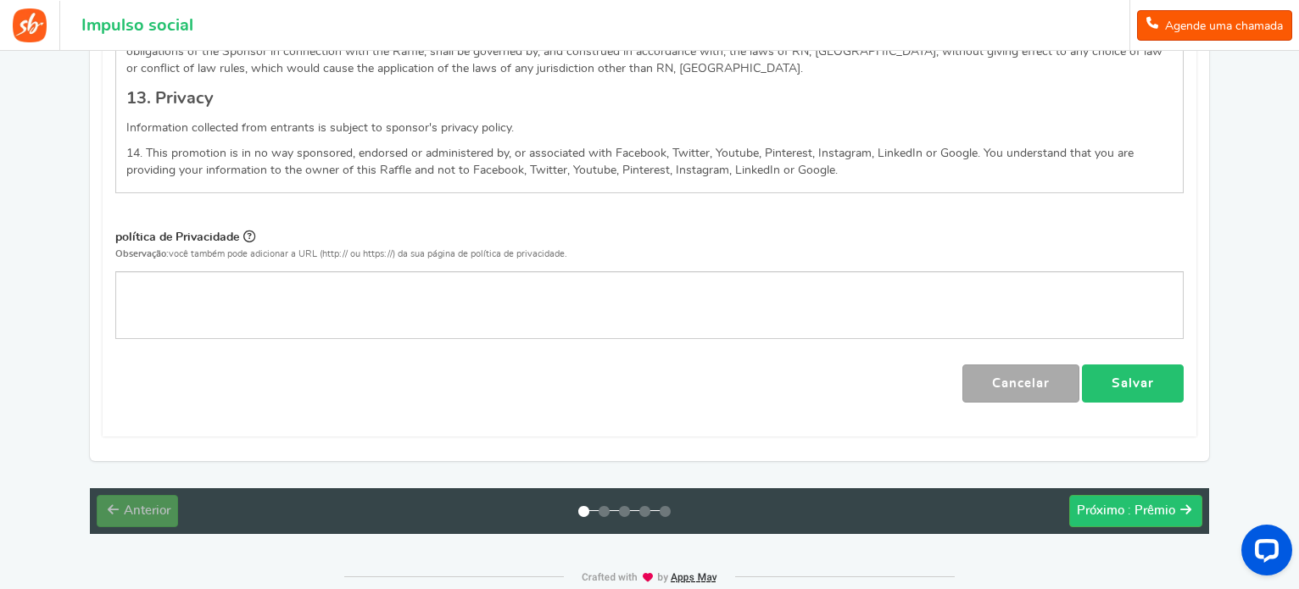
click at [1134, 377] on font "Salvar" at bounding box center [1133, 383] width 42 height 13
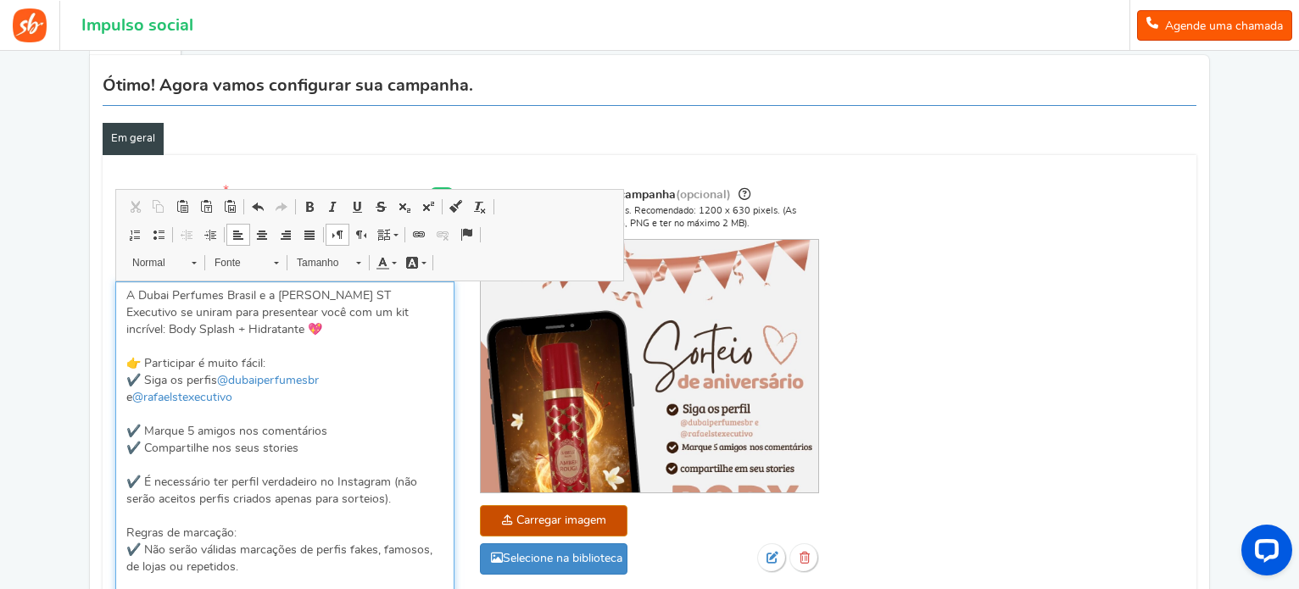
click at [336, 403] on p "A Dubai Perfumes Brasil e a [PERSON_NAME] ST Executivo se uniram para presentea…" at bounding box center [284, 576] width 317 height 577
click at [991, 352] on div "Nome da campanha Mostrar Título exibido publicamente SORTEIO DE ANIVERSÁRIO! Th…" at bounding box center [650, 572] width 1094 height 792
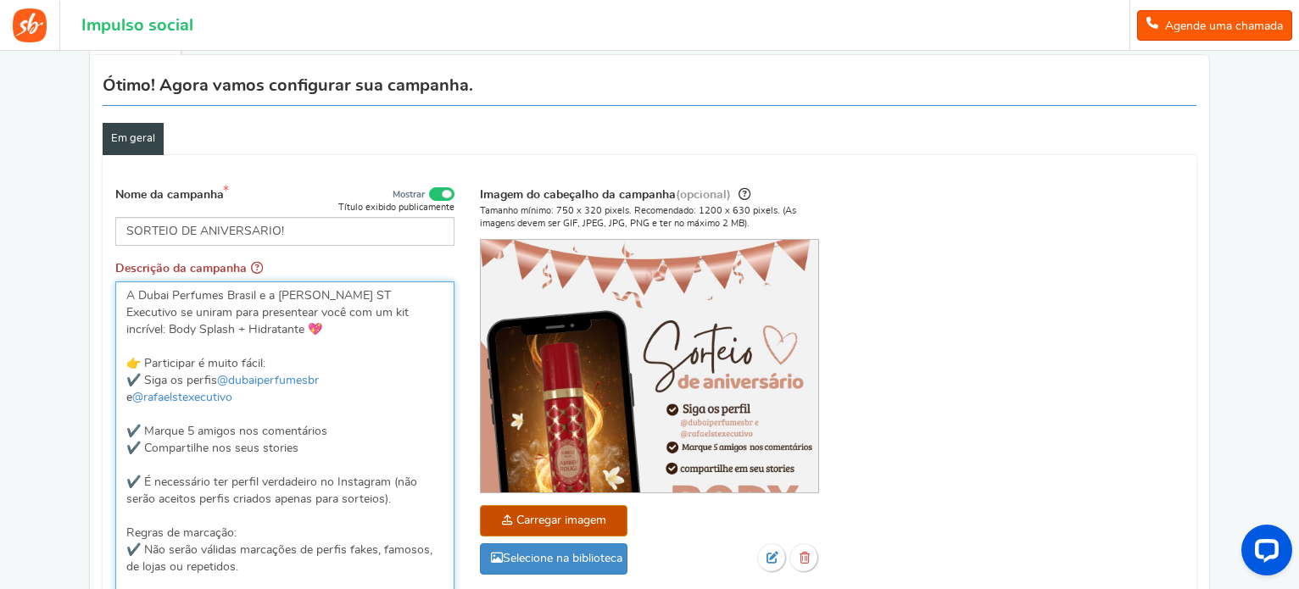
click at [249, 313] on p "A Dubai Perfumes Brasil e a [PERSON_NAME] ST Executivo se uniram para presentea…" at bounding box center [284, 576] width 317 height 577
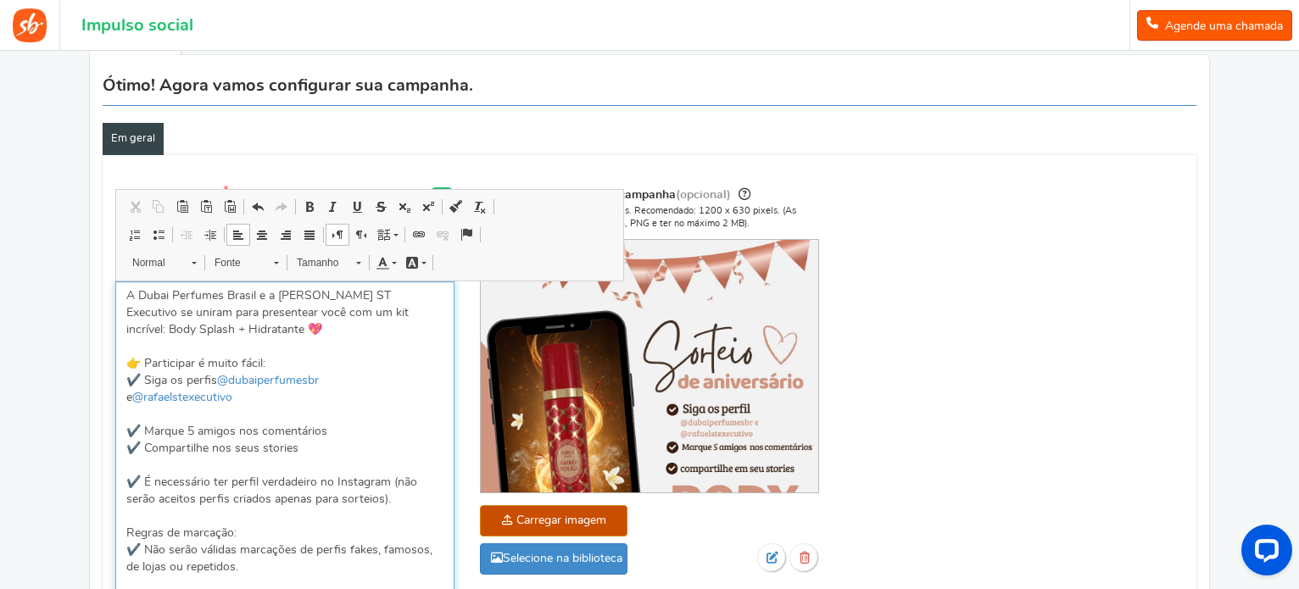
click at [248, 313] on p "A Dubai Perfumes Brasil e a [PERSON_NAME] ST Executivo se uniram para presentea…" at bounding box center [284, 576] width 317 height 577
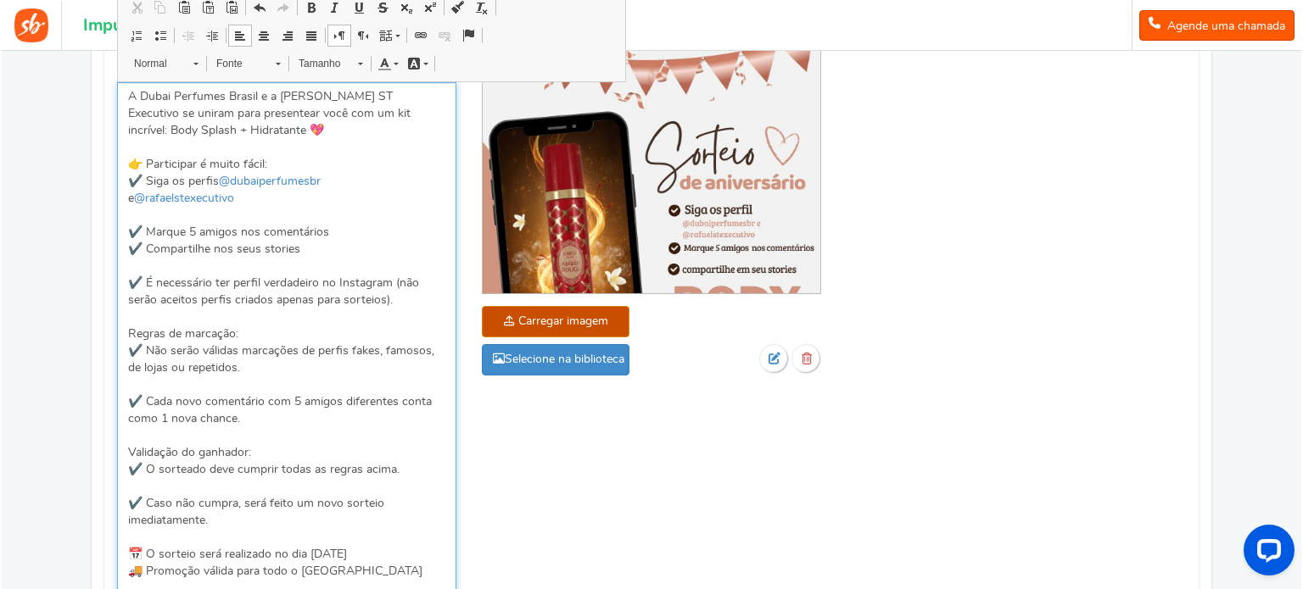
scroll to position [291, 0]
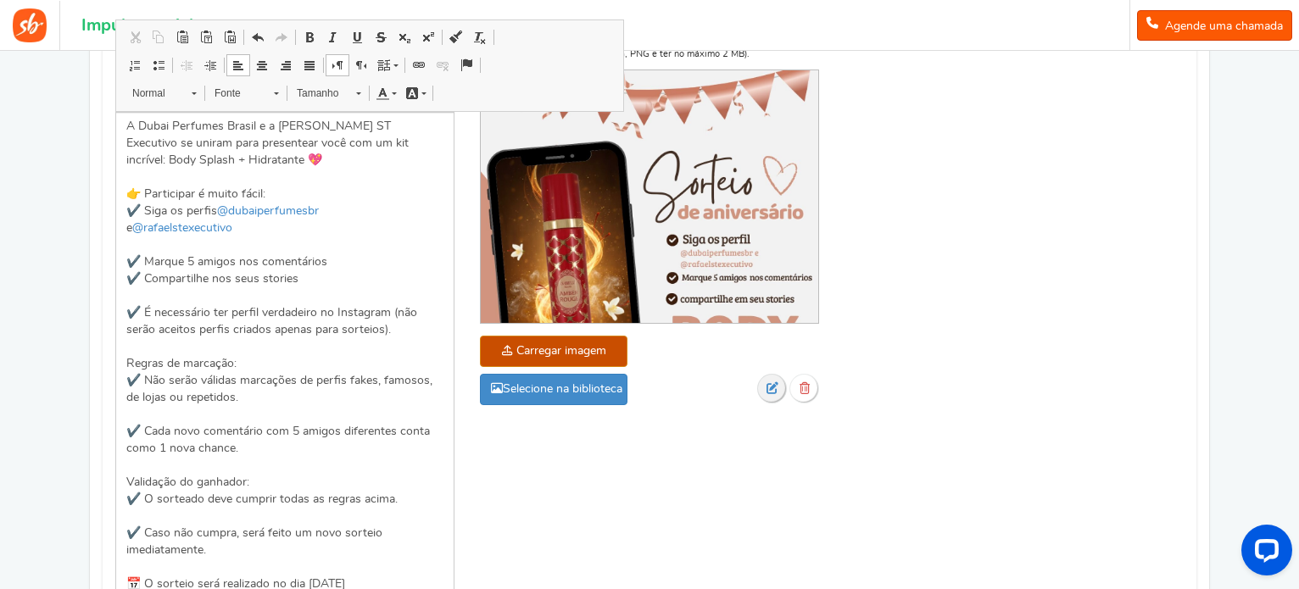
click at [777, 384] on icon at bounding box center [773, 389] width 12 height 12
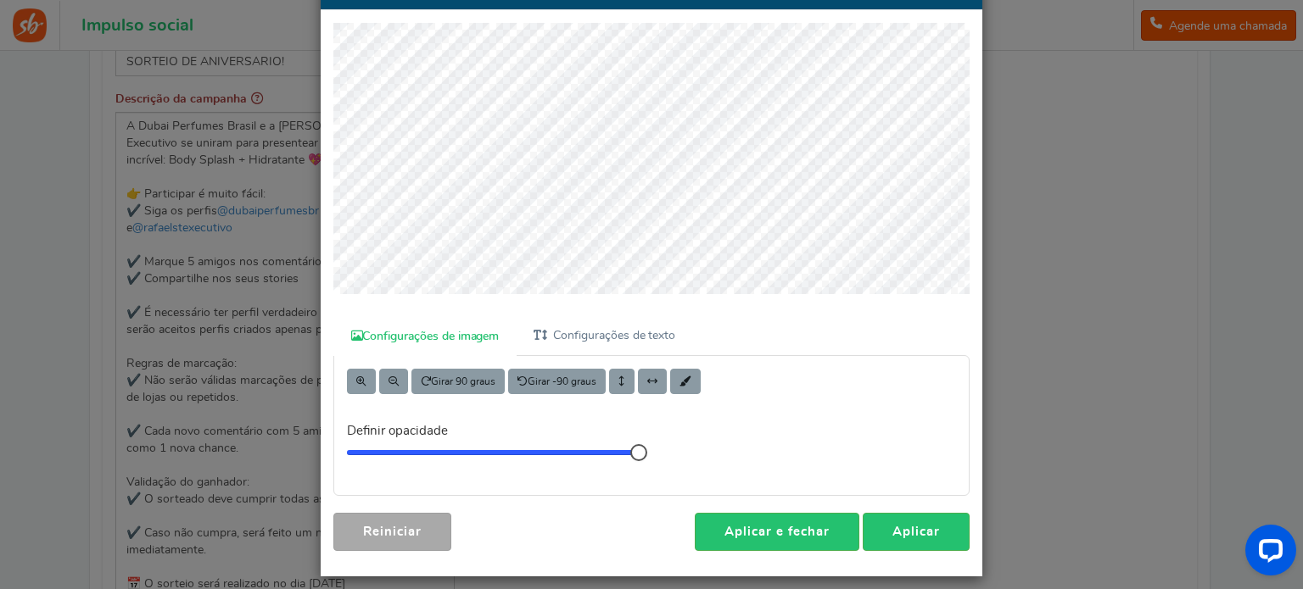
scroll to position [102, 0]
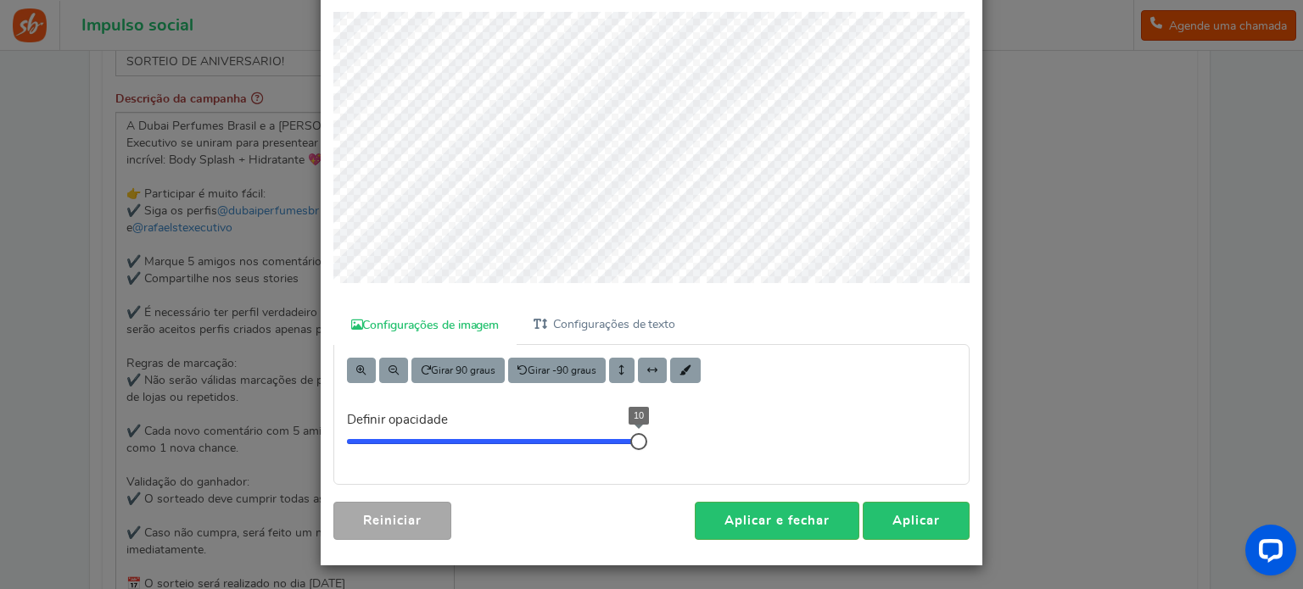
drag, startPoint x: 634, startPoint y: 439, endPoint x: 725, endPoint y: 431, distance: 91.1
click at [725, 431] on div "Girar 90 graus Girar -90 graus Definir opacidade 10" at bounding box center [651, 414] width 660 height 139
click at [915, 532] on link "Aplicar" at bounding box center [916, 521] width 107 height 38
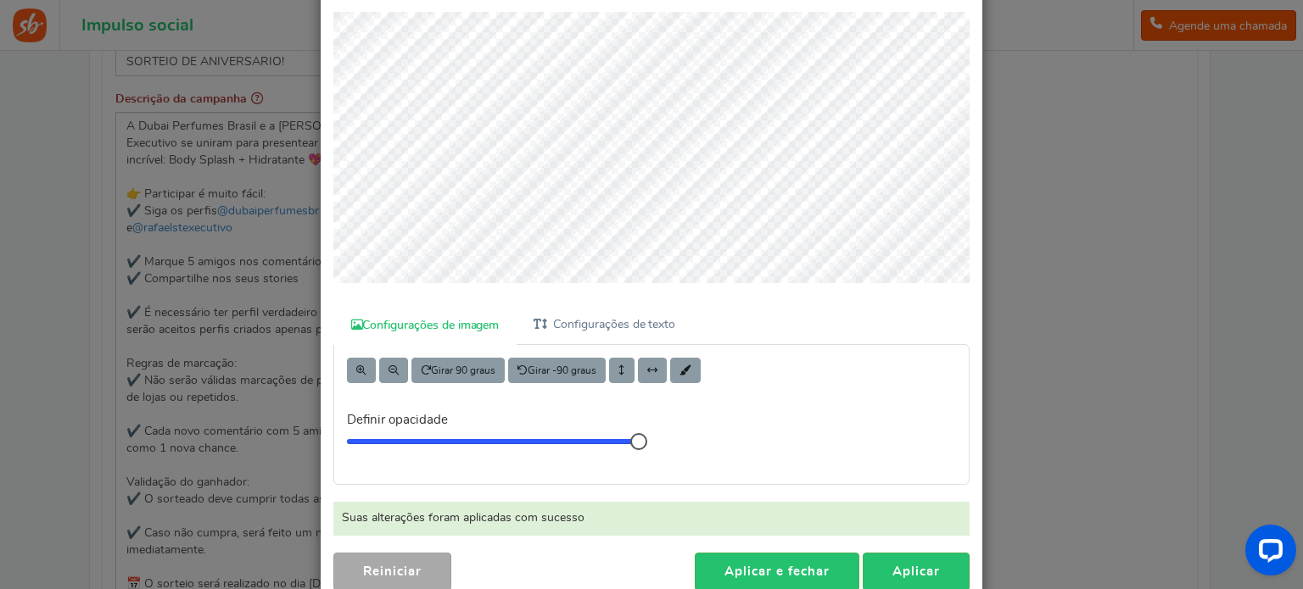
click at [1058, 402] on div "× Personalizar imagem Para uma melhor edição, veja isto em um desktop! Configur…" at bounding box center [651, 294] width 1303 height 589
click at [413, 569] on font "Reiniciar" at bounding box center [392, 572] width 59 height 13
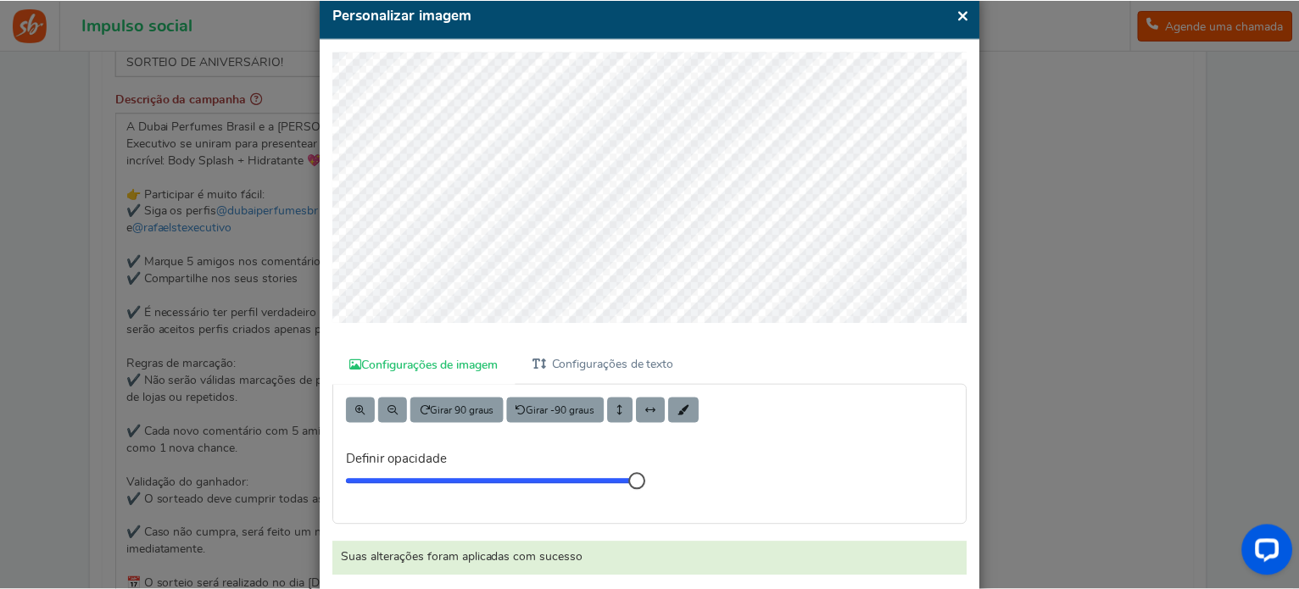
scroll to position [0, 0]
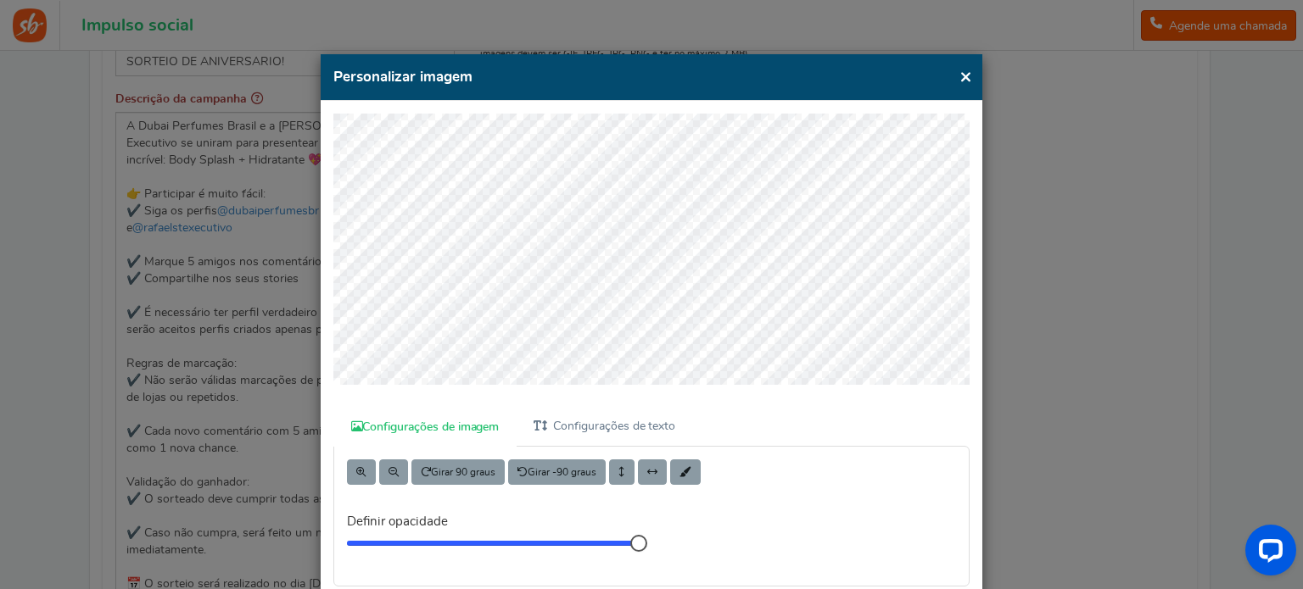
click at [961, 78] on font "×" at bounding box center [965, 76] width 13 height 21
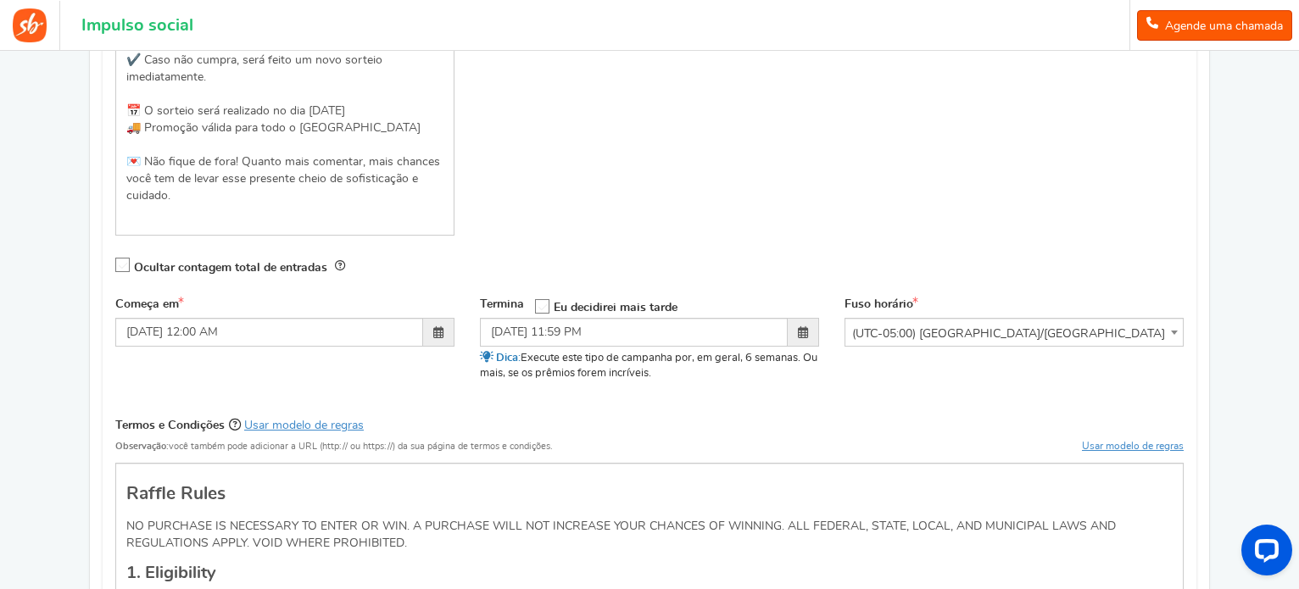
scroll to position [800, 0]
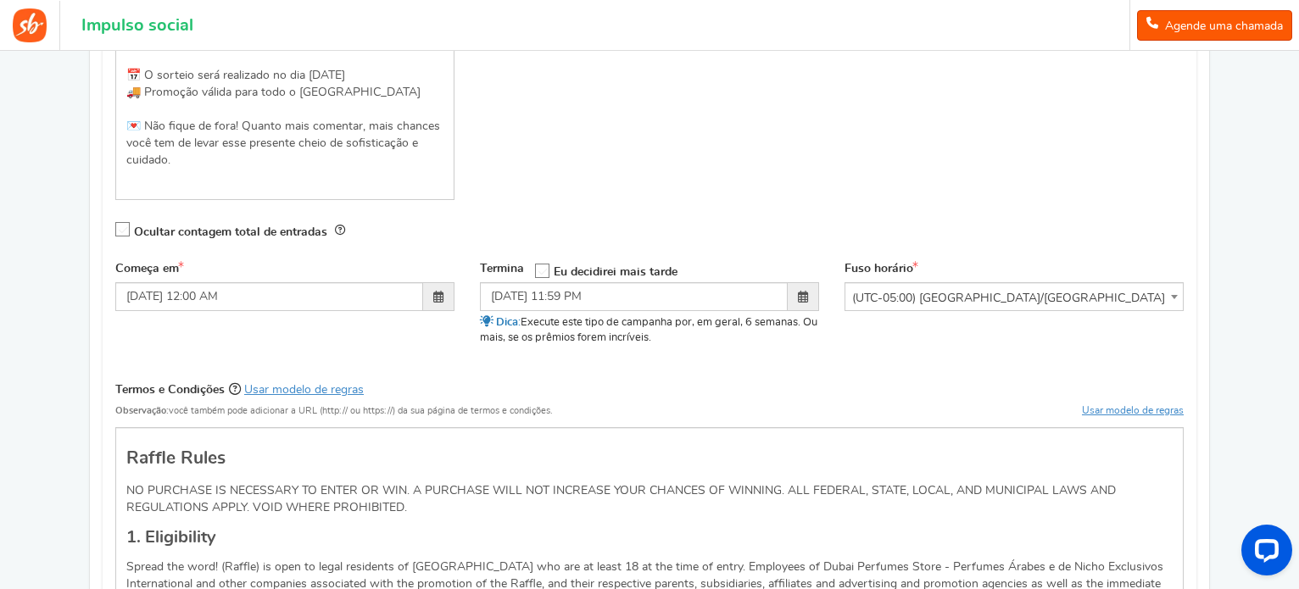
click at [961, 299] on font "(UTC-05:00) [GEOGRAPHIC_DATA]/[GEOGRAPHIC_DATA]" at bounding box center [1008, 299] width 313 height 12
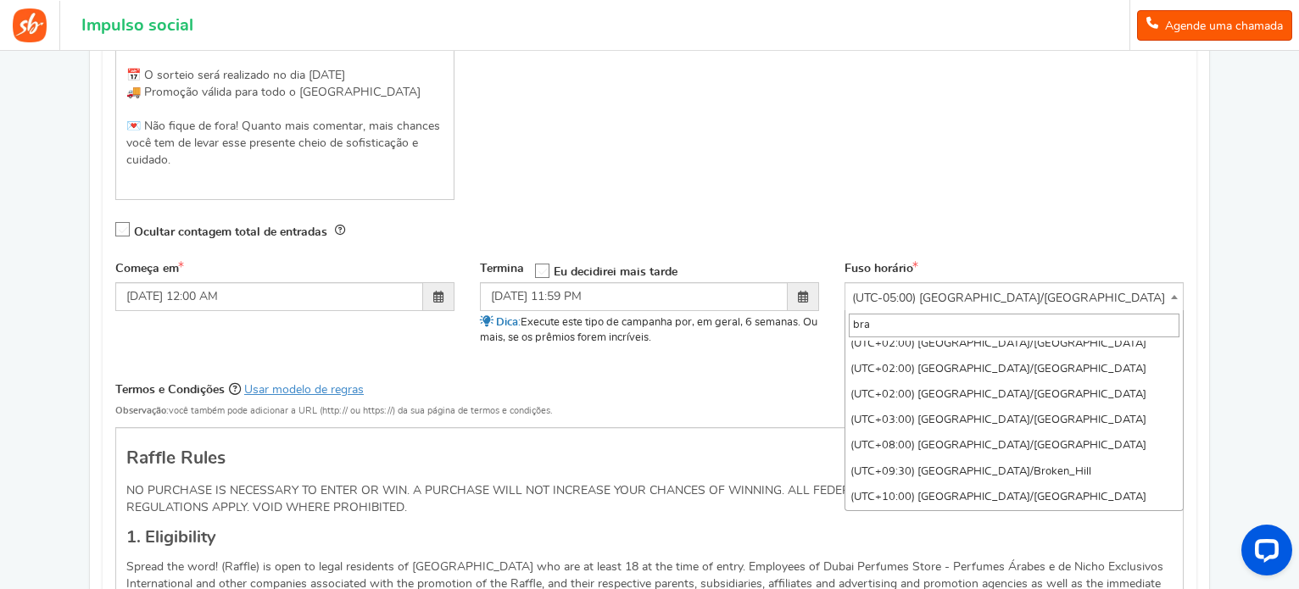
scroll to position [0, 0]
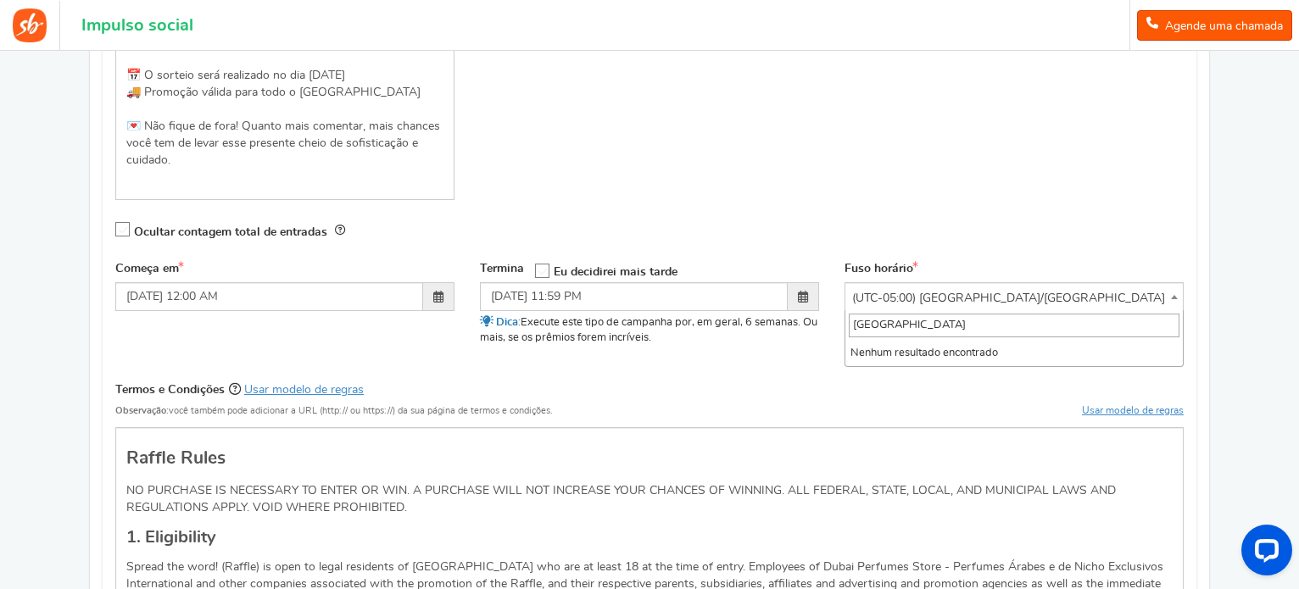
click at [944, 316] on input "[GEOGRAPHIC_DATA]" at bounding box center [1014, 326] width 331 height 24
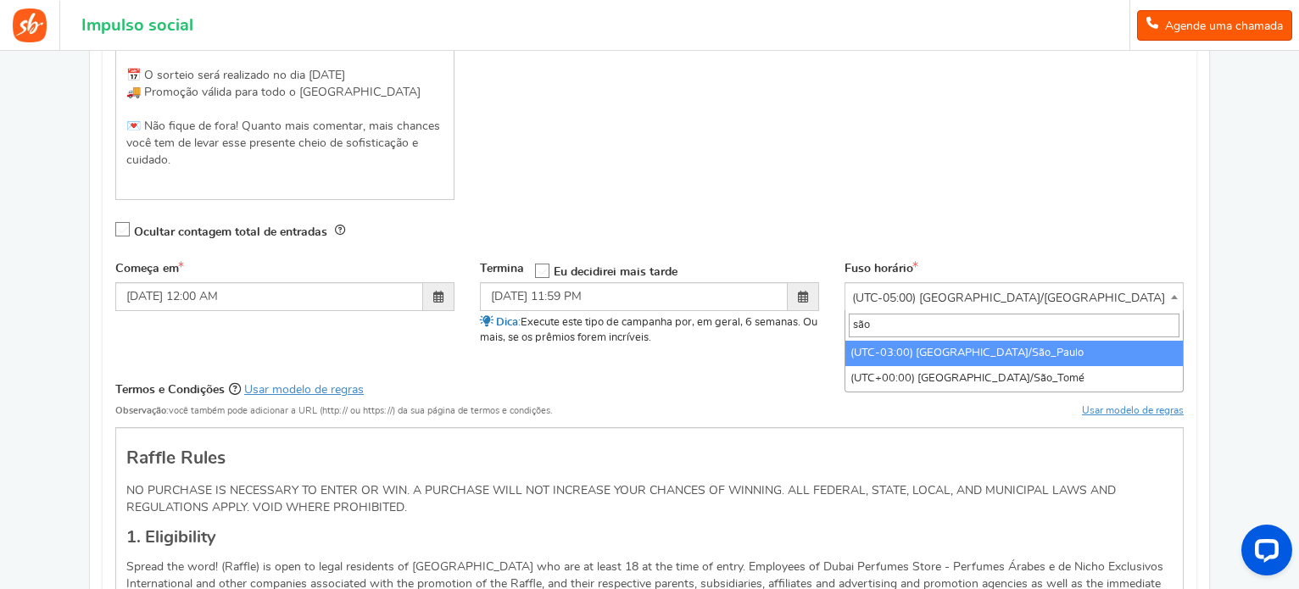
type input "são"
select select "America/Sao_Paulo"
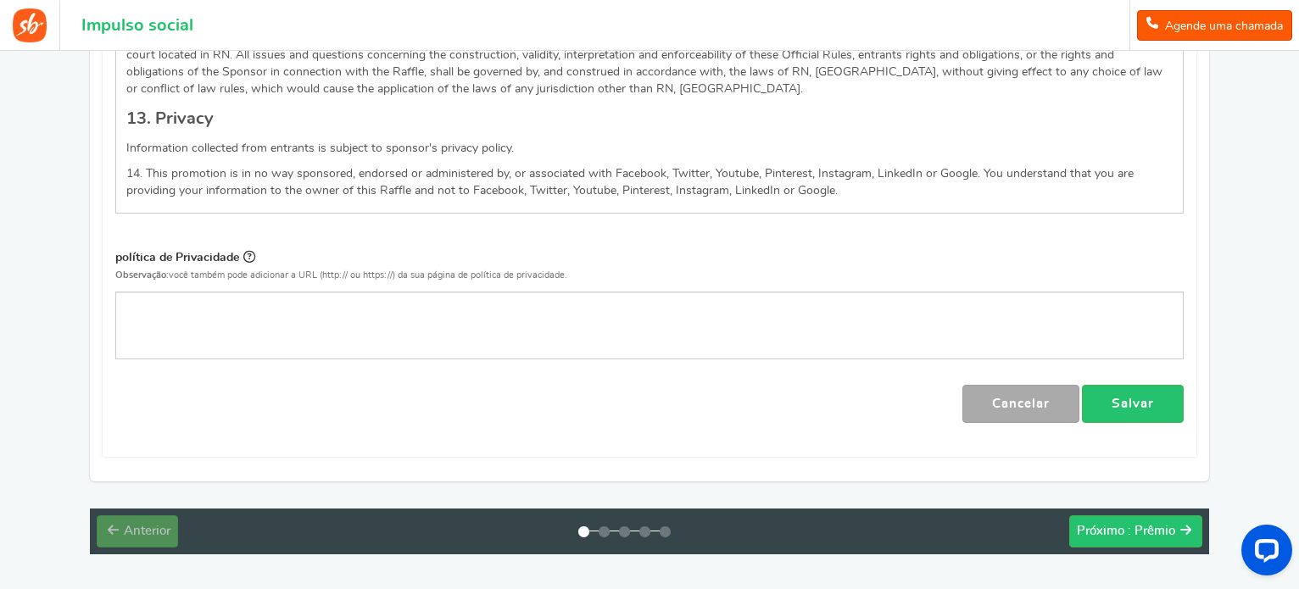
scroll to position [2724, 0]
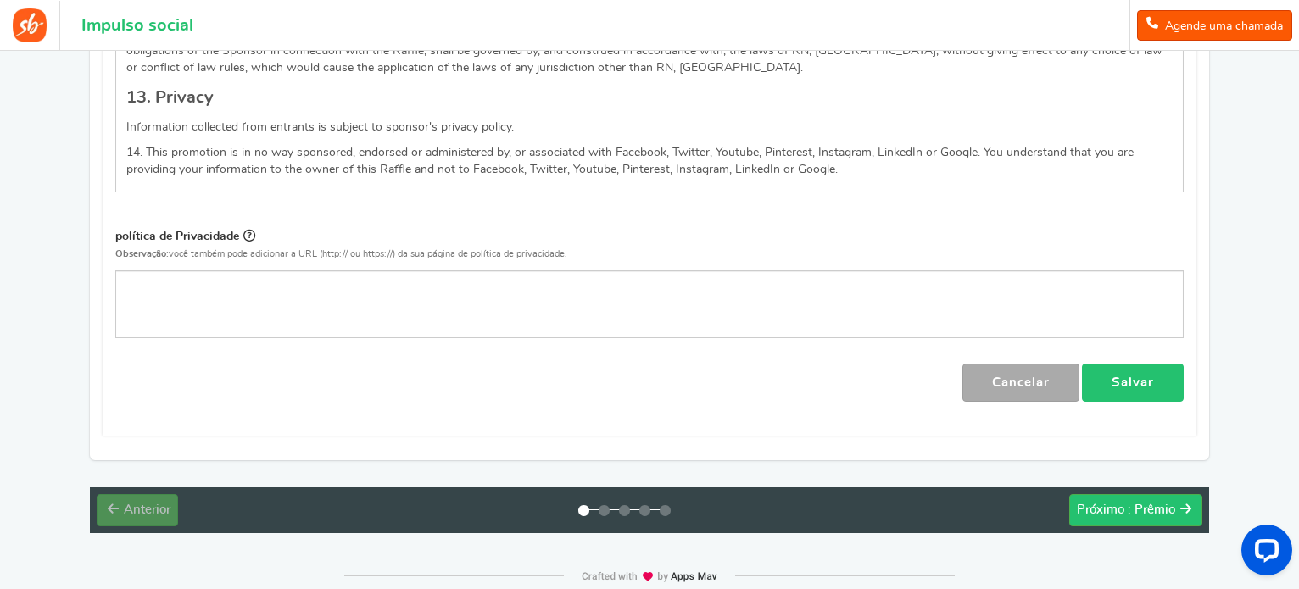
click at [1131, 364] on link "Salvar" at bounding box center [1133, 383] width 102 height 38
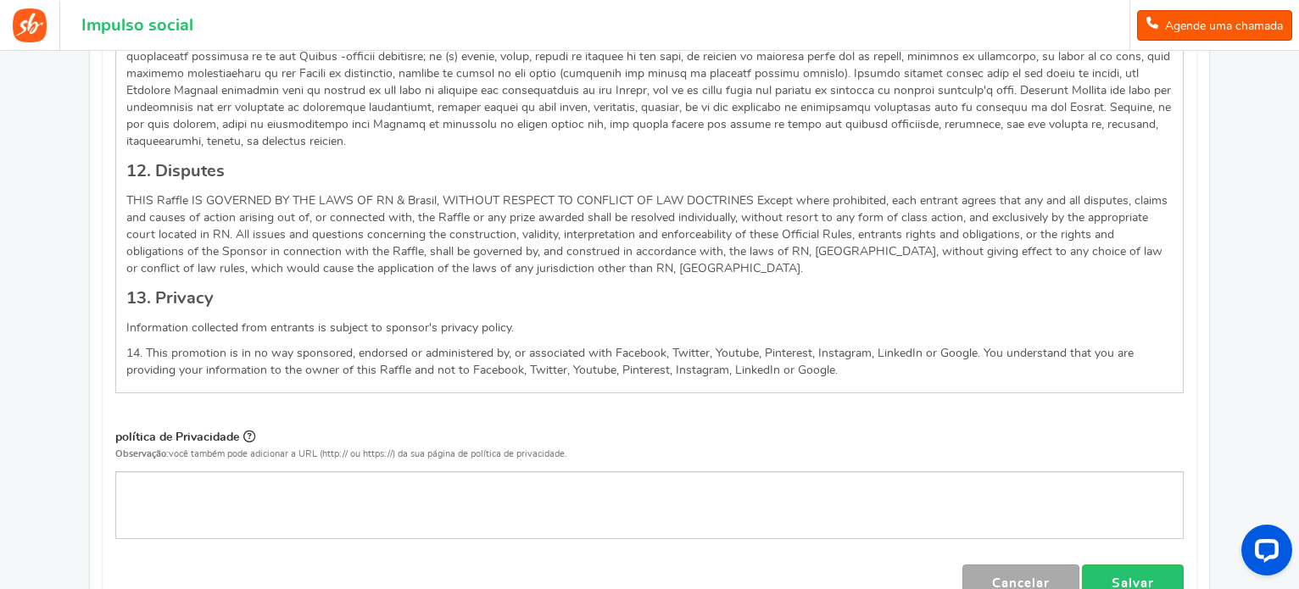
scroll to position [2752, 0]
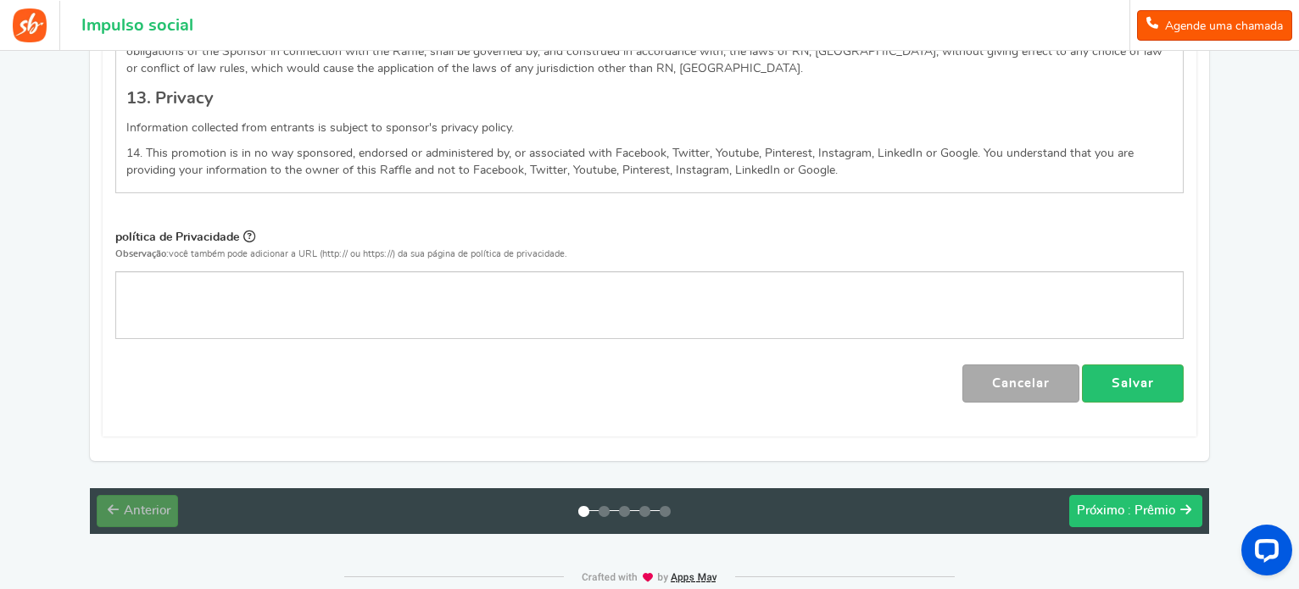
click at [1170, 505] on font ": Prêmio" at bounding box center [1151, 511] width 47 height 13
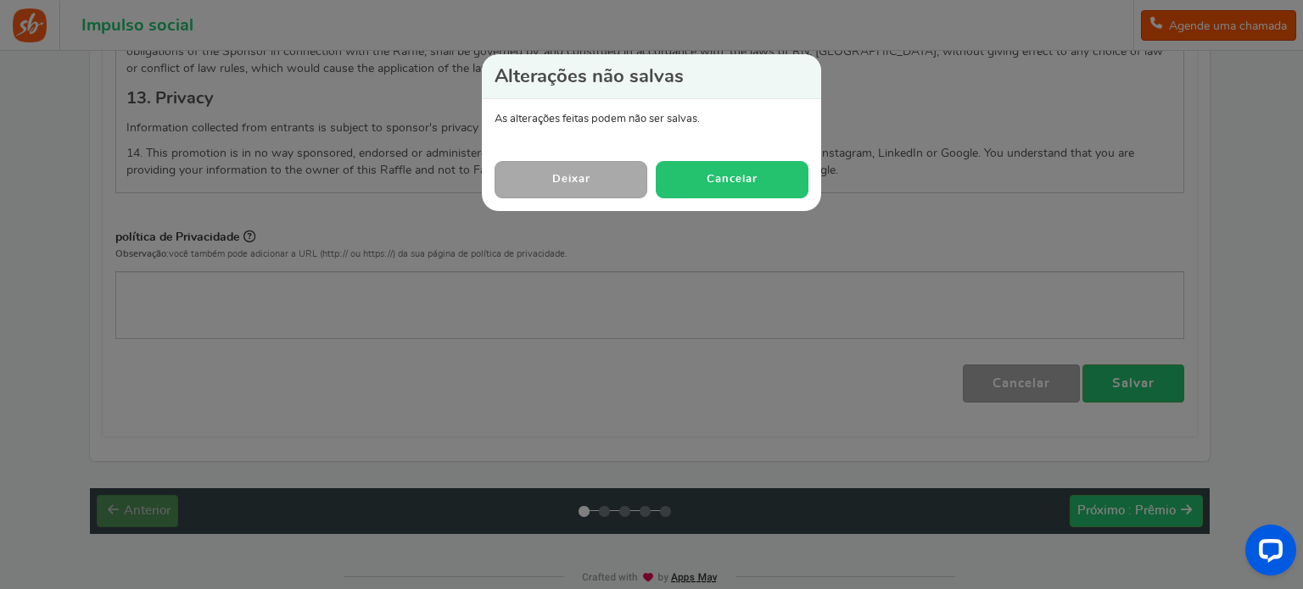
click at [719, 182] on font "Cancelar" at bounding box center [732, 179] width 51 height 11
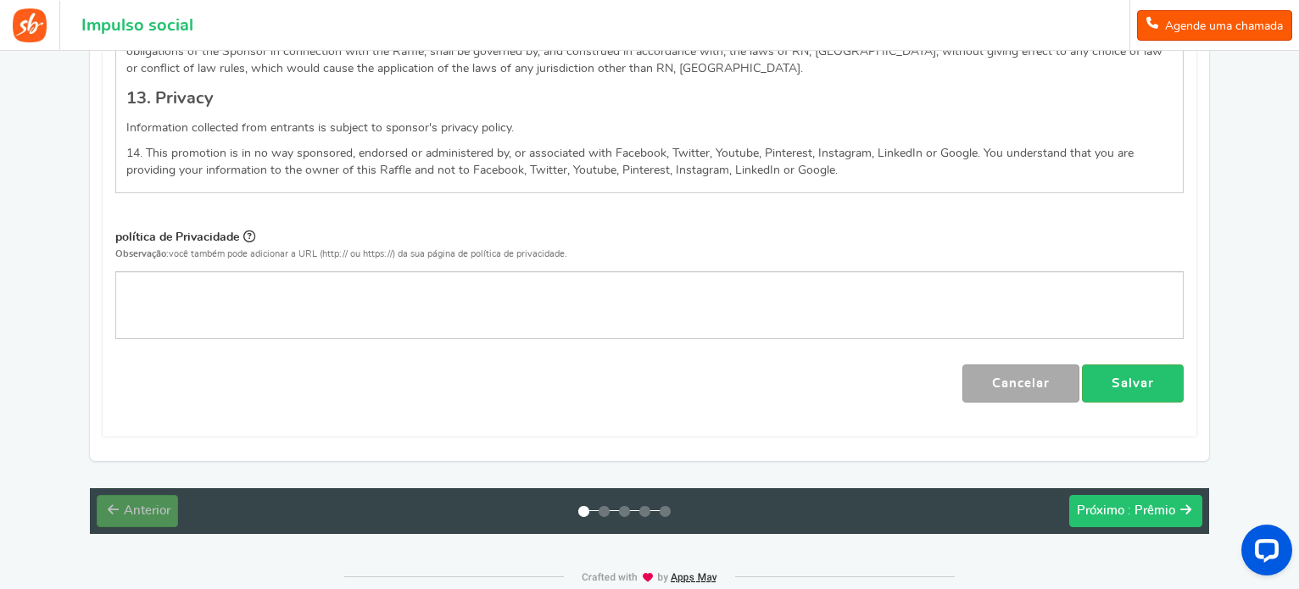
click at [1178, 495] on button "Próximo : Prêmio" at bounding box center [1136, 511] width 133 height 32
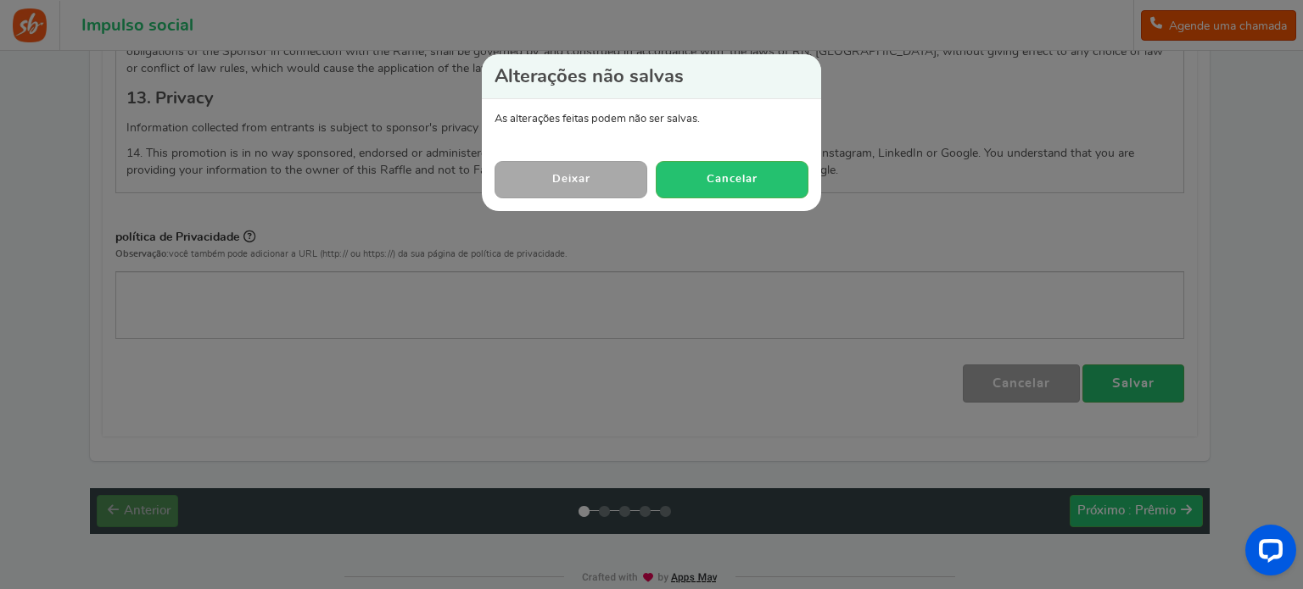
click at [583, 176] on font "Deixar" at bounding box center [571, 179] width 38 height 11
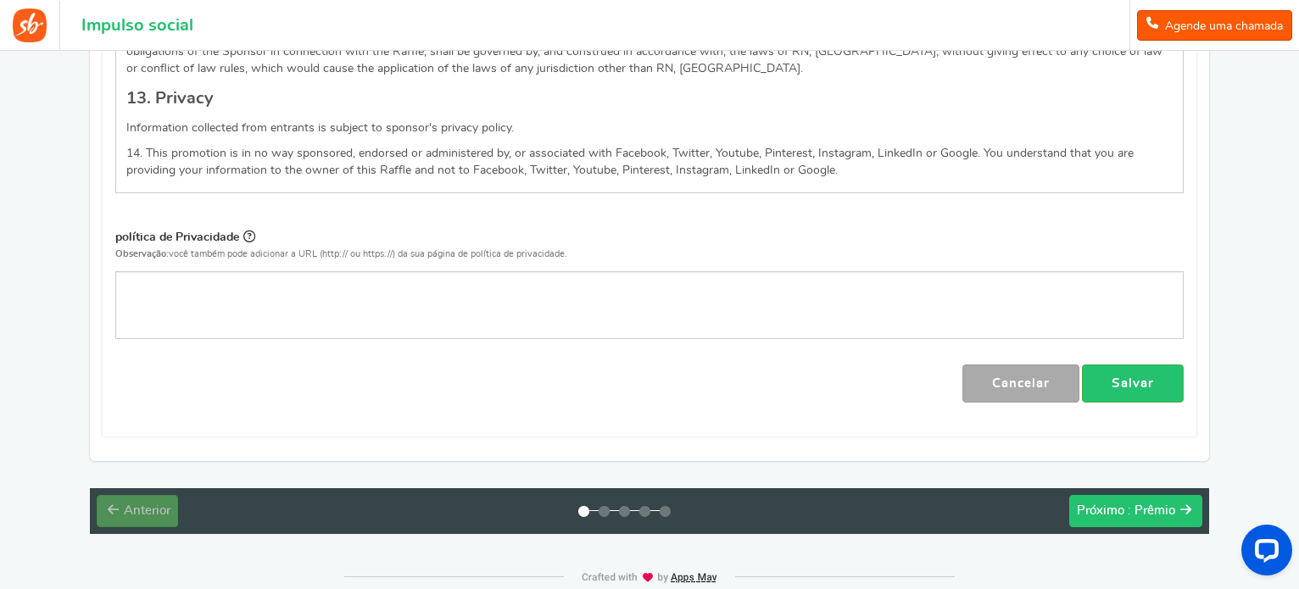
click at [1107, 505] on font "Próximo" at bounding box center [1100, 511] width 47 height 13
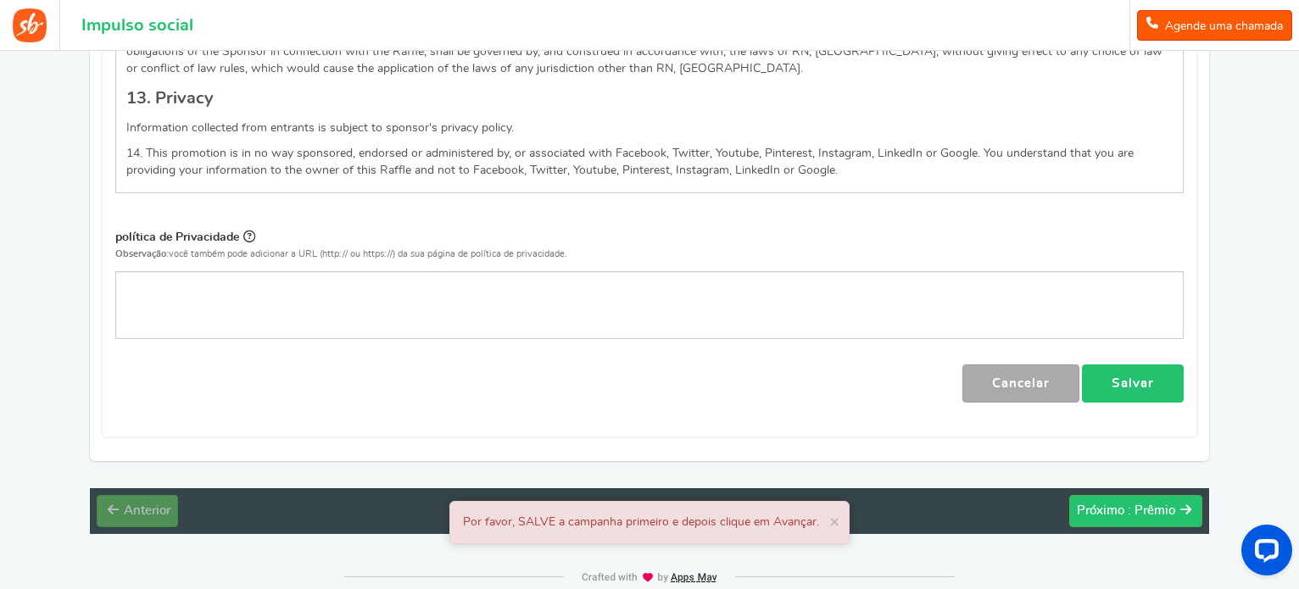
click at [1169, 365] on link "Salvar" at bounding box center [1133, 384] width 102 height 38
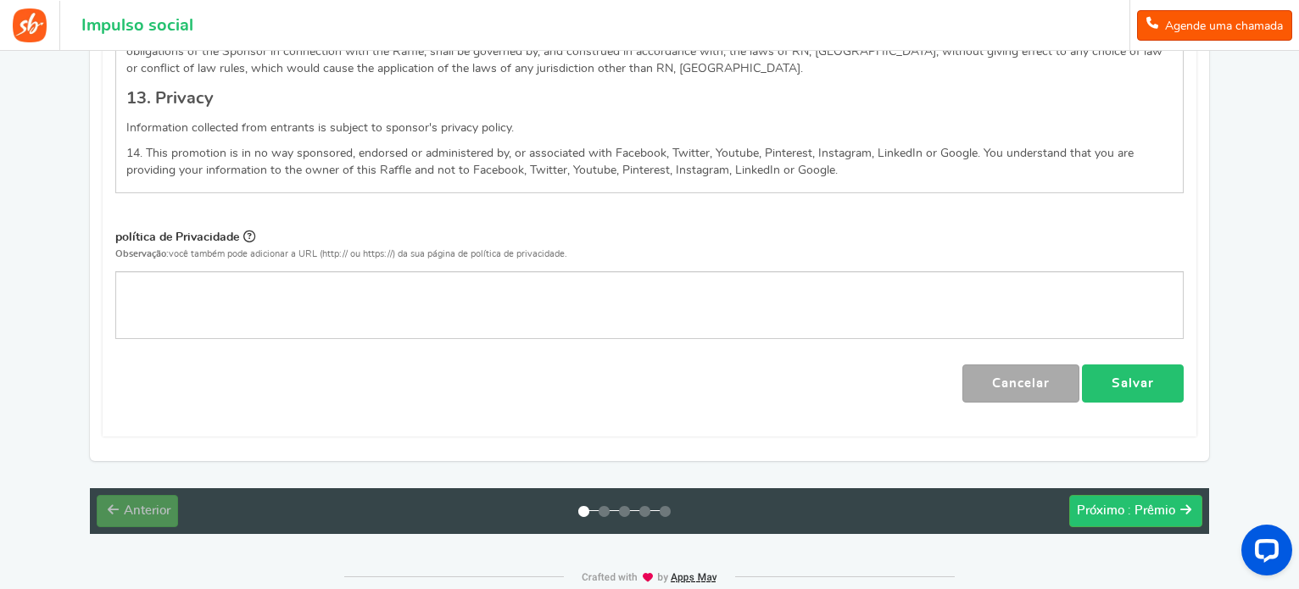
scroll to position [121, 0]
click at [1126, 365] on link "Salvar" at bounding box center [1133, 384] width 102 height 38
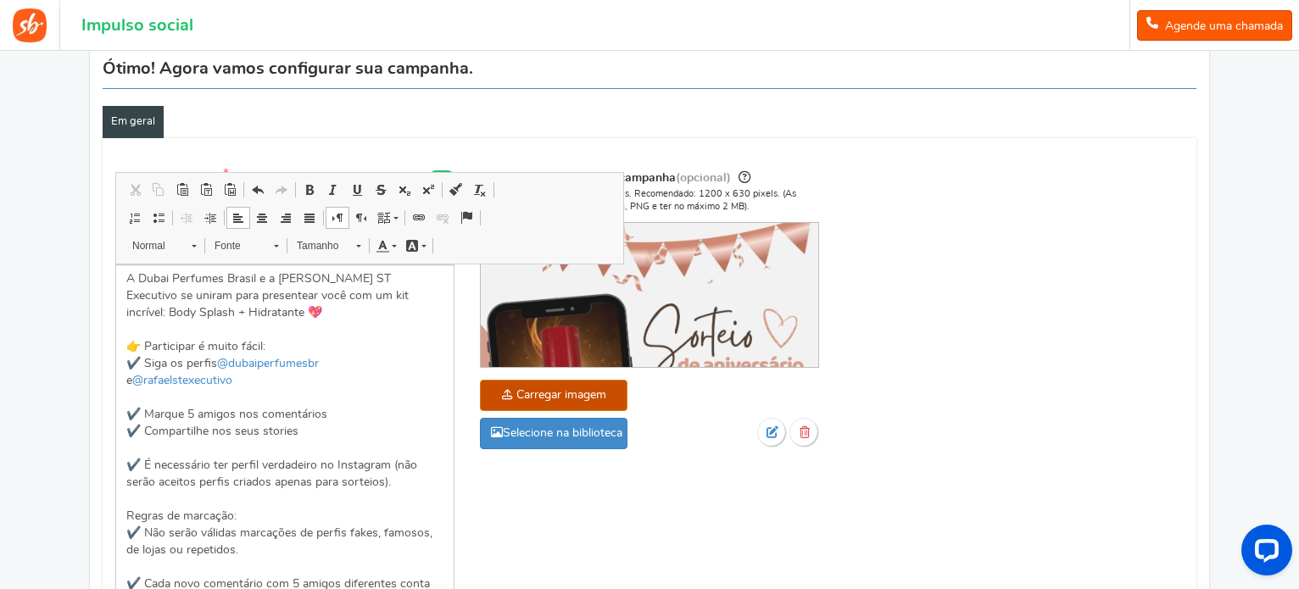
click at [1037, 332] on div "Nome da campanha Mostrar Título exibido publicamente SORTEIO DE ANIVERSÁRIO! Th…" at bounding box center [650, 555] width 1094 height 792
click at [413, 338] on p "A Dubai Perfumes Brasil e a [PERSON_NAME] ST Executivo se uniram para presentea…" at bounding box center [284, 559] width 317 height 577
click at [386, 335] on p "A Dubai Perfumes Brasil e a [PERSON_NAME] ST Executivo se uniram para presentea…" at bounding box center [284, 559] width 317 height 577
click at [909, 381] on div "Nome da campanha Mostrar Título exibido publicamente SORTEIO DE ANIVERSÁRIO! Th…" at bounding box center [650, 555] width 1094 height 792
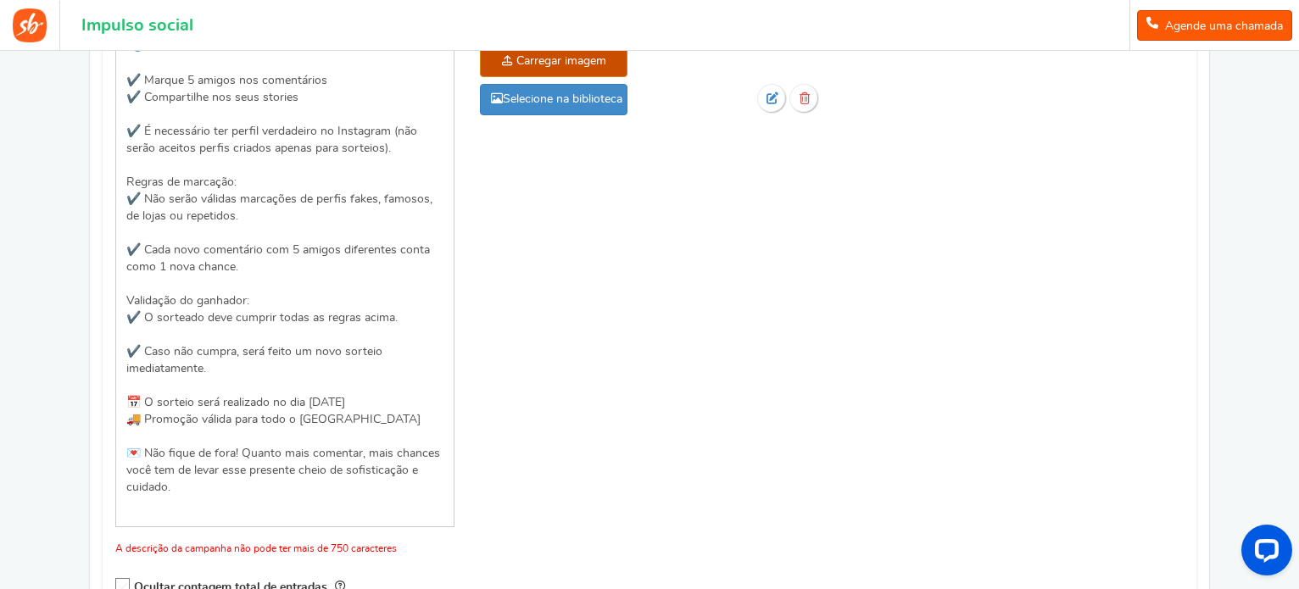
scroll to position [478, 0]
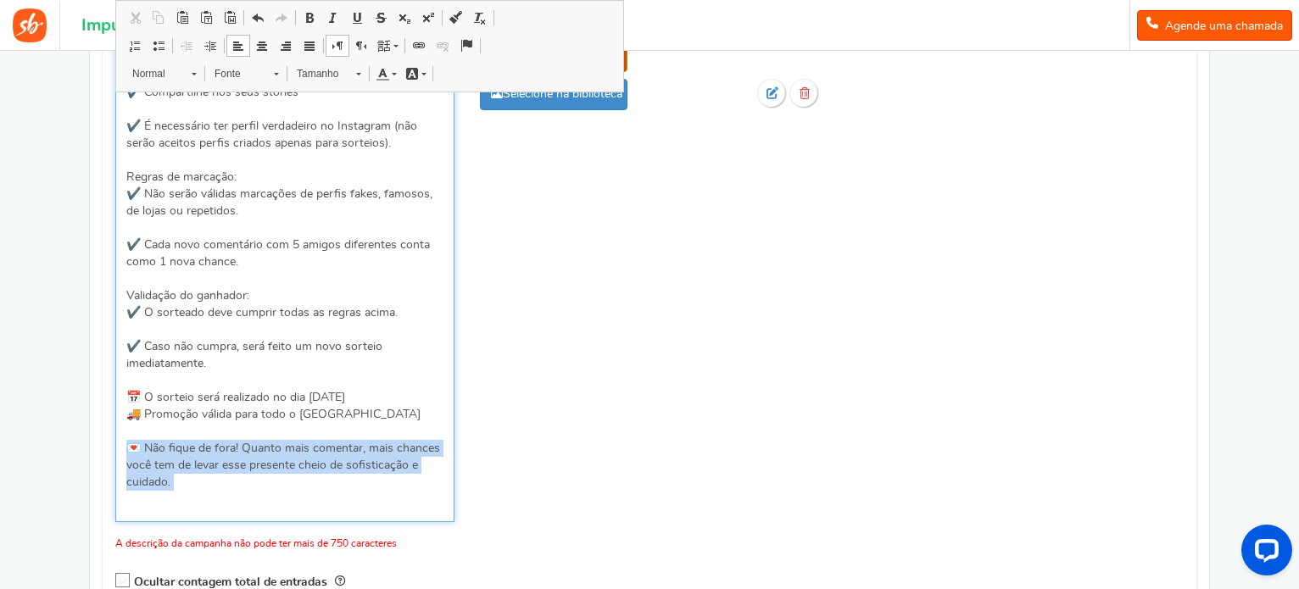
drag, startPoint x: 260, startPoint y: 493, endPoint x: 98, endPoint y: 441, distance: 170.1
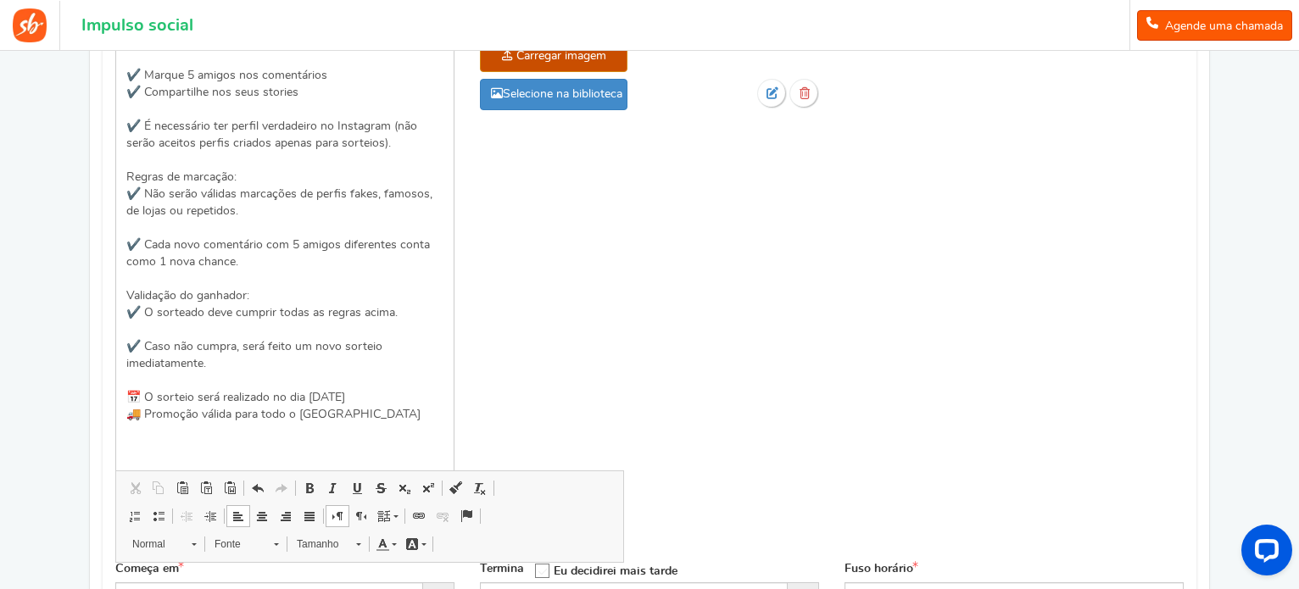
click at [562, 416] on div "Nome da campanha Mostrar Título exibido publicamente SORTEIO DE ANIVERSÁRIO! Th…" at bounding box center [650, 190] width 1094 height 741
click at [371, 449] on p "A Dubai Perfumes Brasil e a [PERSON_NAME] ST Executivo se uniram para presentea…" at bounding box center [284, 194] width 317 height 526
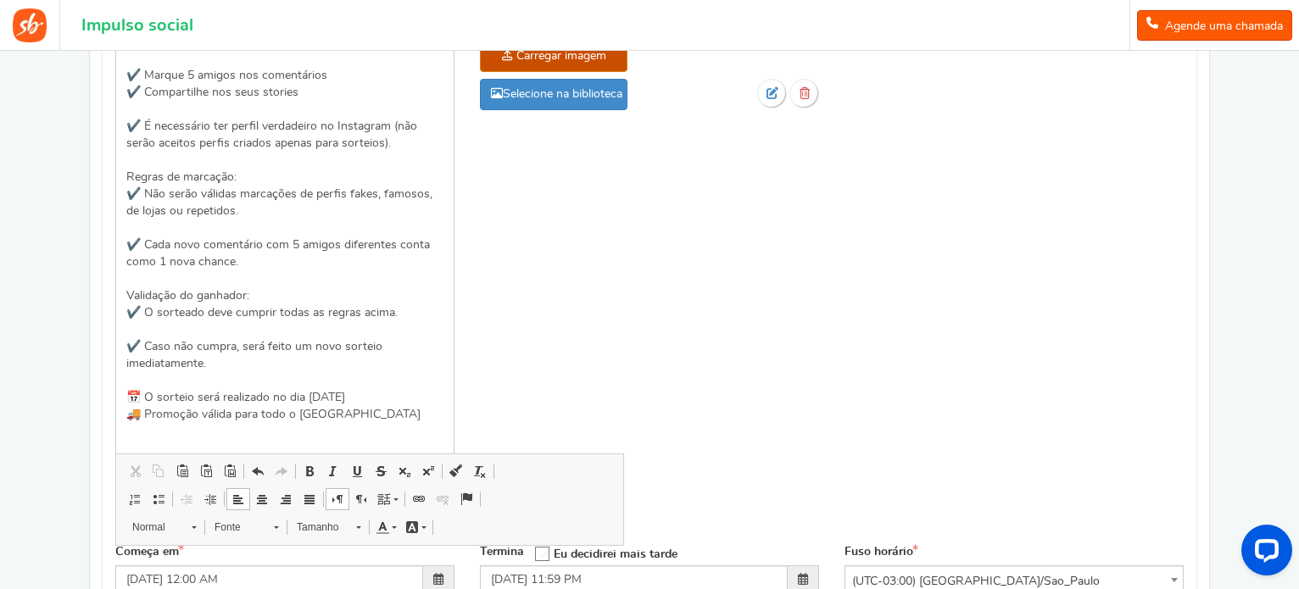
click at [617, 399] on div "Nome da campanha Mostrar Título exibido publicamente SORTEIO DE ANIVERSÁRIO! Th…" at bounding box center [650, 182] width 1094 height 724
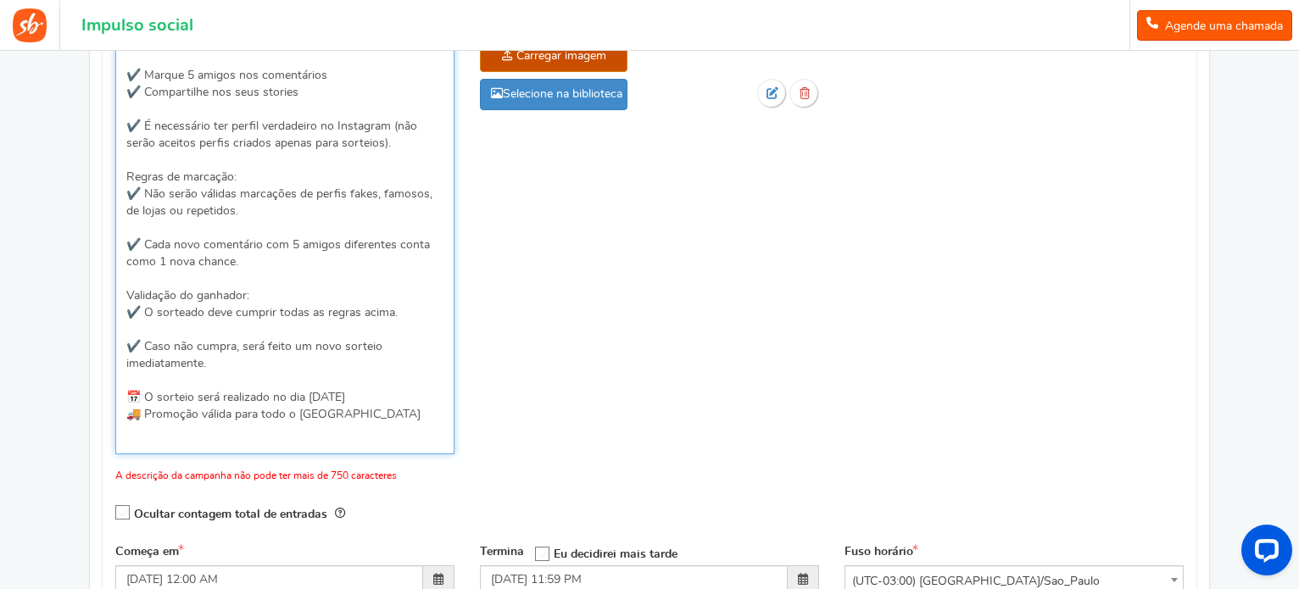
click at [320, 369] on p "A Dubai Perfumes Brasil e a [PERSON_NAME] ST Executivo se uniram para presentea…" at bounding box center [284, 185] width 317 height 509
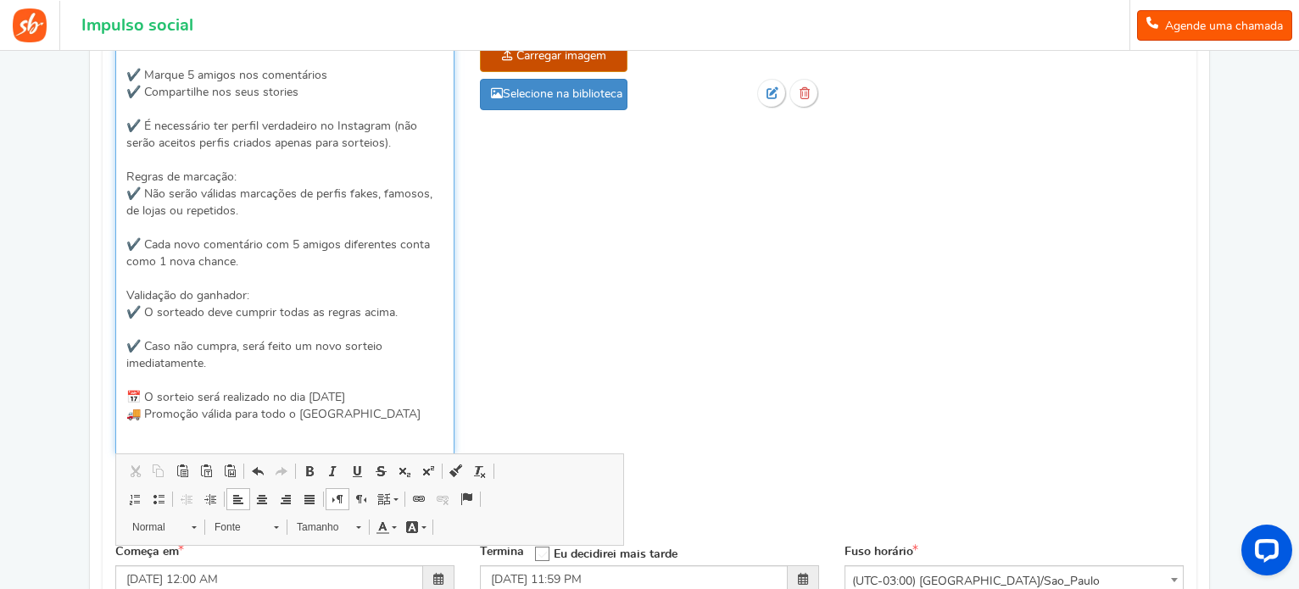
click at [272, 372] on p "A Dubai Perfumes Brasil e a [PERSON_NAME] ST Executivo se uniram para presentea…" at bounding box center [284, 185] width 317 height 509
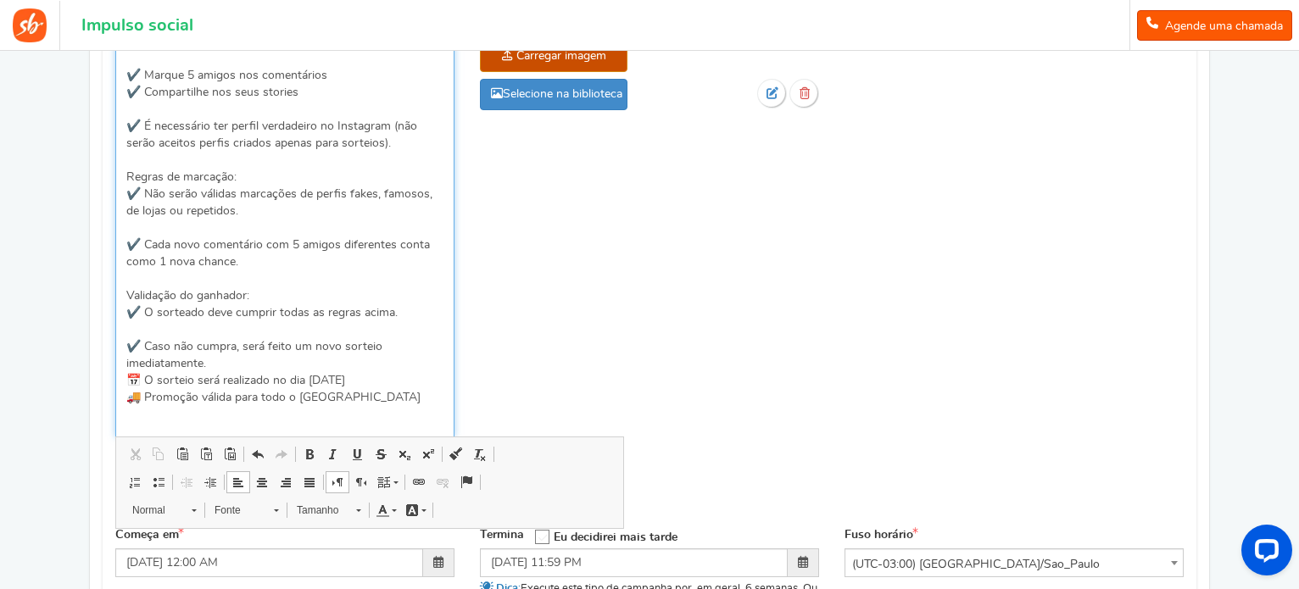
click at [243, 332] on p "A Dubai Perfumes Brasil e a [PERSON_NAME] ST Executivo se uniram para presentea…" at bounding box center [284, 177] width 317 height 492
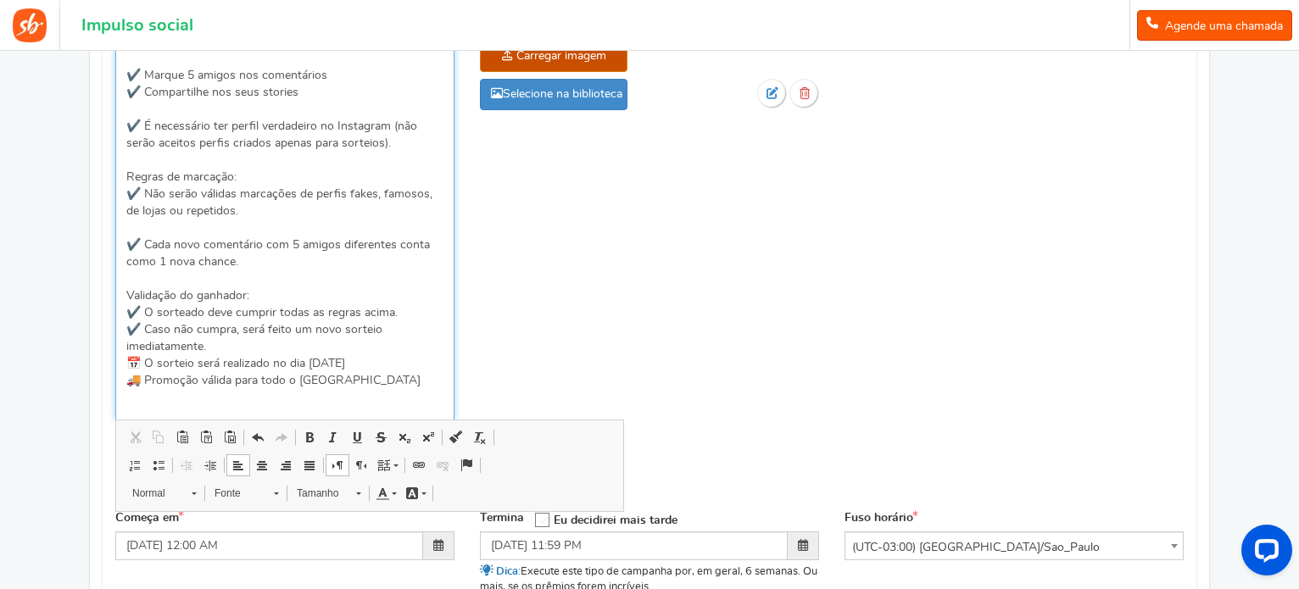
click at [215, 277] on p "A Dubai Perfumes Brasil e a [PERSON_NAME] ST Executivo se uniram para presentea…" at bounding box center [284, 168] width 317 height 475
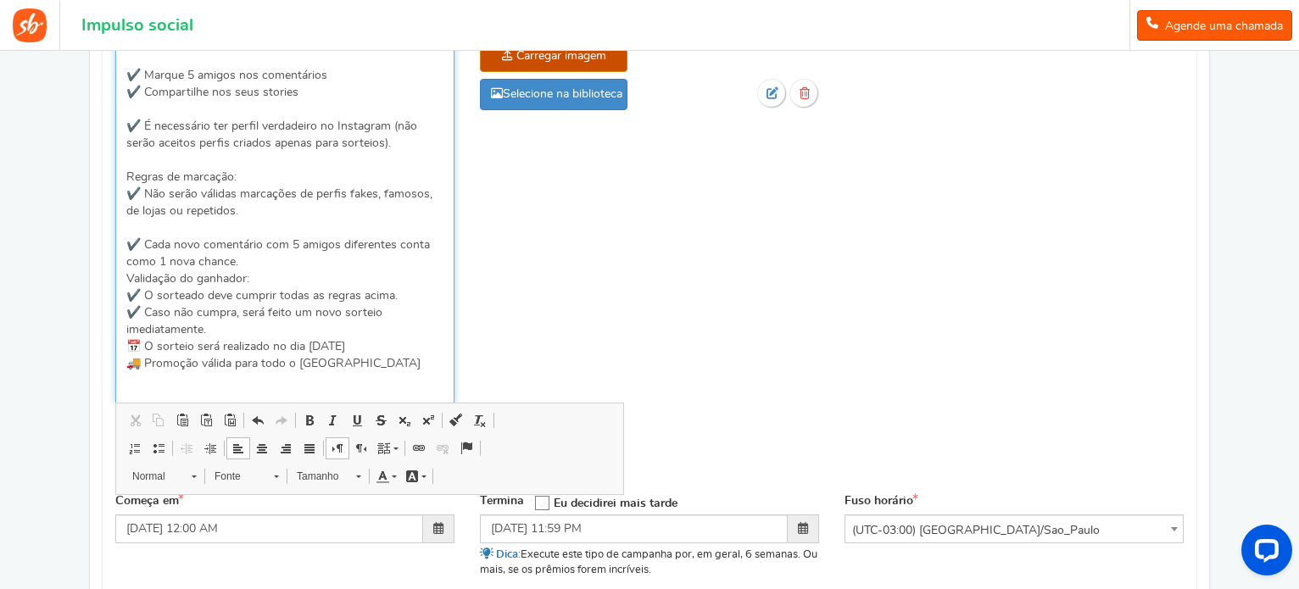
click at [183, 229] on p "A Dubai Perfumes Brasil e a [PERSON_NAME] ST Executivo se uniram para presentea…" at bounding box center [284, 160] width 317 height 458
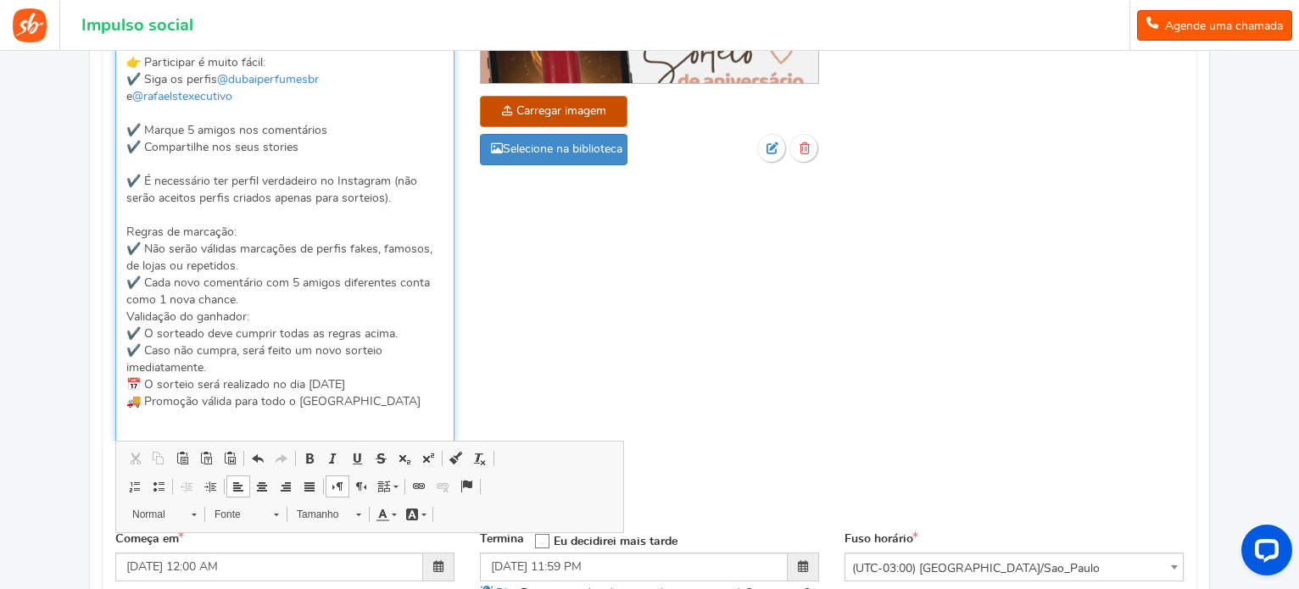
scroll to position [393, 0]
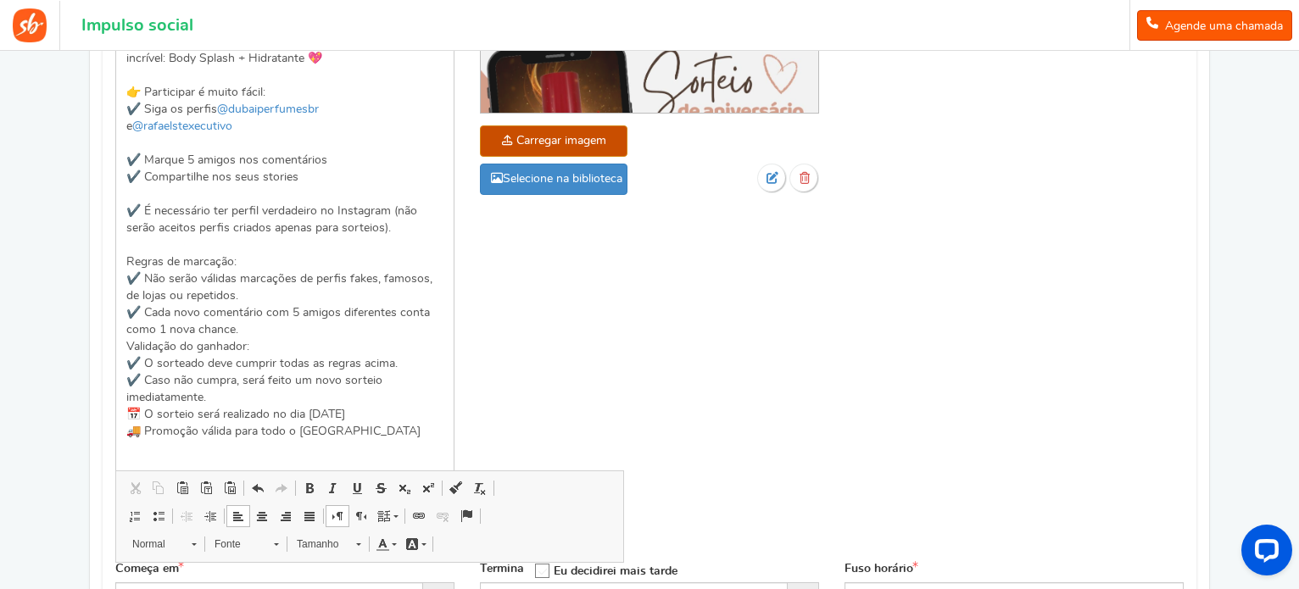
click at [538, 340] on div "Nome da campanha Mostrar Título exibido publicamente SORTEIO DE ANIVERSÁRIO! Th…" at bounding box center [650, 233] width 1094 height 657
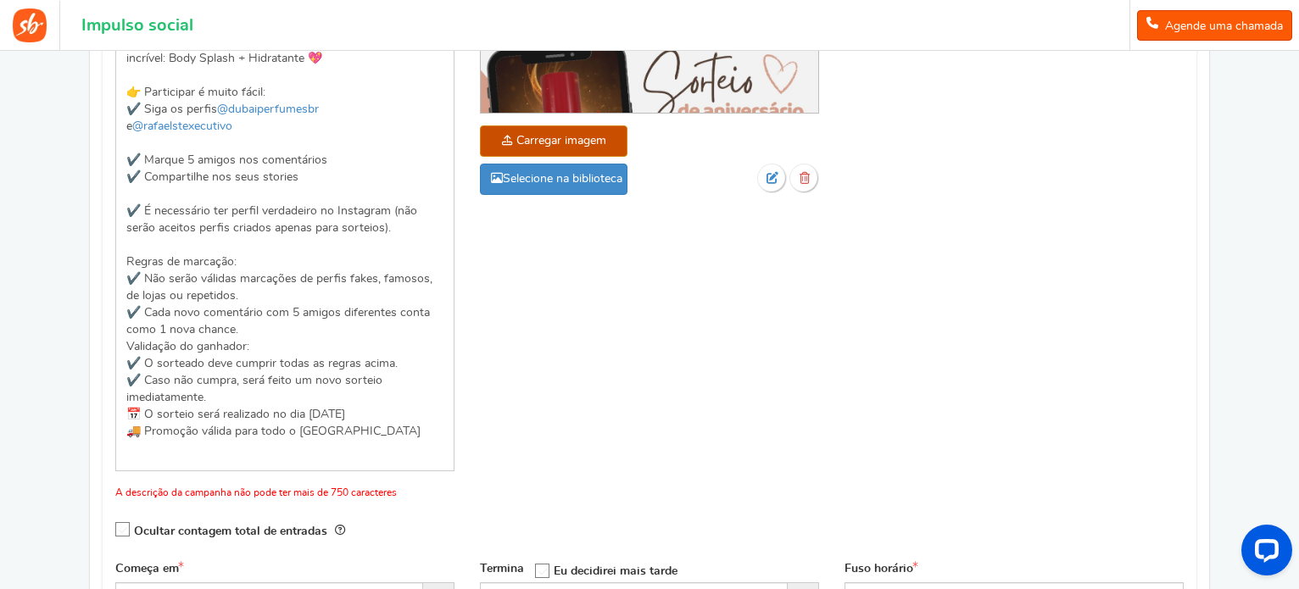
click at [260, 532] on font "Ocultar contagem total de entradas" at bounding box center [230, 532] width 193 height 12
click at [117, 532] on input "Ocultar contagem total de entradas" at bounding box center [117, 530] width 0 height 11
click at [291, 529] on font "Ocultar contagem total de entradas" at bounding box center [230, 532] width 193 height 12
click at [117, 529] on input "Ocultar contagem total de entradas" at bounding box center [117, 530] width 0 height 11
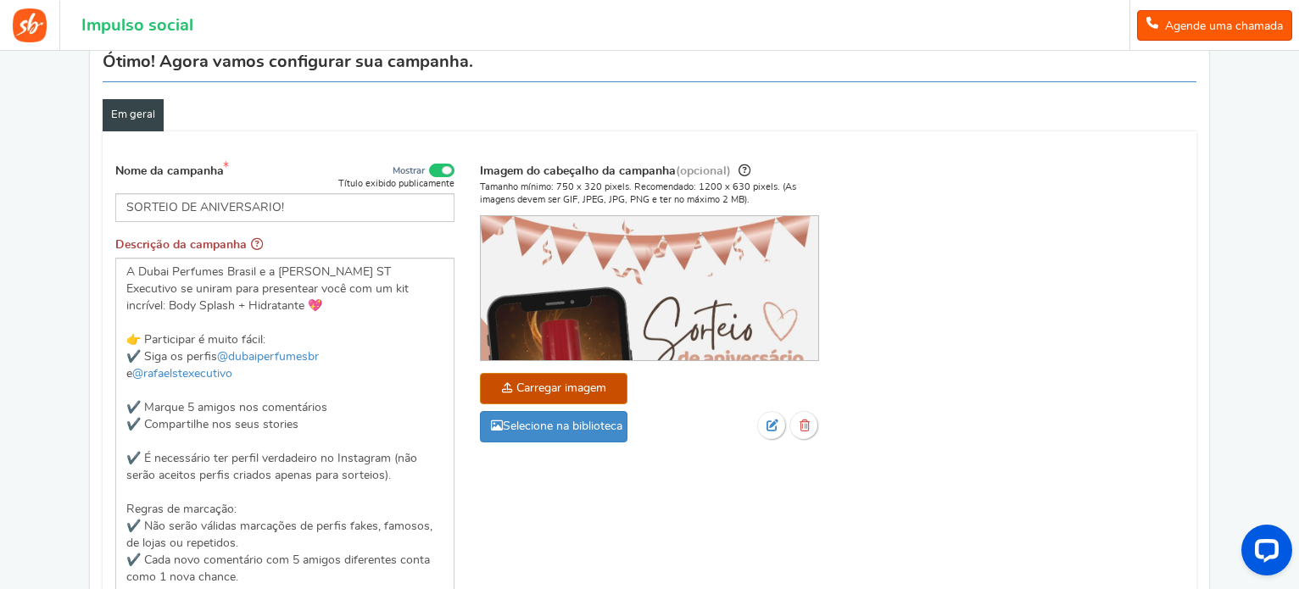
scroll to position [138, 0]
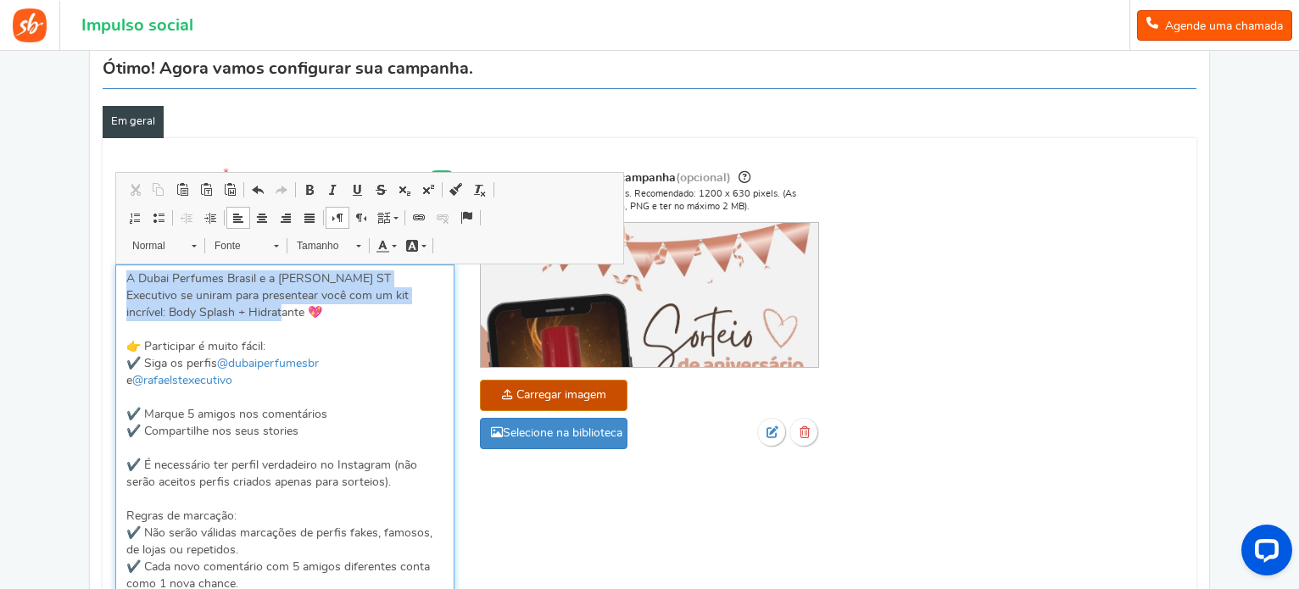
drag, startPoint x: 200, startPoint y: 315, endPoint x: 76, endPoint y: 264, distance: 133.9
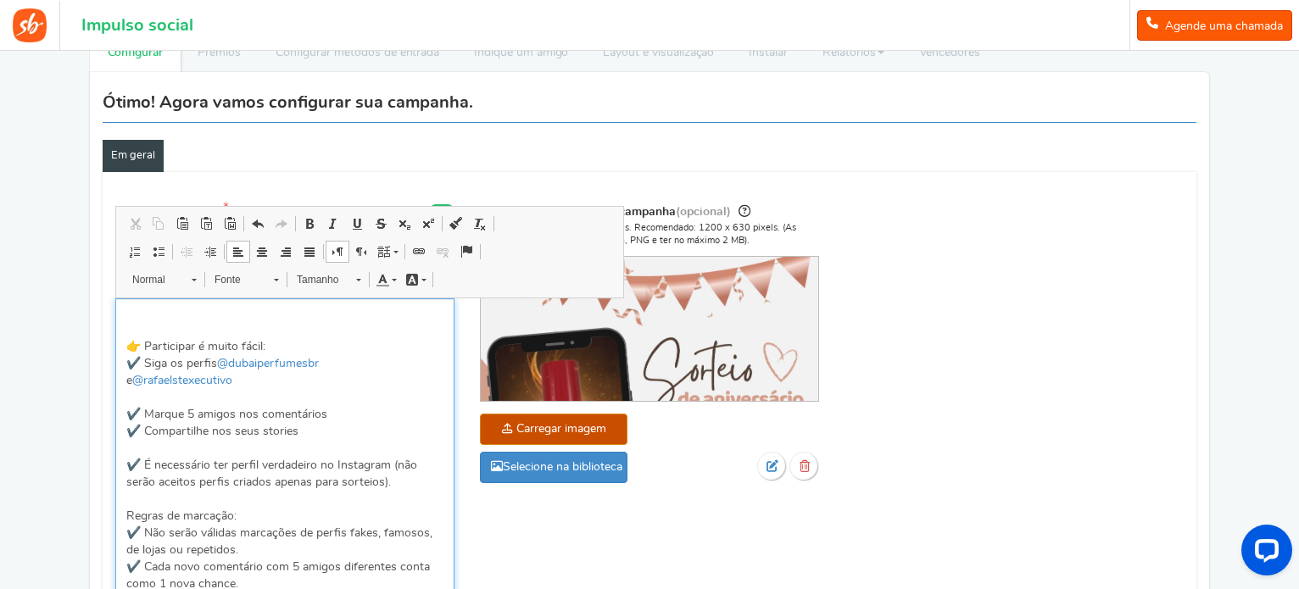
click at [128, 338] on p "👉 Participar é muito fácil: ✔️ Siga os perfis @dubaiperfumesbr e @rafaelstexecu…" at bounding box center [284, 508] width 317 height 407
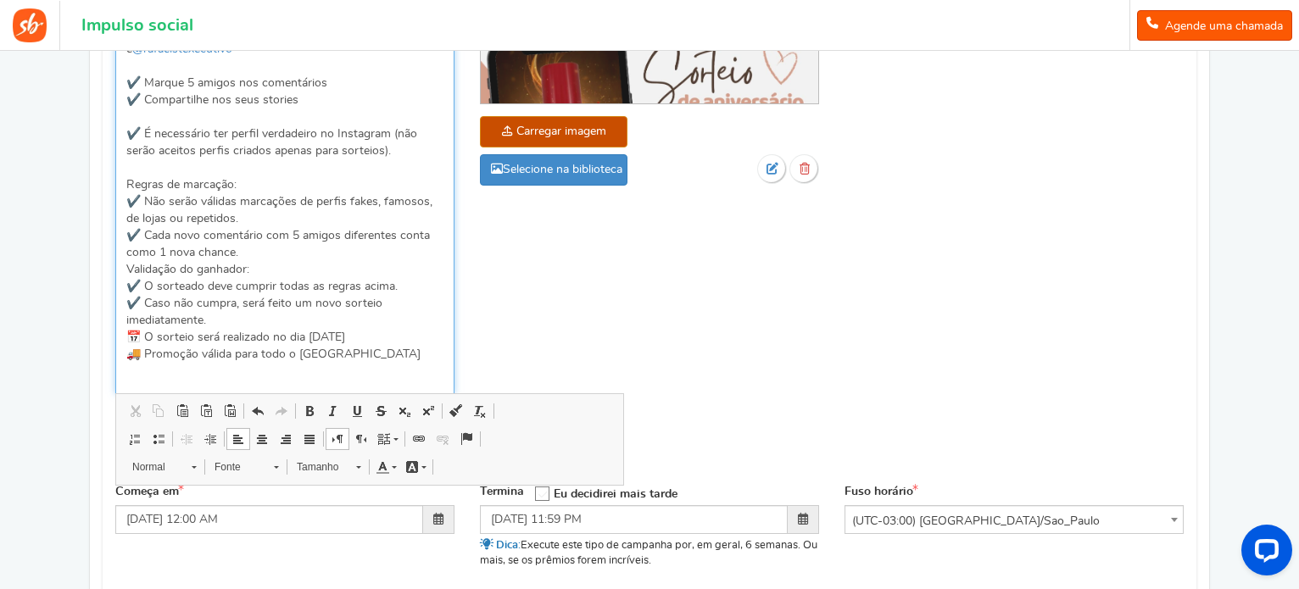
scroll to position [410, 0]
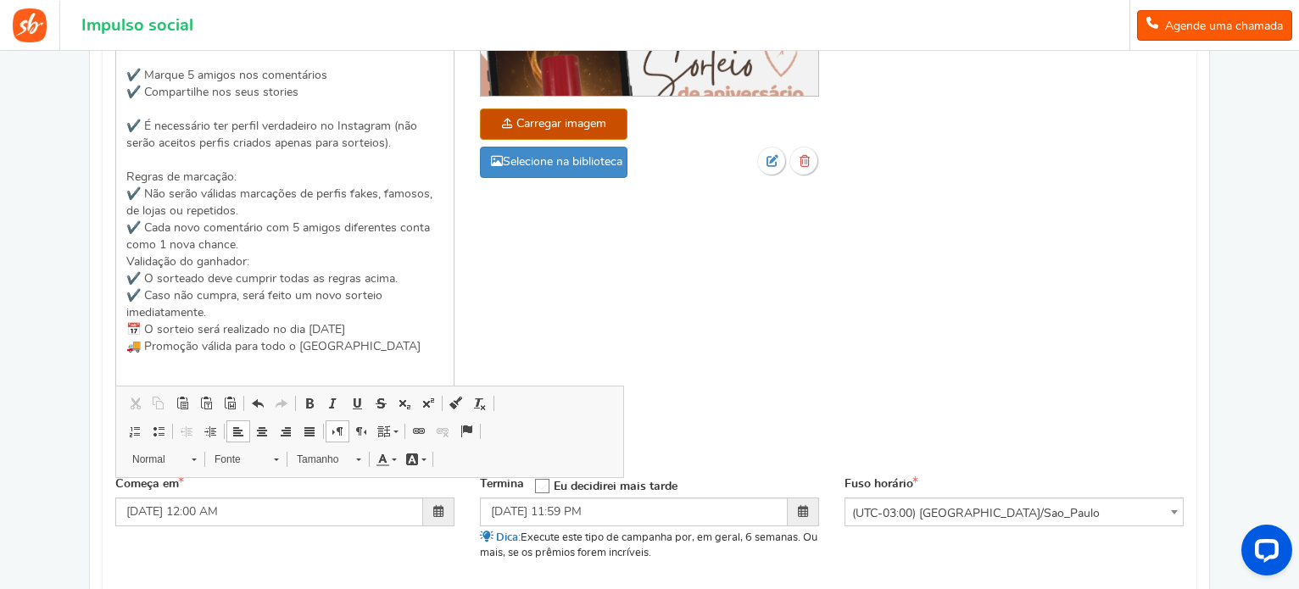
click at [651, 348] on div "Nome da campanha Mostrar Título exibido publicamente SORTEIO DE ANIVERSÁRIO! Th…" at bounding box center [650, 182] width 1094 height 589
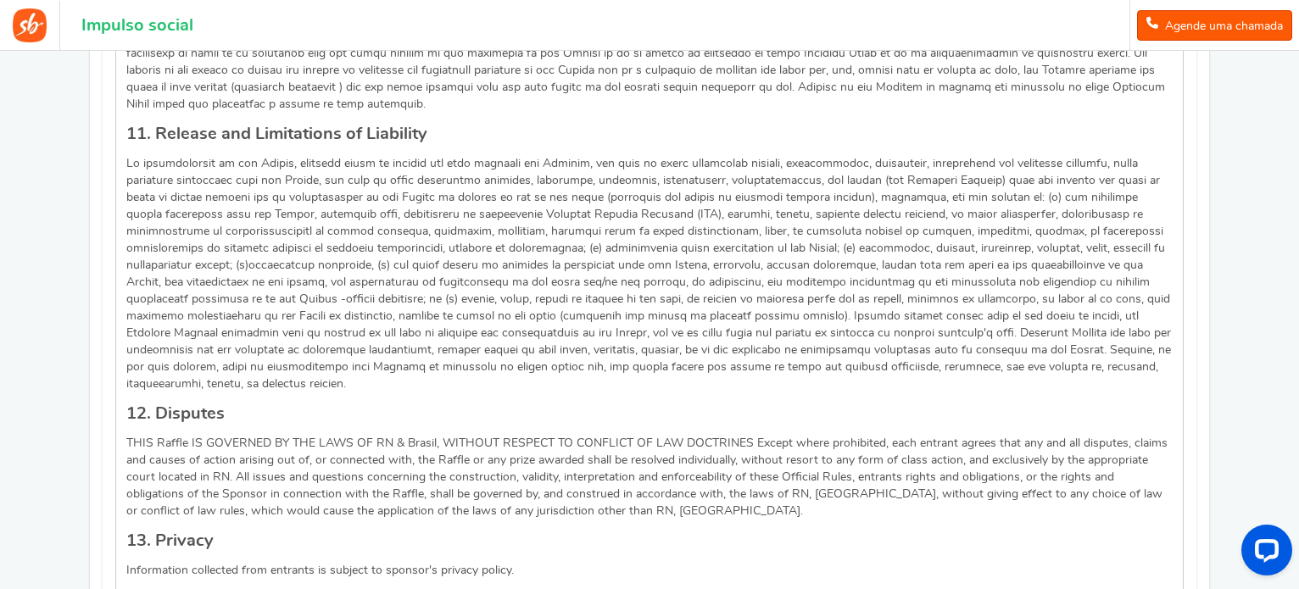
scroll to position [2549, 0]
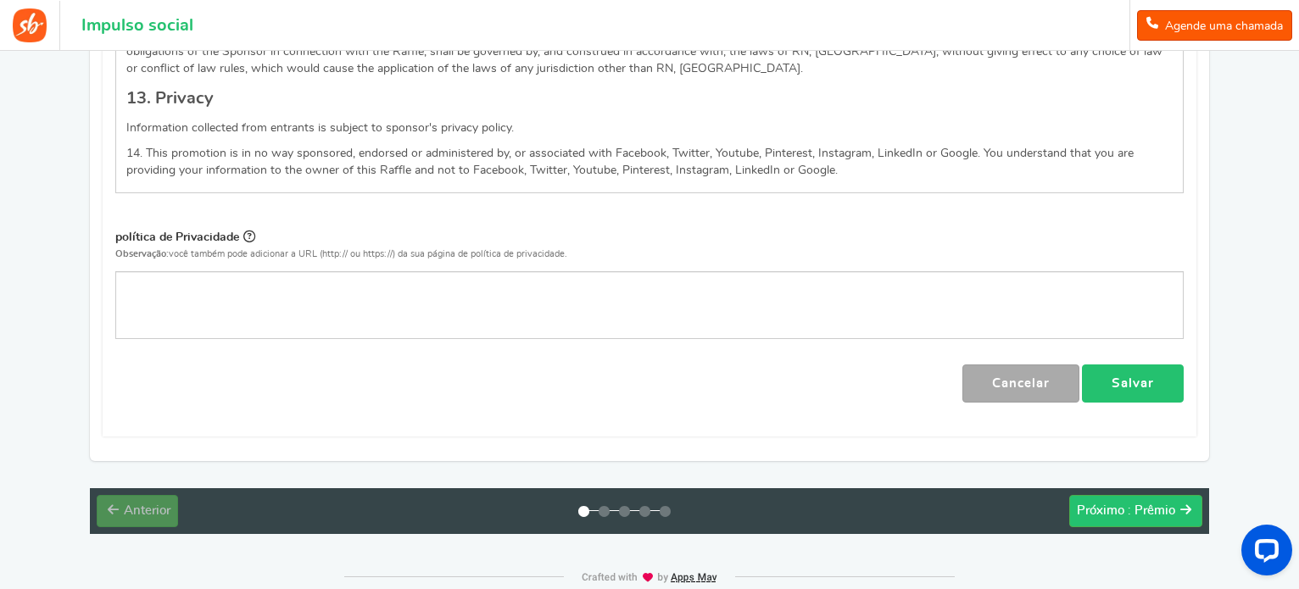
click at [1121, 377] on font "Salvar" at bounding box center [1133, 383] width 42 height 13
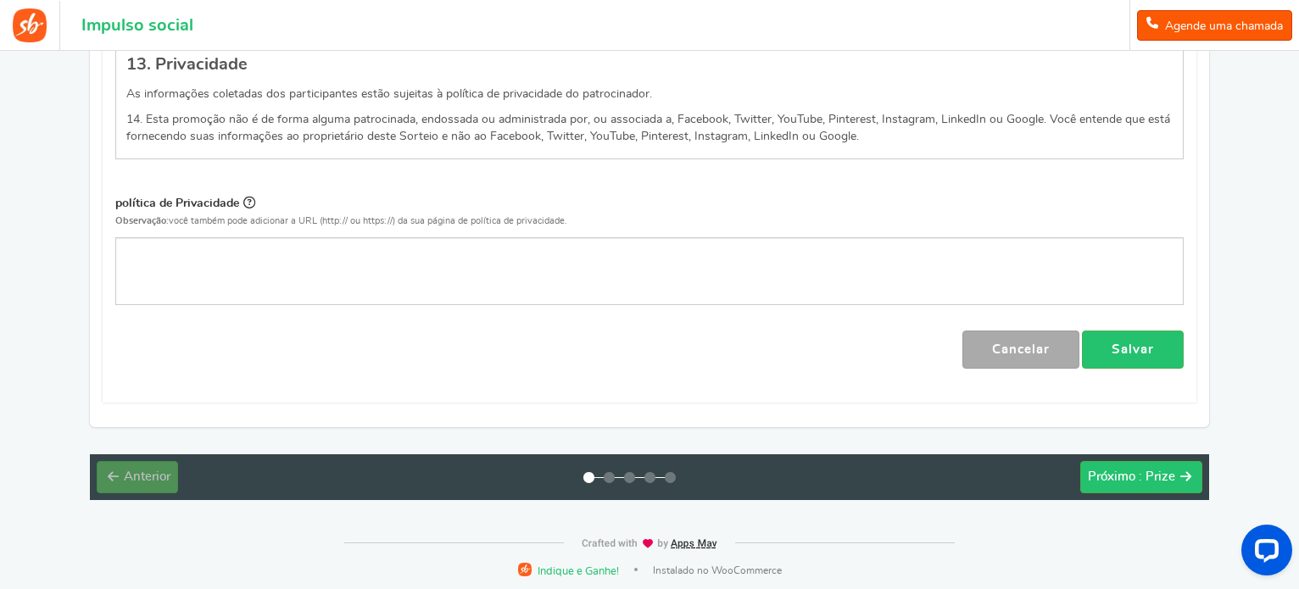
scroll to position [2406, 0]
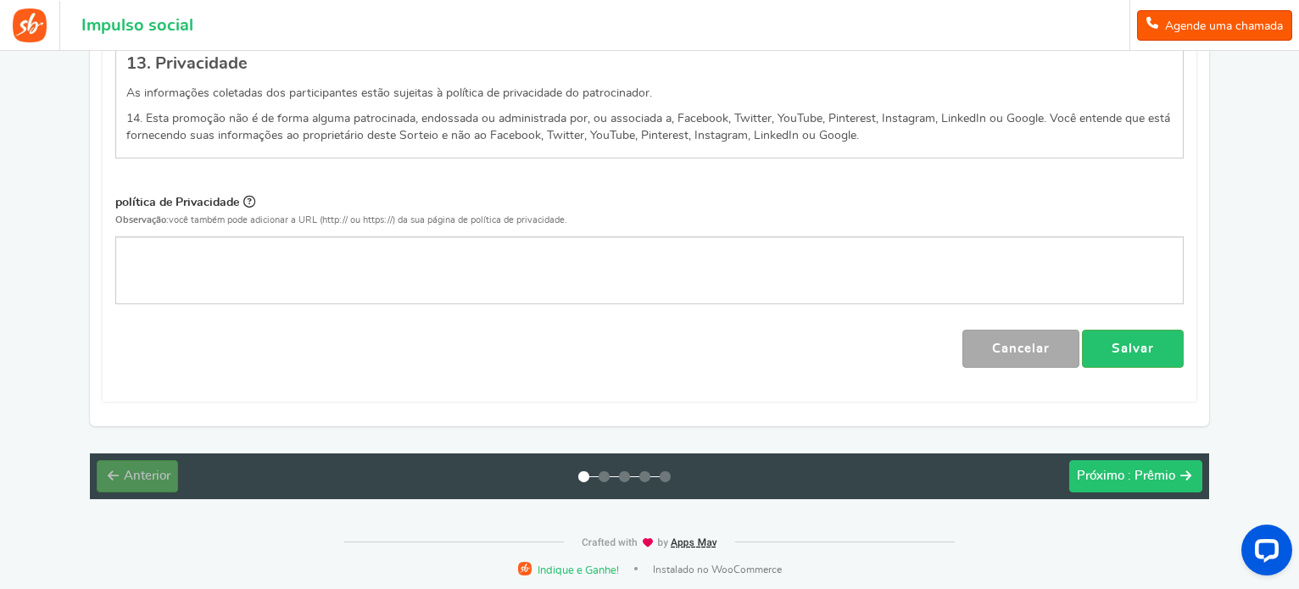
click at [1150, 475] on font ": Prêmio" at bounding box center [1151, 476] width 47 height 13
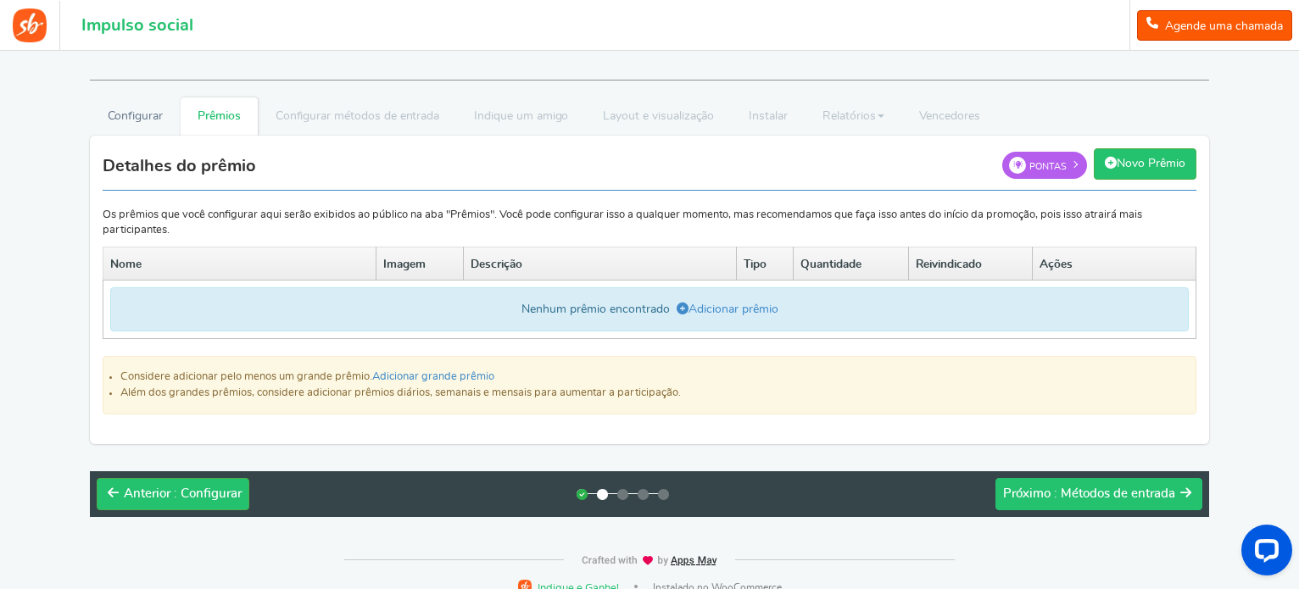
scroll to position [60, 0]
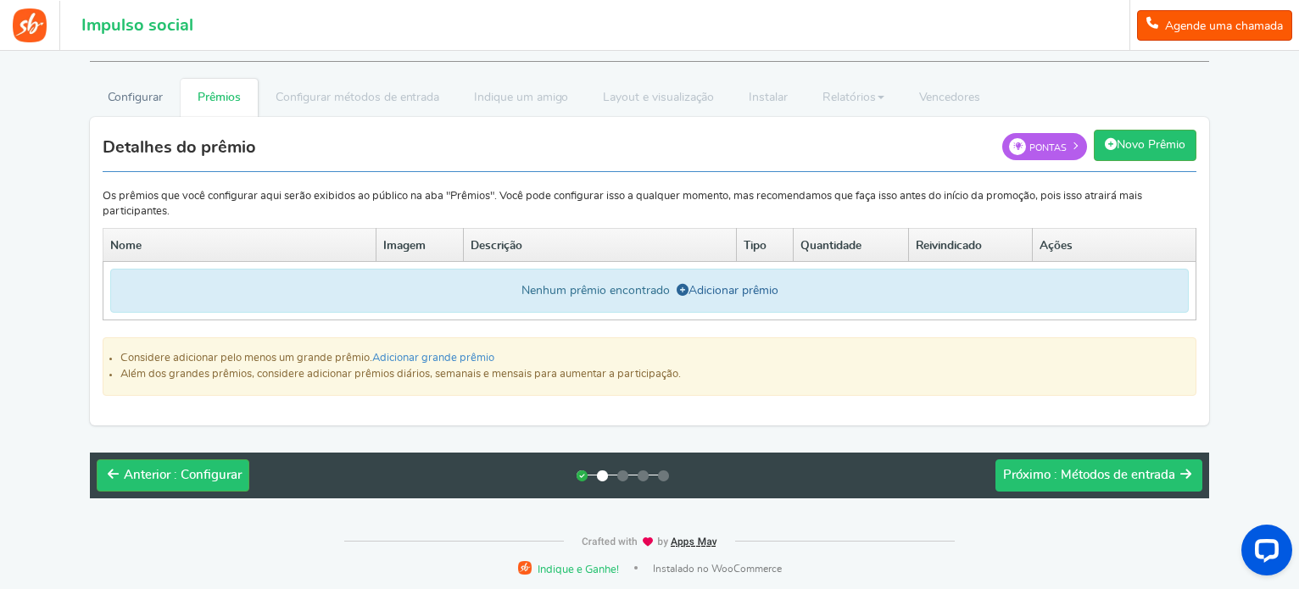
click at [751, 292] on font "Adicionar prêmio" at bounding box center [734, 291] width 90 height 12
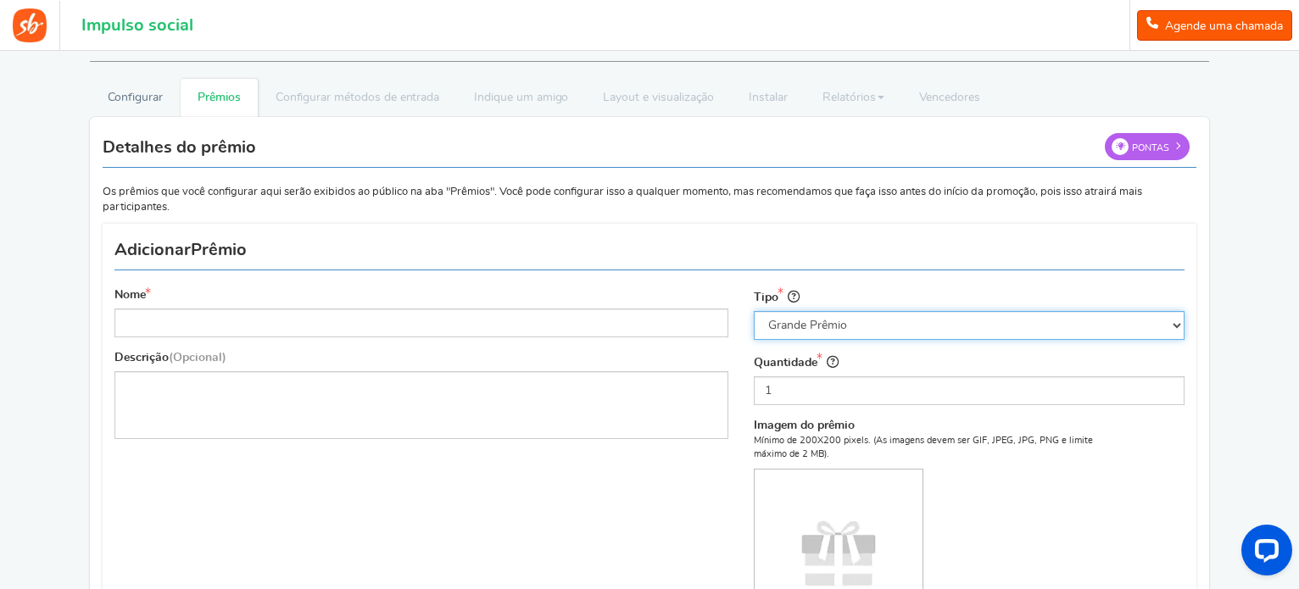
click at [848, 328] on select "Selecione o tipo de prêmio Grande Prêmio Prêmio Diário Prêmio Semanal Prêmio Me…" at bounding box center [969, 325] width 431 height 29
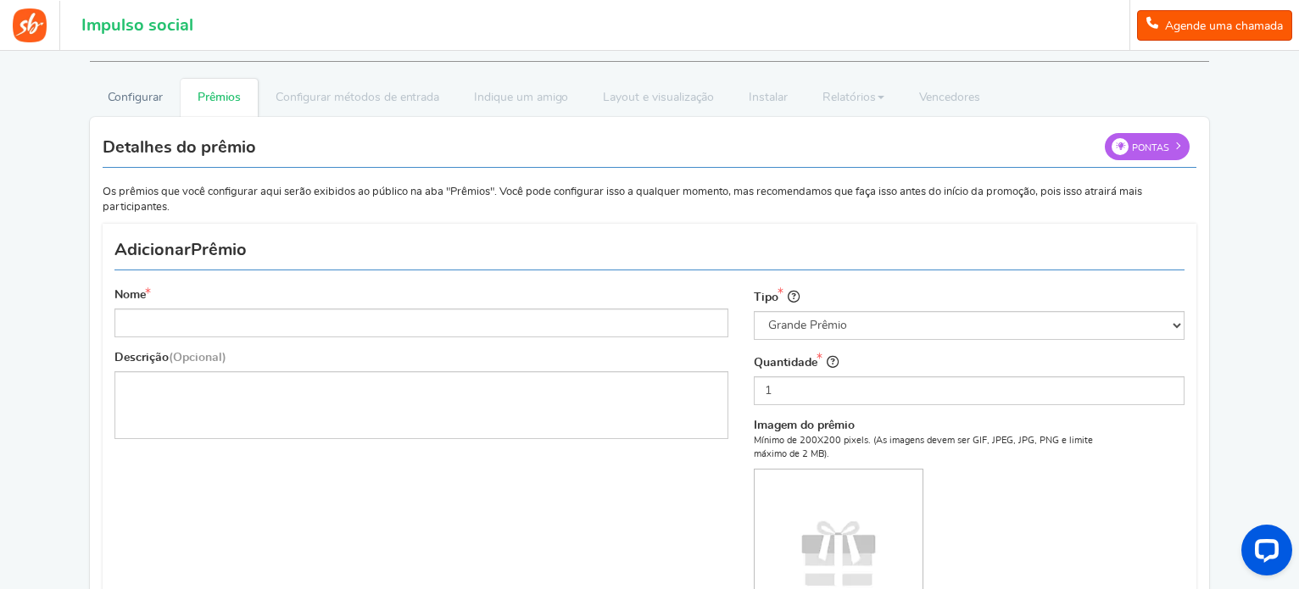
click at [1268, 310] on div "CAMPANHAS RECOMENDADAS PARA VOCÊ Novo Visualize e lance modelos de campanhas de…" at bounding box center [649, 398] width 1299 height 815
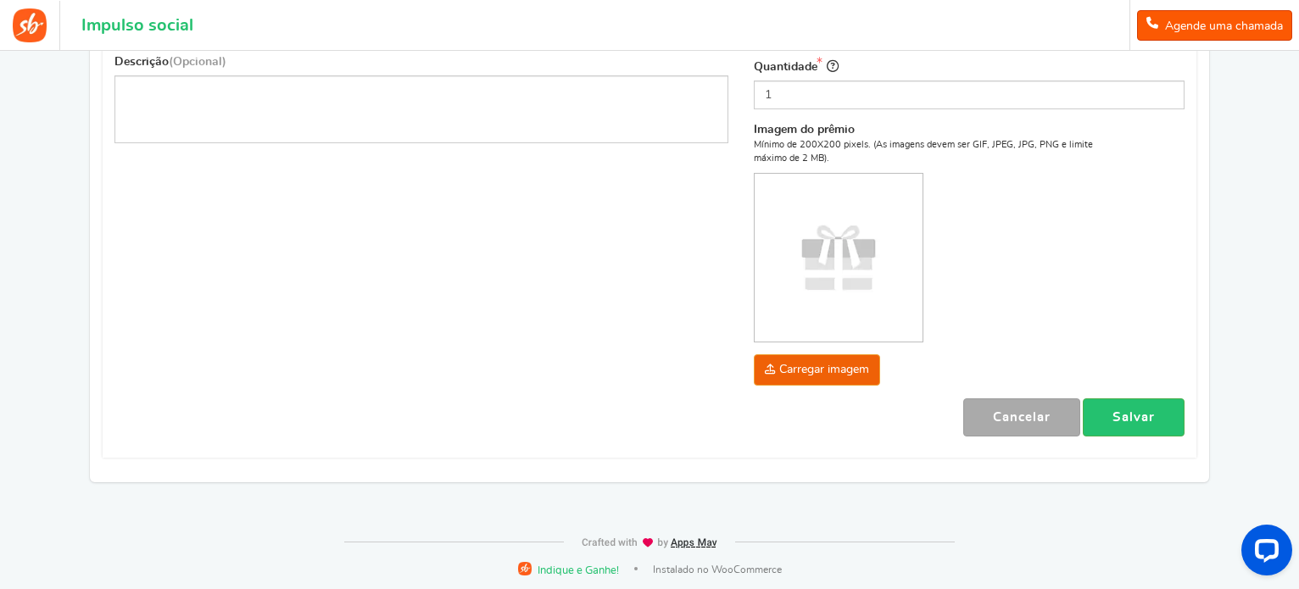
scroll to position [357, 0]
